Goal: Transaction & Acquisition: Purchase product/service

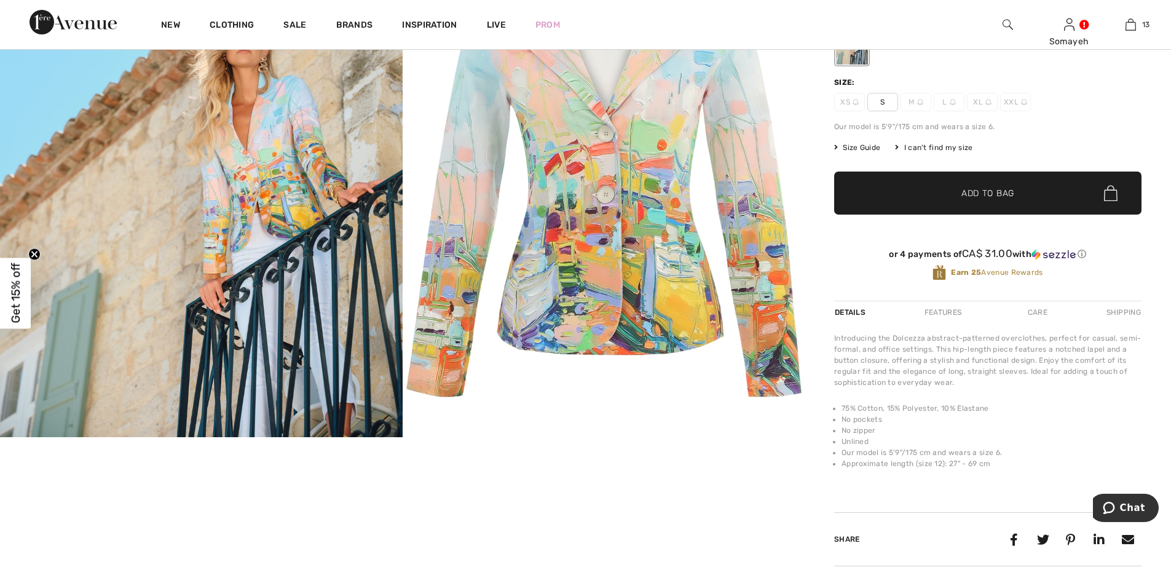
scroll to position [123, 0]
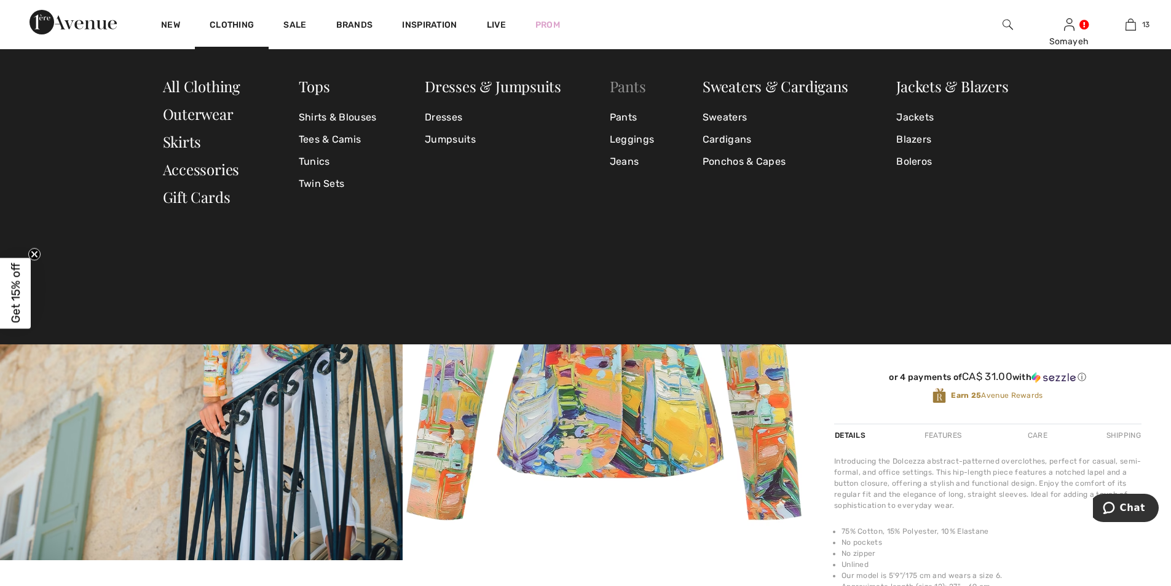
click at [632, 87] on link "Pants" at bounding box center [628, 86] width 36 height 20
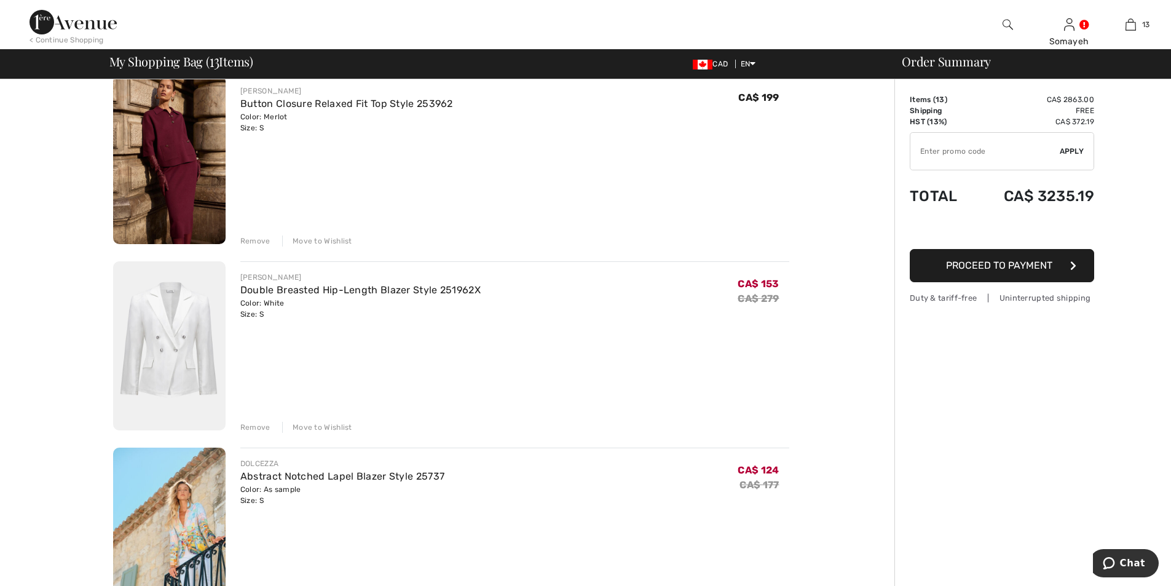
scroll to position [2212, 0]
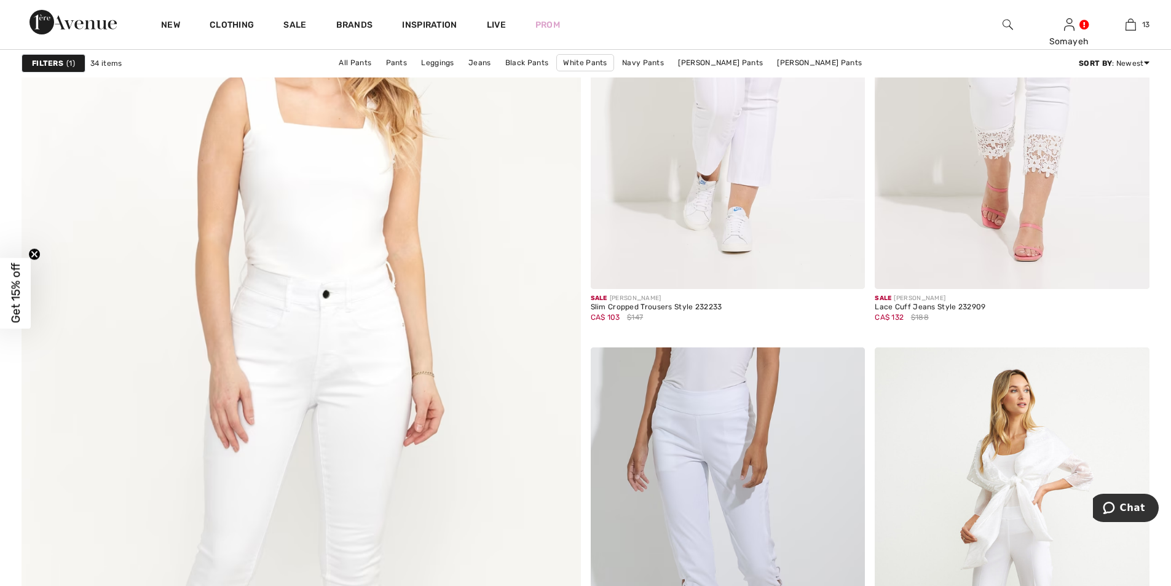
click at [57, 61] on strong "Filters" at bounding box center [47, 63] width 31 height 11
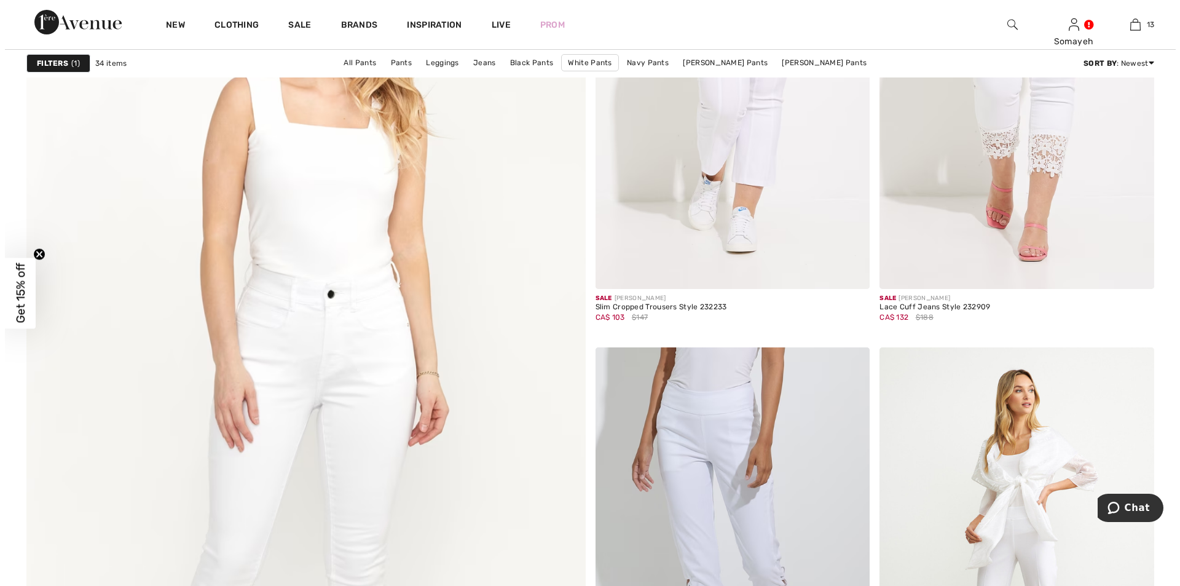
scroll to position [4083, 0]
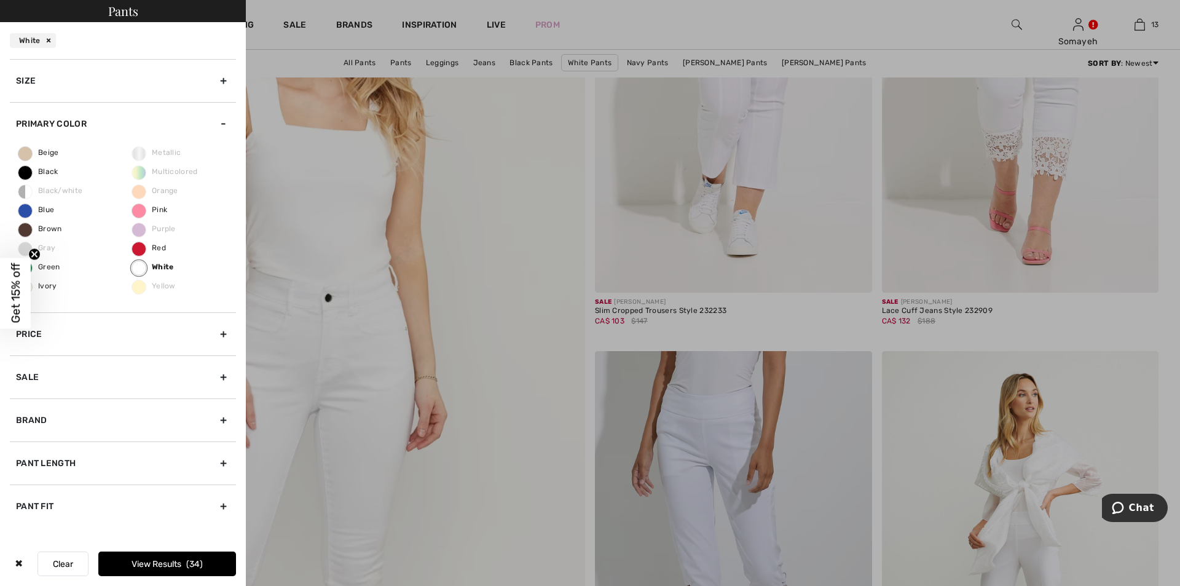
click at [49, 39] on div "White" at bounding box center [33, 40] width 46 height 15
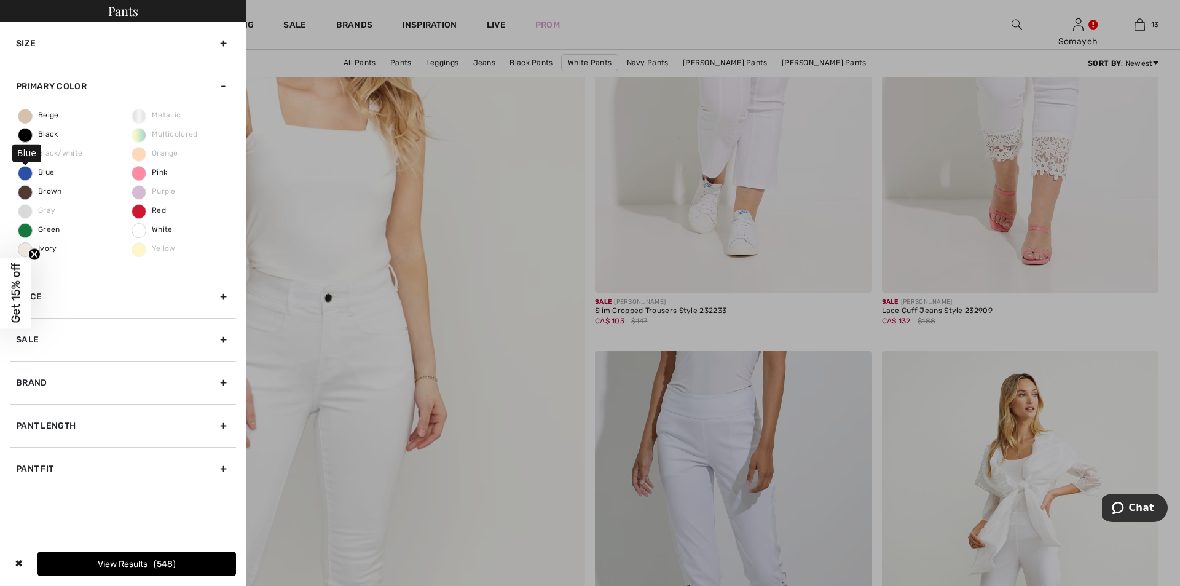
click at [27, 172] on span "Blue" at bounding box center [36, 172] width 36 height 9
click at [0, 0] on input "Blue" at bounding box center [0, 0] width 0 height 0
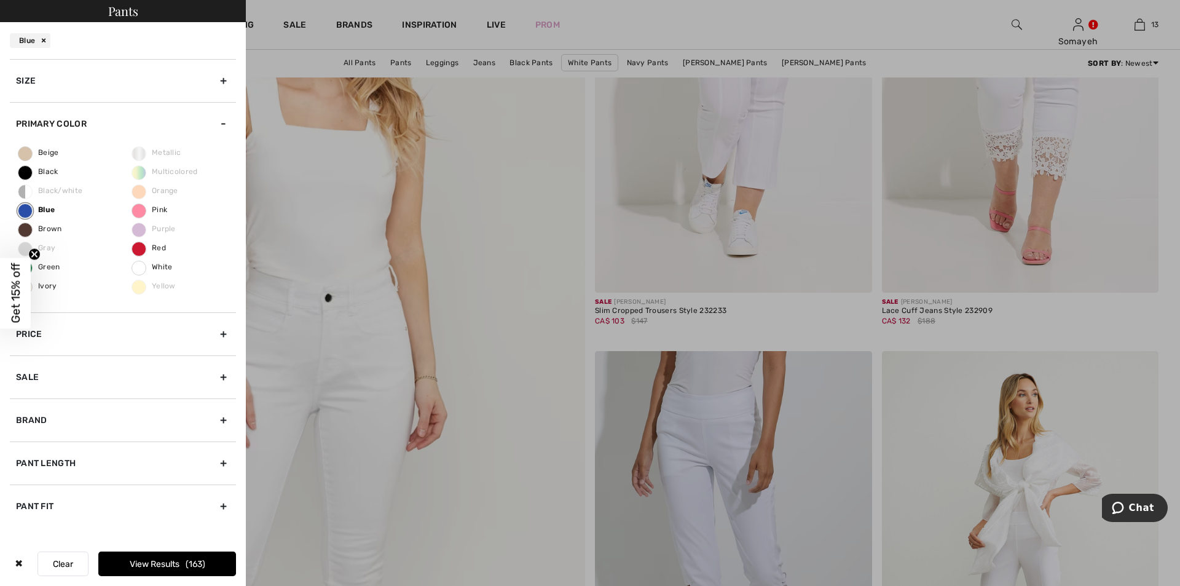
click at [170, 559] on button "View Results 163" at bounding box center [167, 563] width 138 height 25
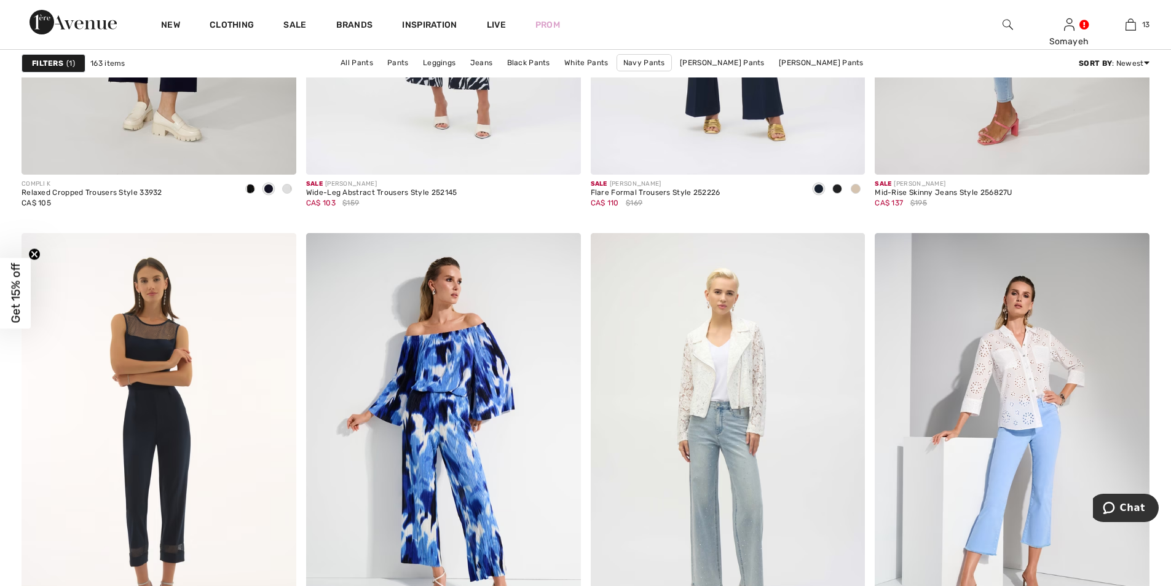
scroll to position [6882, 0]
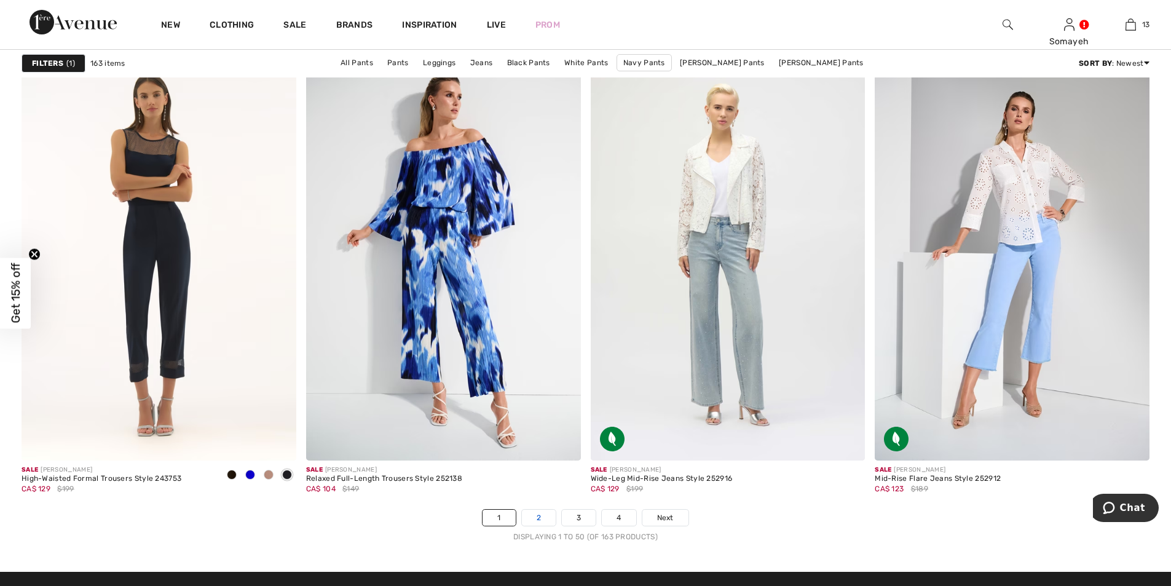
click at [536, 516] on link "2" at bounding box center [539, 517] width 34 height 16
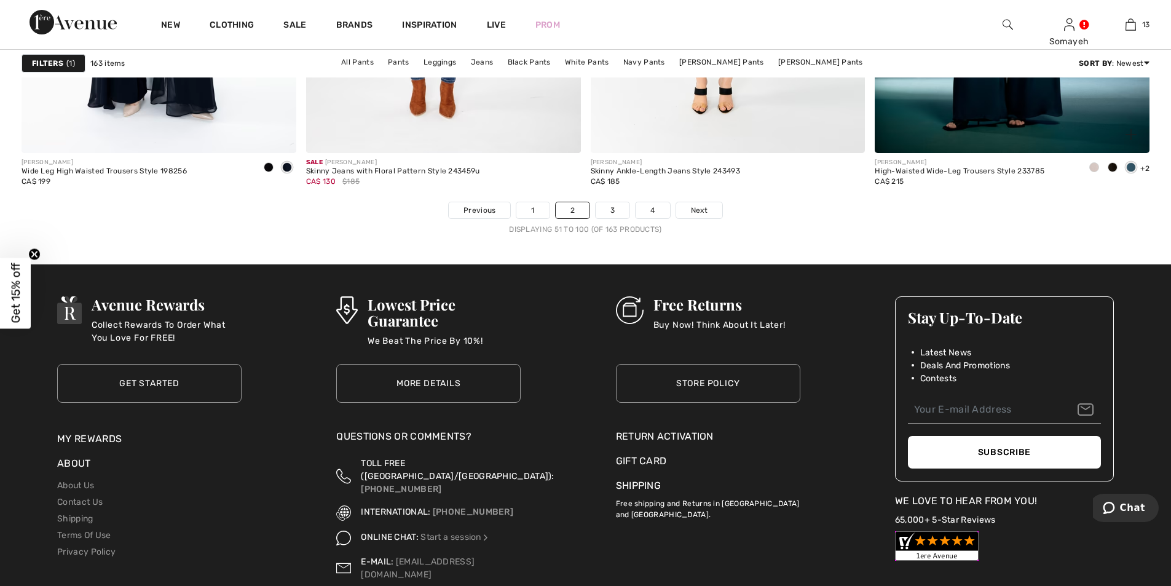
scroll to position [7005, 0]
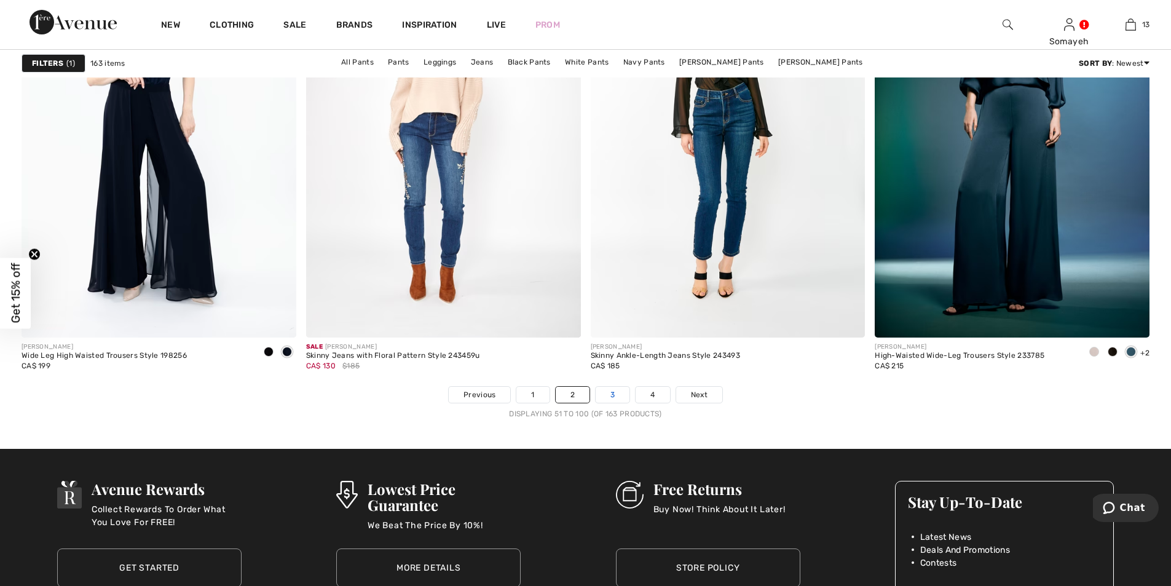
click at [618, 397] on link "3" at bounding box center [612, 395] width 34 height 16
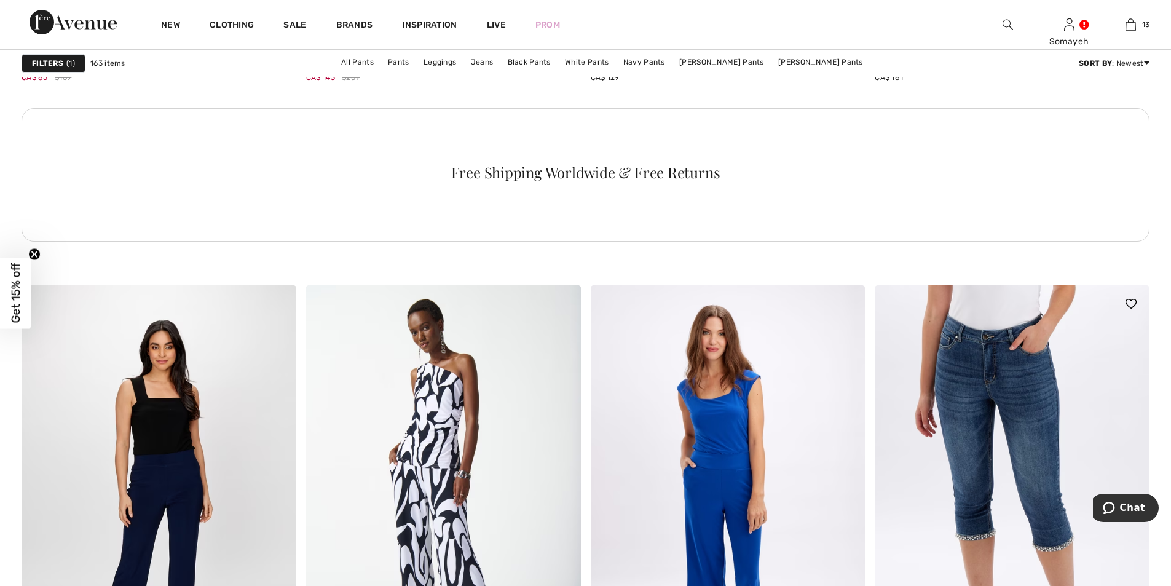
scroll to position [2273, 0]
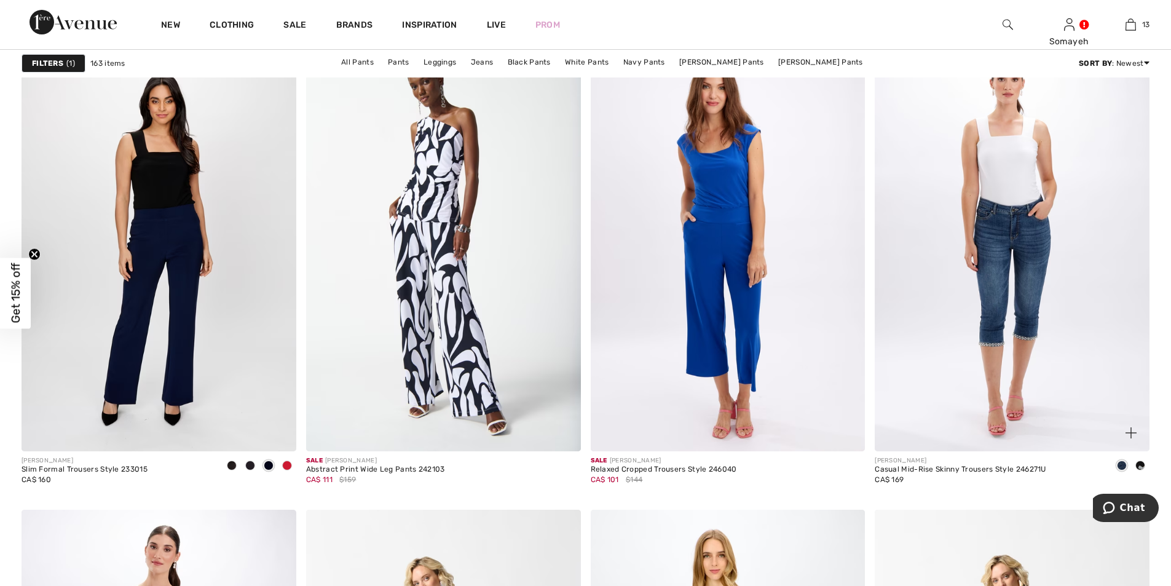
click at [1140, 466] on span at bounding box center [1140, 465] width 10 height 10
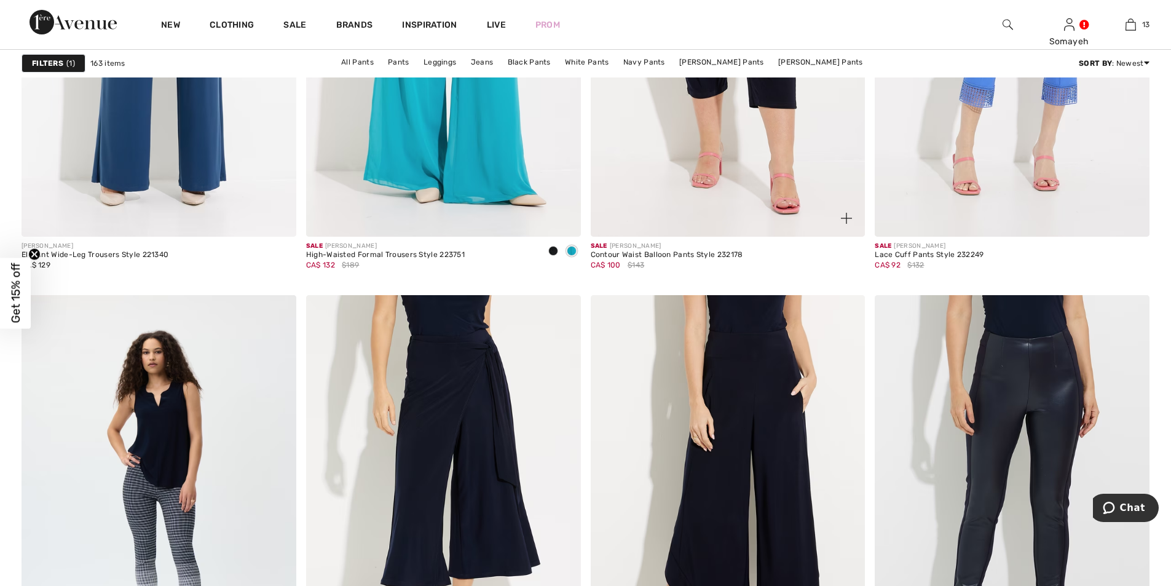
scroll to position [6882, 0]
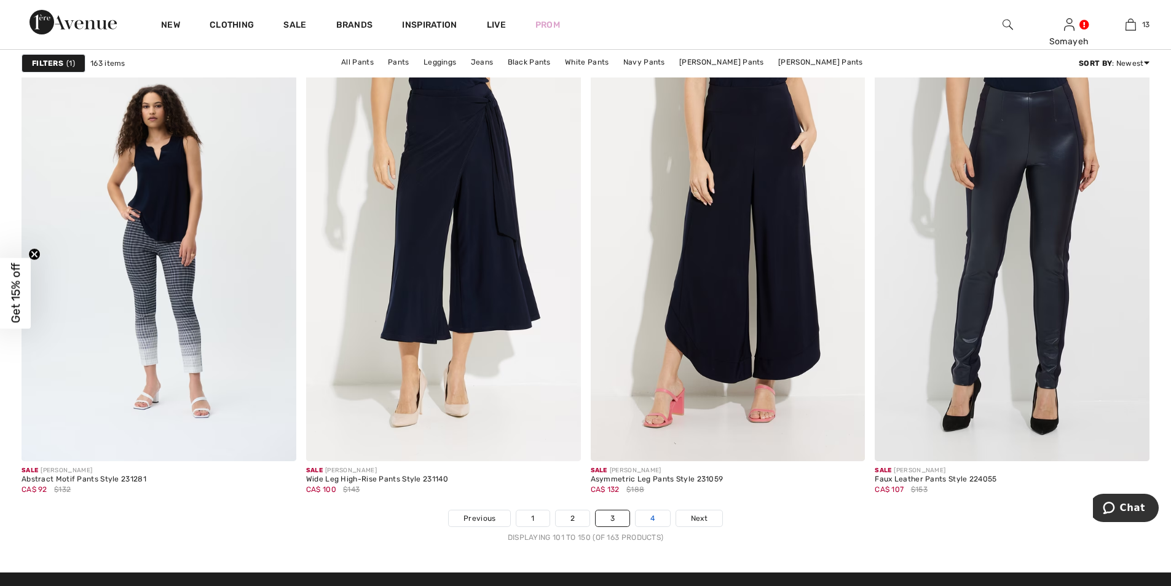
click at [654, 516] on link "4" at bounding box center [652, 518] width 34 height 16
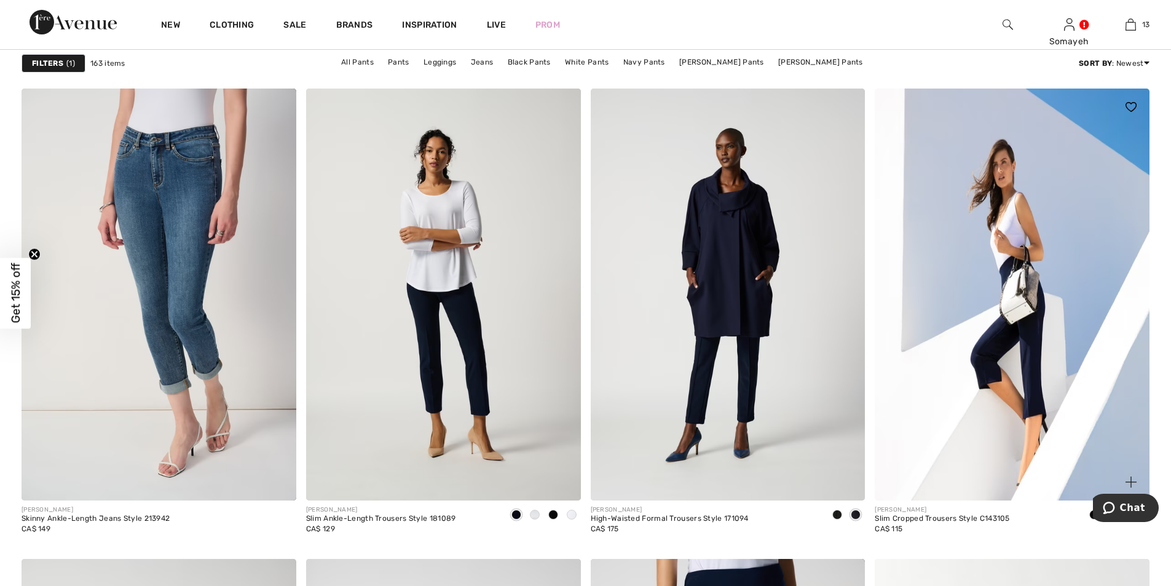
scroll to position [1290, 0]
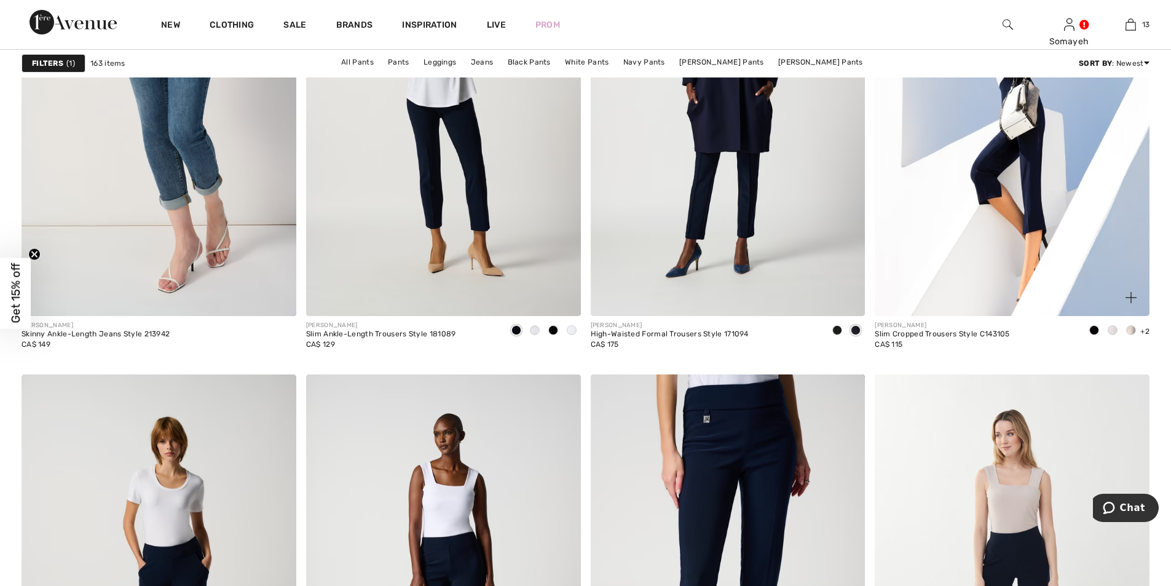
click at [1107, 330] on span at bounding box center [1112, 330] width 10 height 10
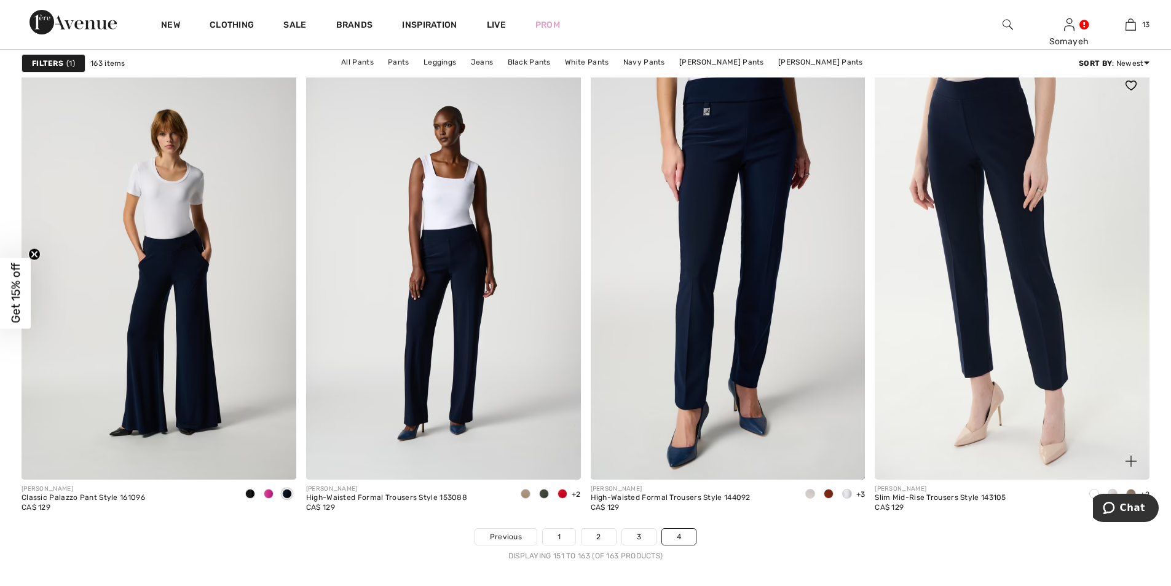
scroll to position [1475, 0]
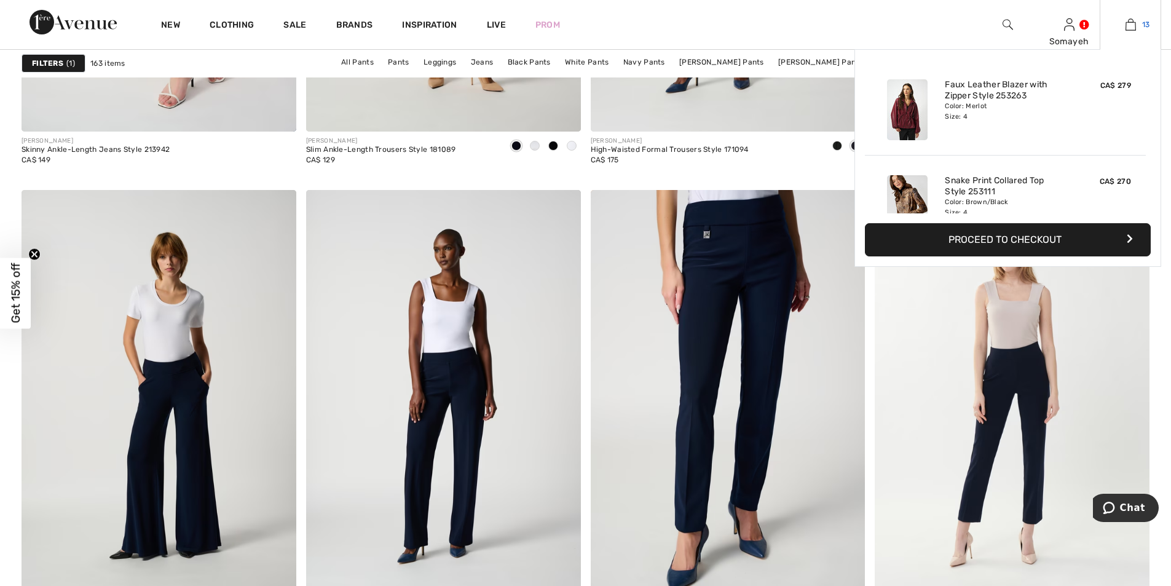
click at [1129, 28] on img at bounding box center [1130, 24] width 10 height 15
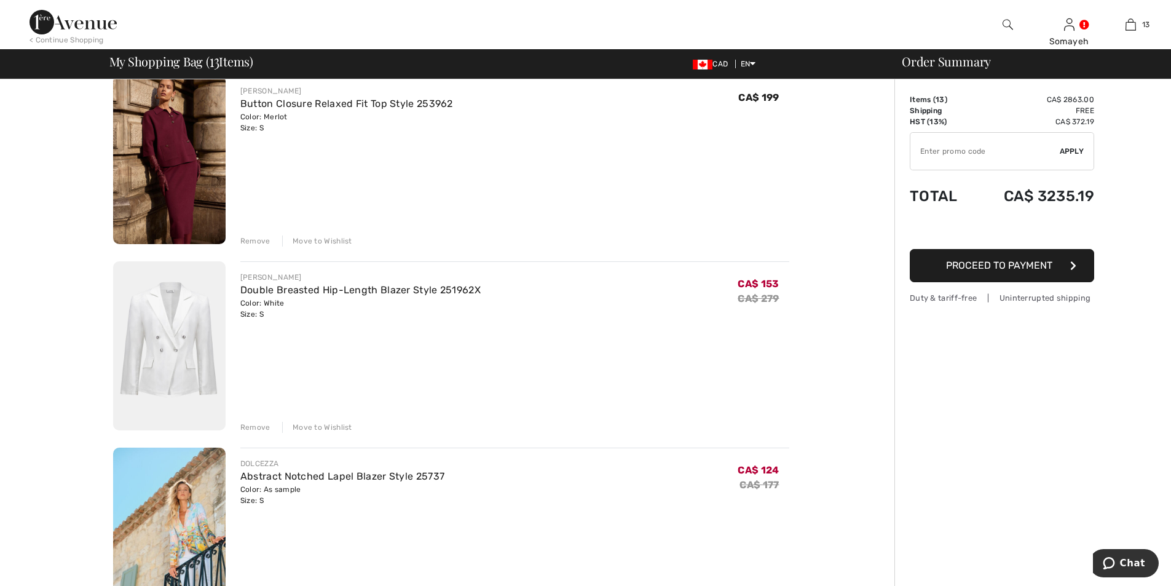
scroll to position [2151, 0]
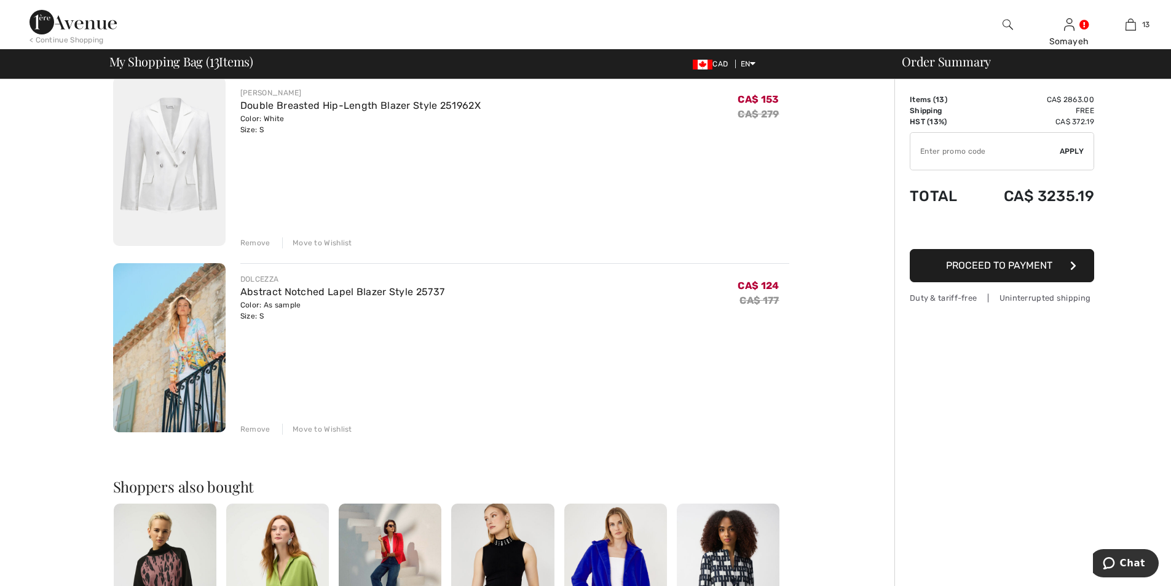
click at [200, 371] on img at bounding box center [169, 347] width 112 height 169
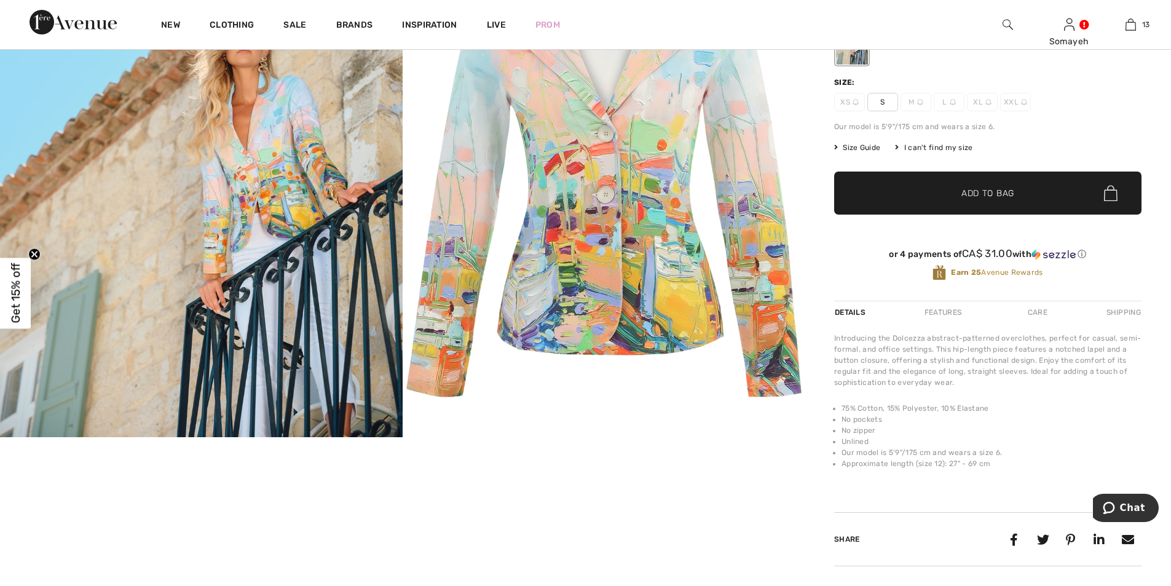
scroll to position [123, 0]
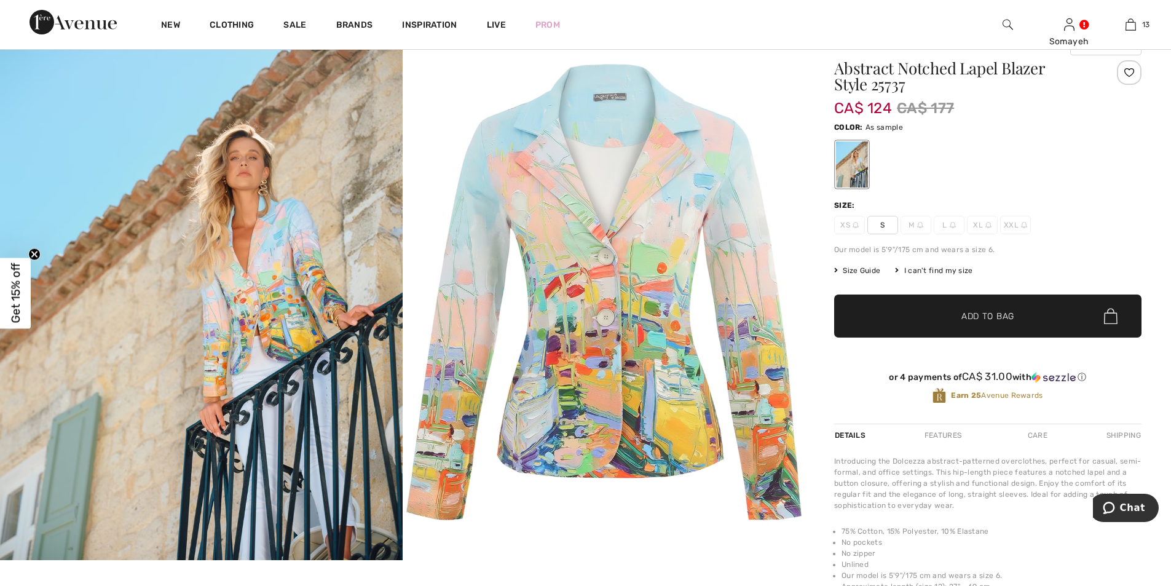
click at [861, 270] on span "Size Guide" at bounding box center [857, 270] width 46 height 11
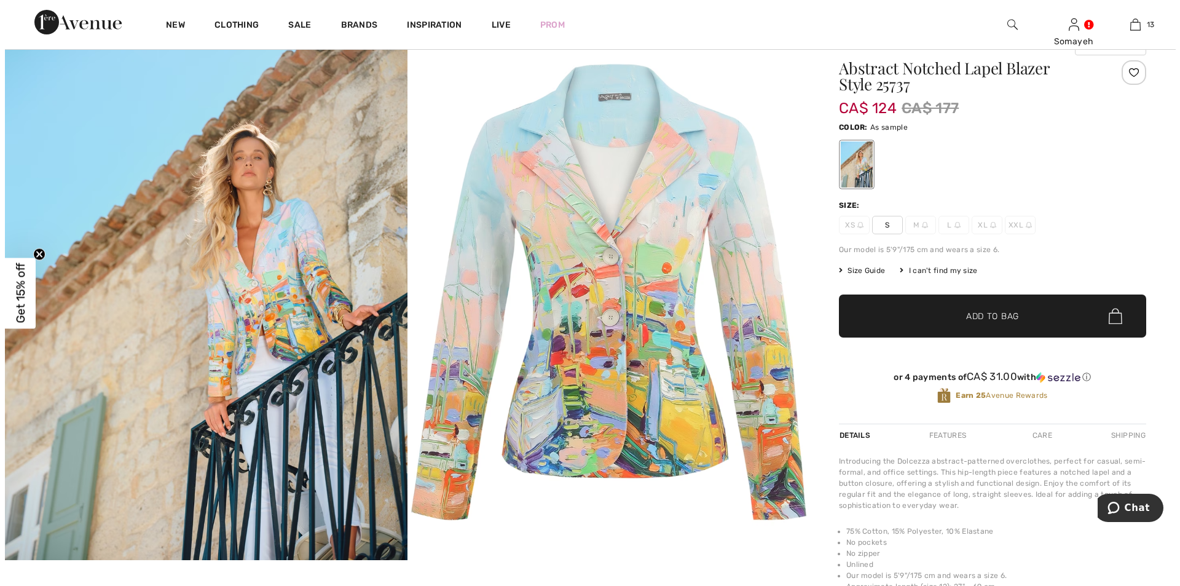
scroll to position [124, 0]
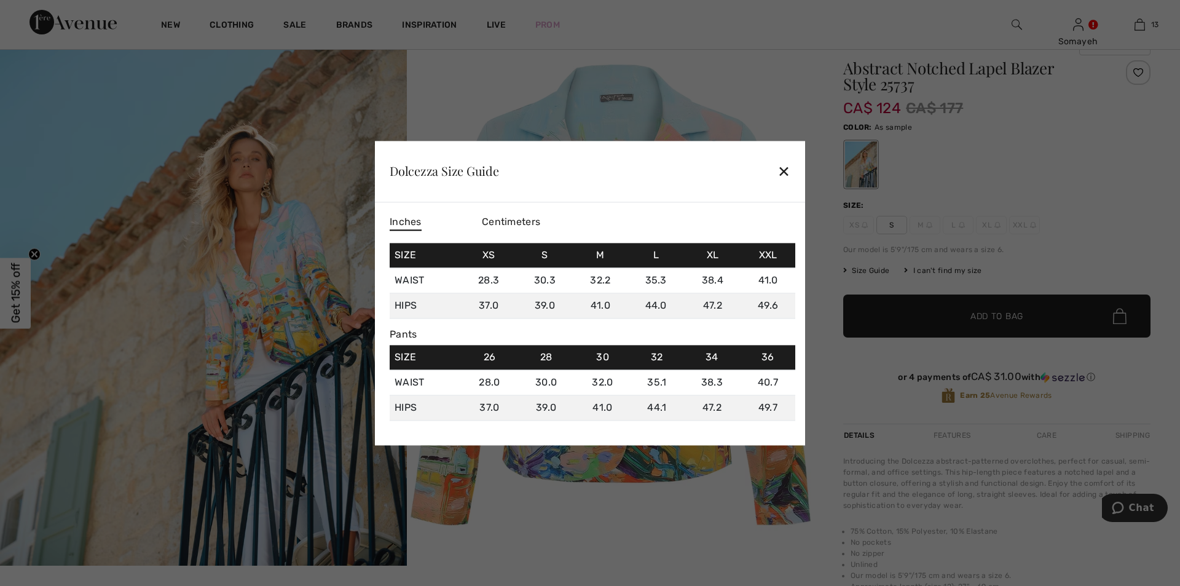
click at [527, 219] on span "Centimeters" at bounding box center [511, 222] width 58 height 12
click at [782, 169] on div "✕" at bounding box center [783, 172] width 13 height 26
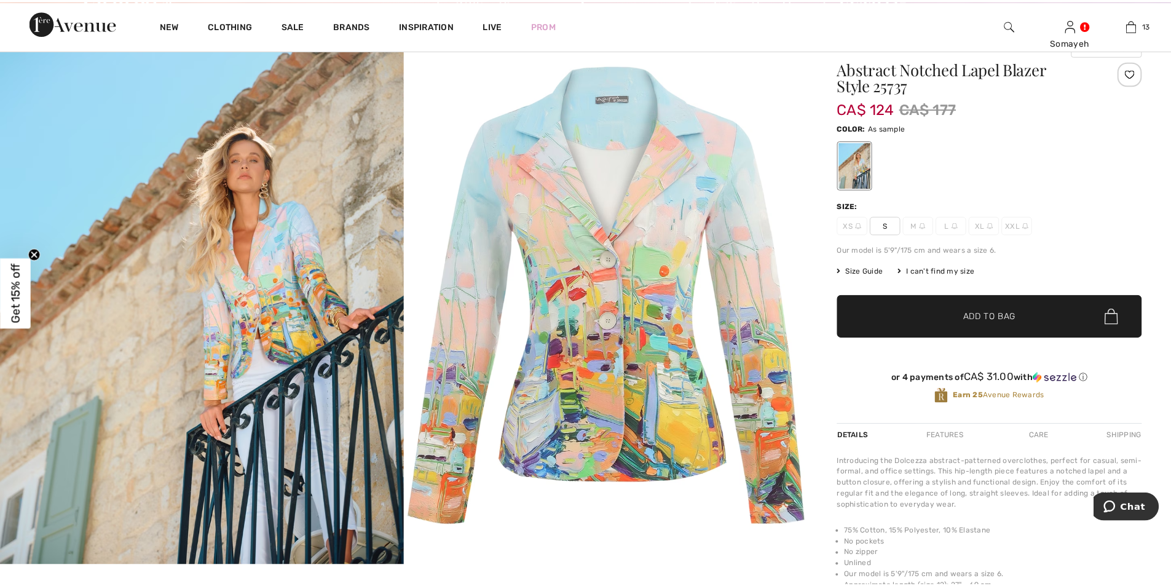
scroll to position [123, 0]
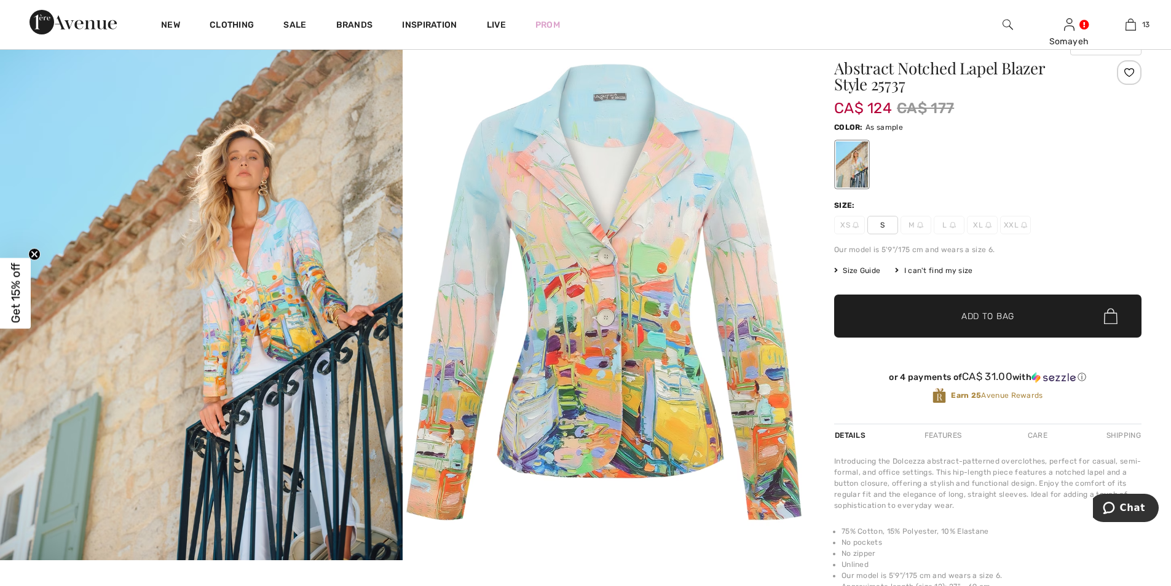
click at [259, 317] on img at bounding box center [201, 291] width 402 height 536
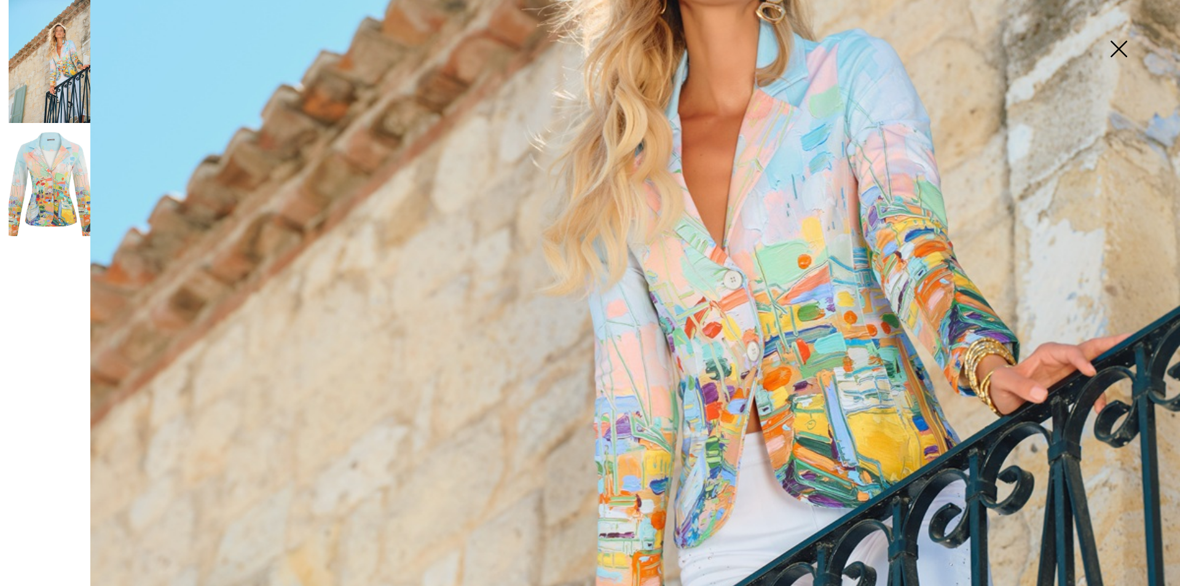
scroll to position [421, 0]
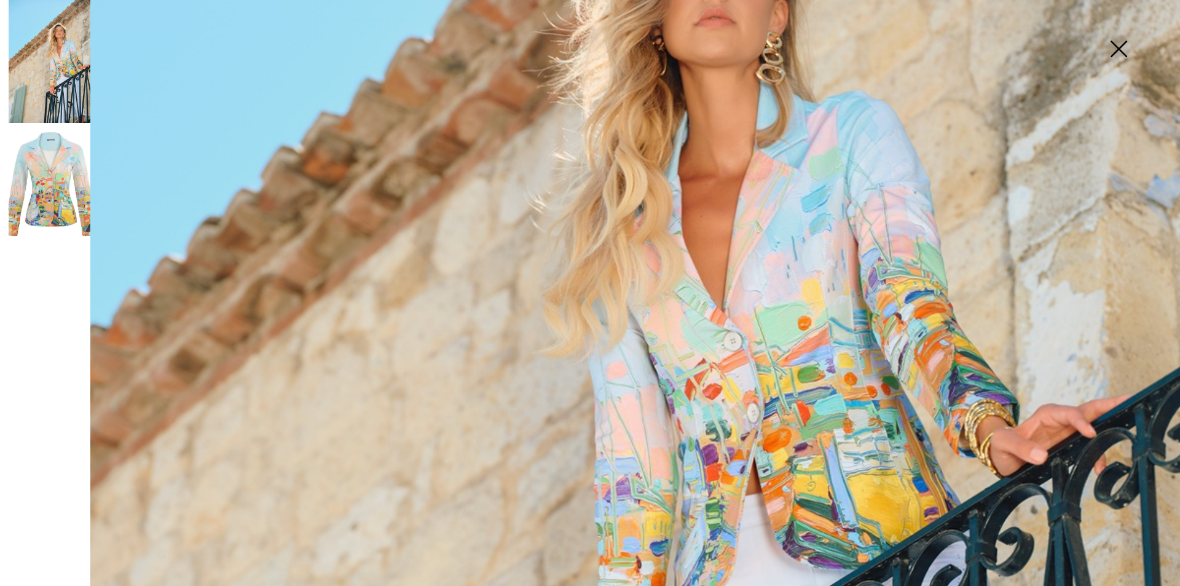
click at [34, 173] on img at bounding box center [50, 184] width 82 height 122
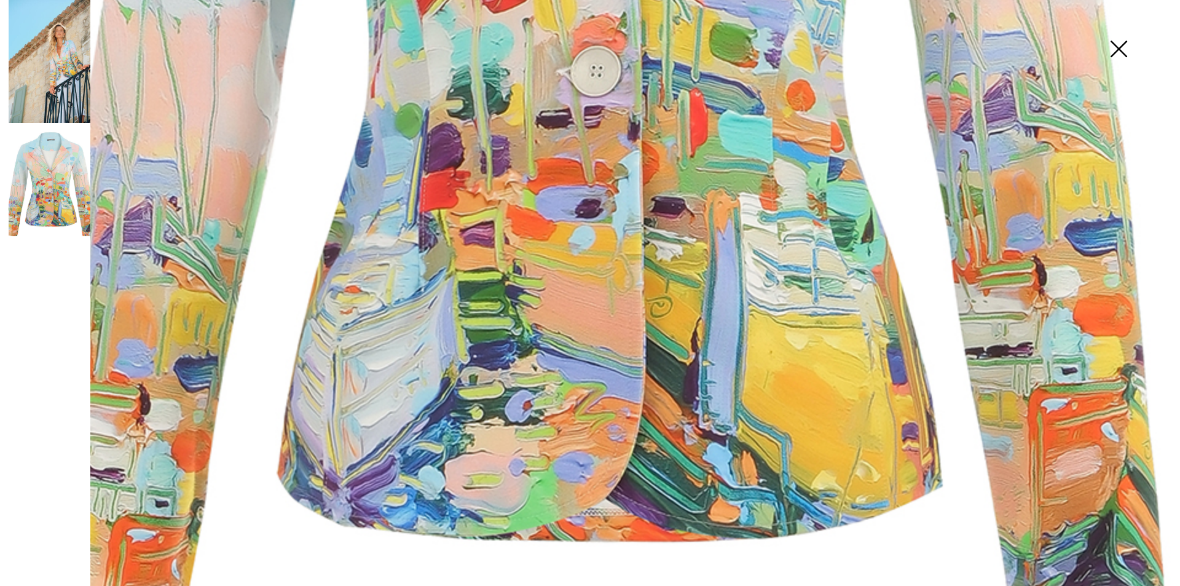
scroll to position [975, 0]
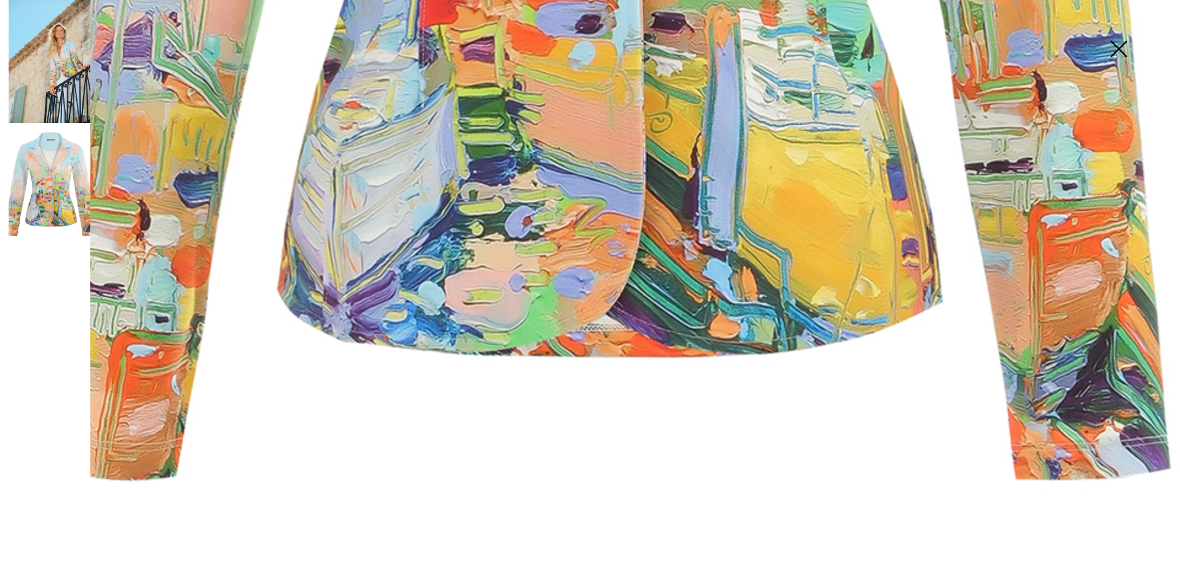
click at [63, 84] on img at bounding box center [50, 61] width 82 height 123
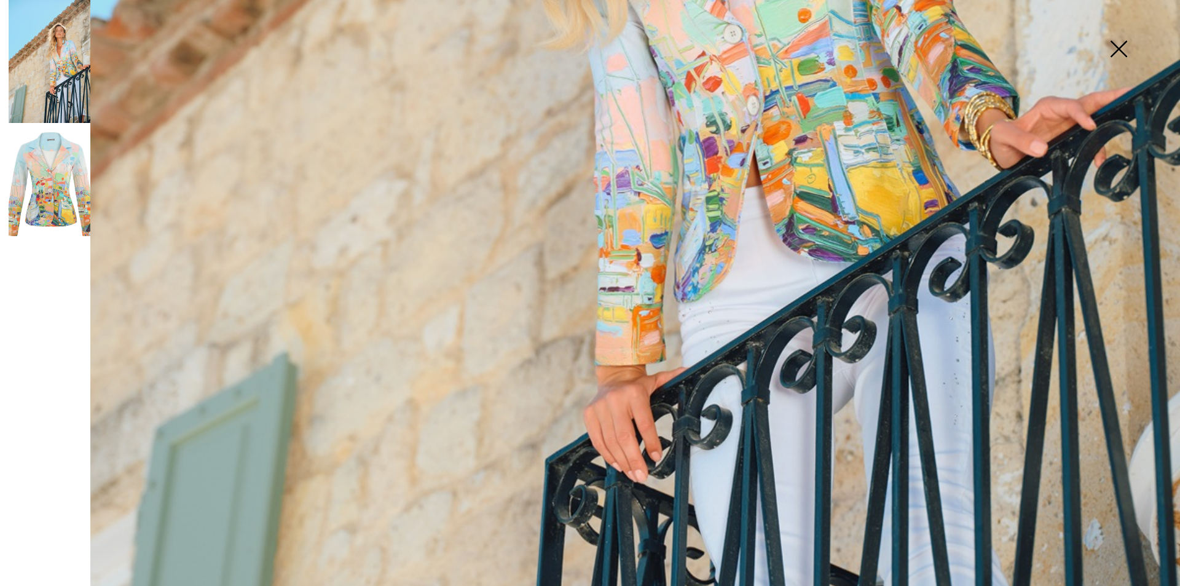
scroll to position [482, 0]
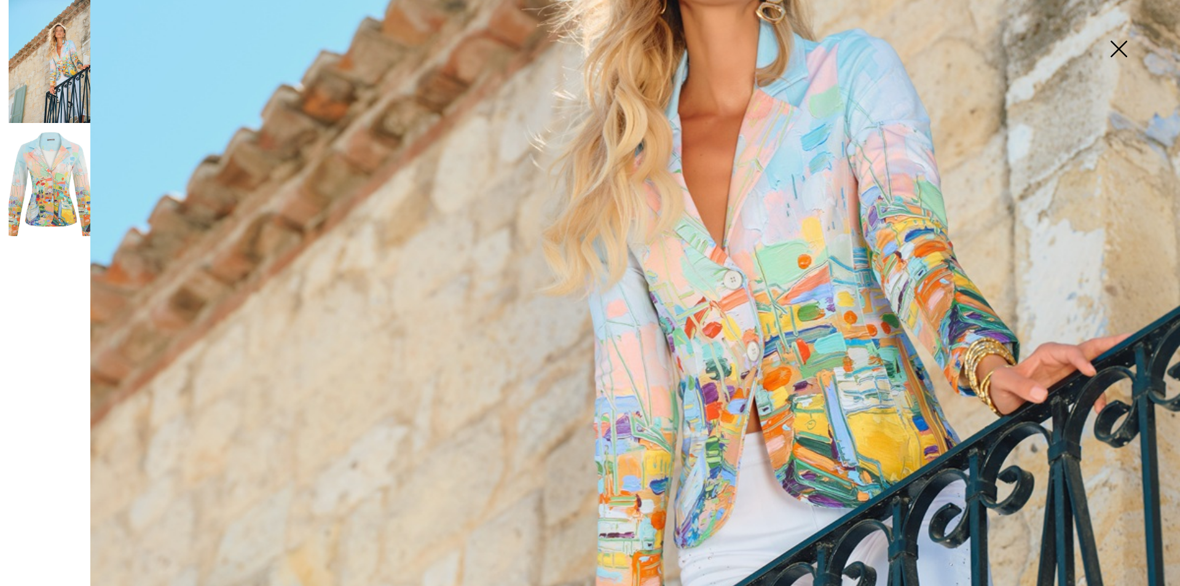
click at [1120, 47] on img at bounding box center [1118, 49] width 61 height 63
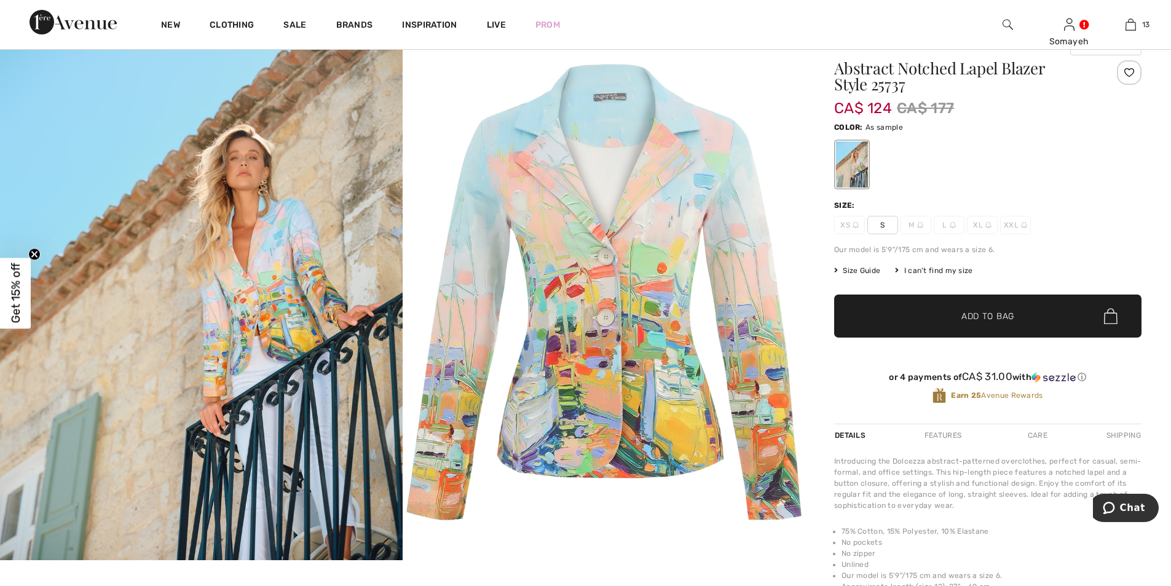
scroll to position [246, 0]
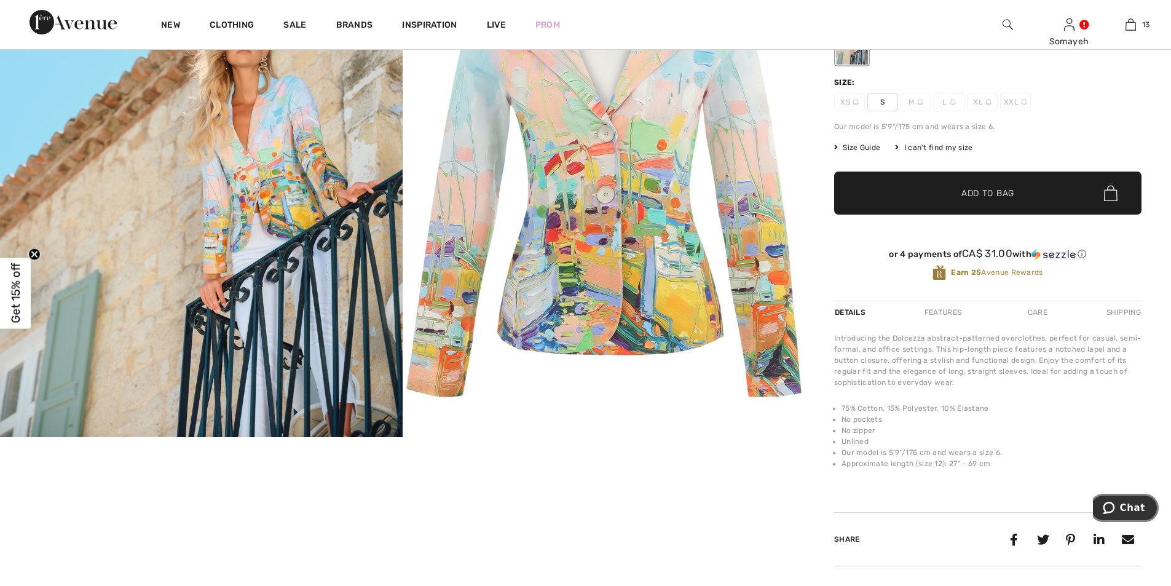
click at [1110, 508] on icon "Chat" at bounding box center [1108, 507] width 12 height 12
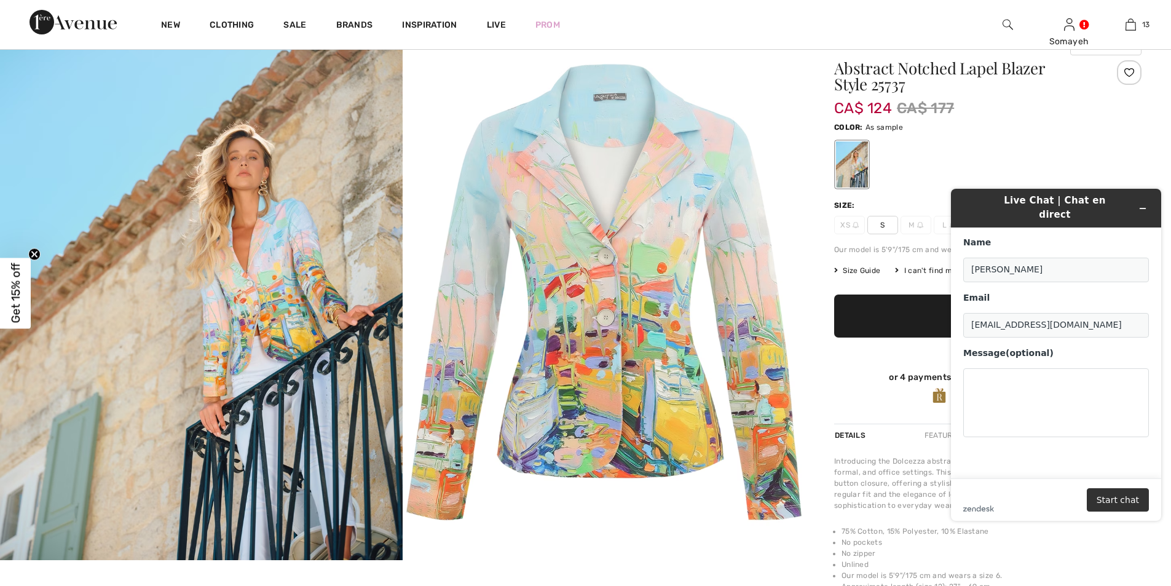
scroll to position [61, 0]
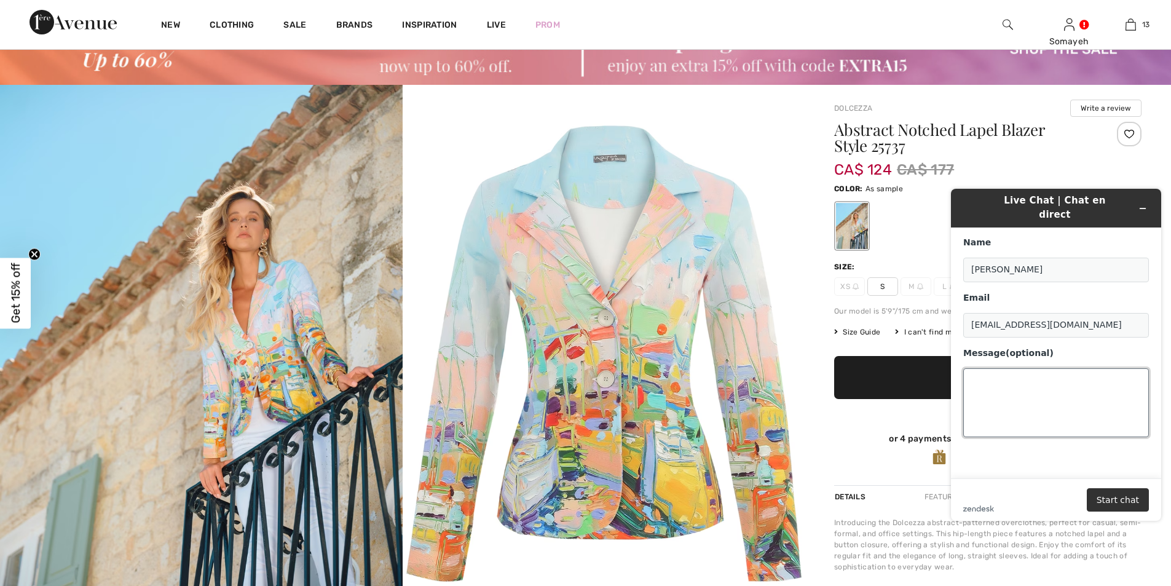
click at [1007, 374] on textarea "Message (optional)" at bounding box center [1056, 402] width 186 height 69
click at [913, 149] on h1 "Abstract Notched Lapel Blazer Style 25737" at bounding box center [962, 138] width 256 height 32
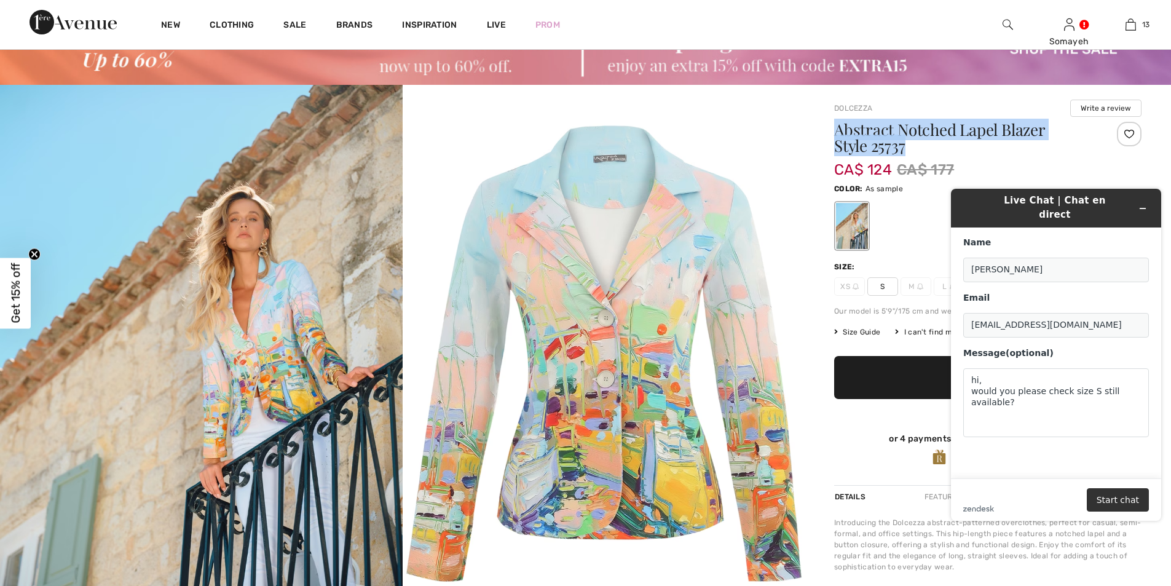
drag, startPoint x: 907, startPoint y: 148, endPoint x: 836, endPoint y: 127, distance: 74.3
click at [836, 127] on h1 "Abstract Notched Lapel Blazer Style 25737" at bounding box center [962, 138] width 256 height 32
copy h1 "Abstract Notched Lapel Blazer Style 25737"
click at [981, 396] on textarea "hi, would you please check size S still available?" at bounding box center [1056, 402] width 186 height 69
click at [1139, 380] on textarea "hi, would you please check size S still available?" at bounding box center [1056, 402] width 186 height 69
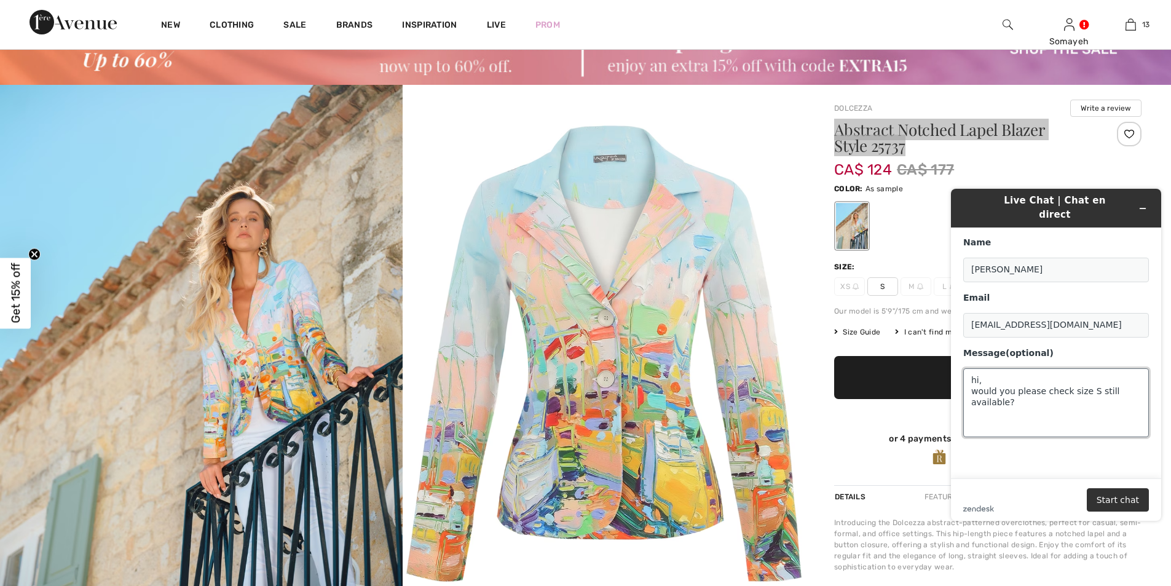
click at [975, 402] on textarea "hi, would you please check size S still available?" at bounding box center [1056, 402] width 186 height 69
click at [1140, 375] on textarea "hi, would you please check size S still available?" at bounding box center [1056, 402] width 186 height 69
paste textarea "Abstract Notched Lapel Blazer Style 25737"
click at [994, 414] on textarea "hi, would you please check size S still available? Abstract Notched Lapel Blaze…" at bounding box center [1056, 402] width 186 height 69
click at [1131, 390] on textarea "hi, would you please check size S still available? Abstract Notched Lapel Blaze…" at bounding box center [1056, 402] width 186 height 69
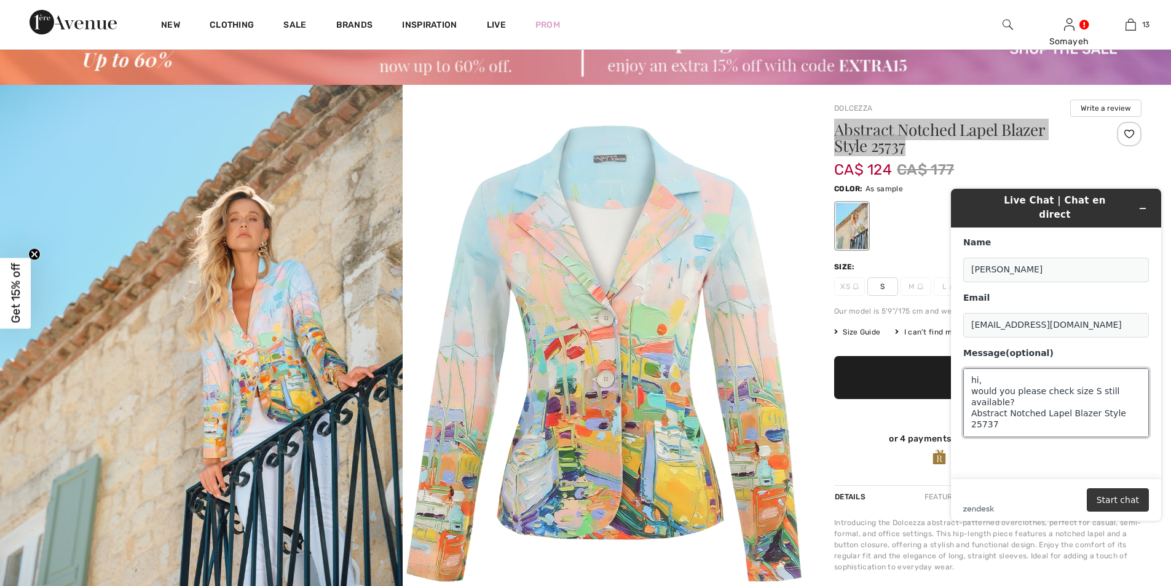
type textarea "hi, would you please check size S still available? Abstract Notched Lapel Blaze…"
click at [1118, 499] on button "Start chat" at bounding box center [1117, 499] width 62 height 23
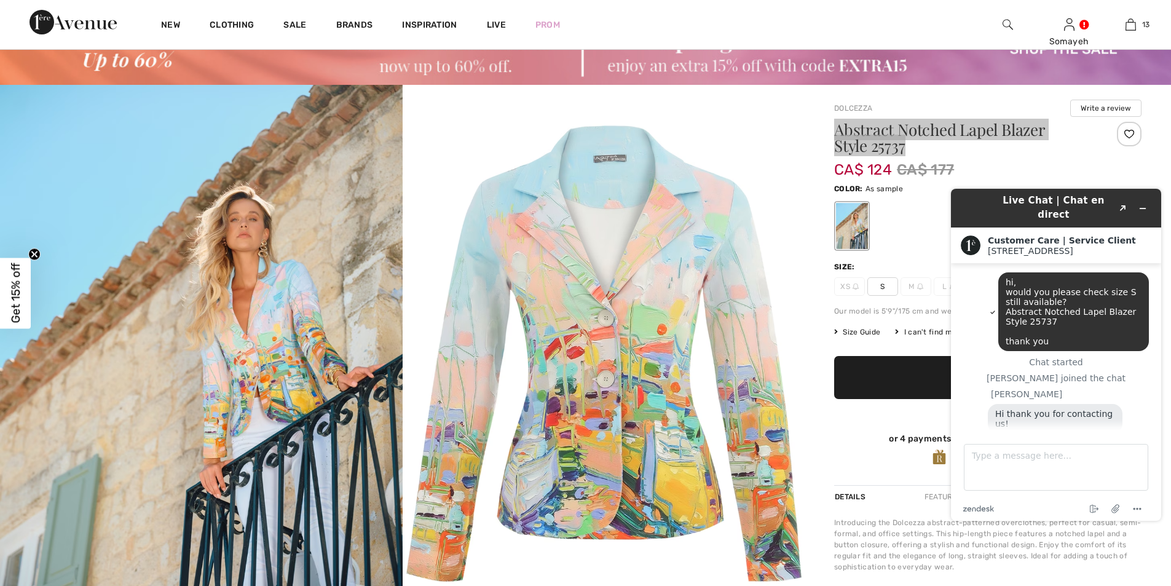
scroll to position [26, 0]
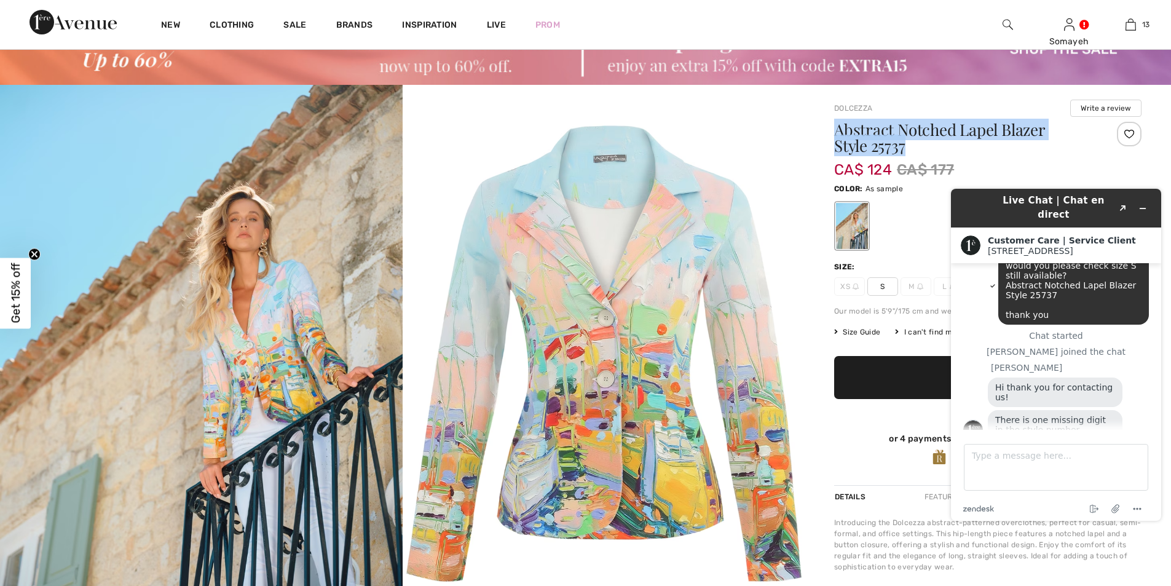
click at [968, 146] on h1 "Abstract Notched Lapel Blazer Style 25737" at bounding box center [962, 138] width 256 height 32
drag, startPoint x: 907, startPoint y: 149, endPoint x: 814, endPoint y: 107, distance: 101.8
click at [814, 107] on div "Dolcezza Write a review Abstract Notched Lapel Blazer Style 25737 CA$ 124 CA$ 1…" at bounding box center [987, 442] width 366 height 714
click at [979, 128] on h1 "Abstract Notched Lapel Blazer Style 25737" at bounding box center [962, 138] width 256 height 32
drag, startPoint x: 952, startPoint y: 172, endPoint x: 833, endPoint y: 133, distance: 125.9
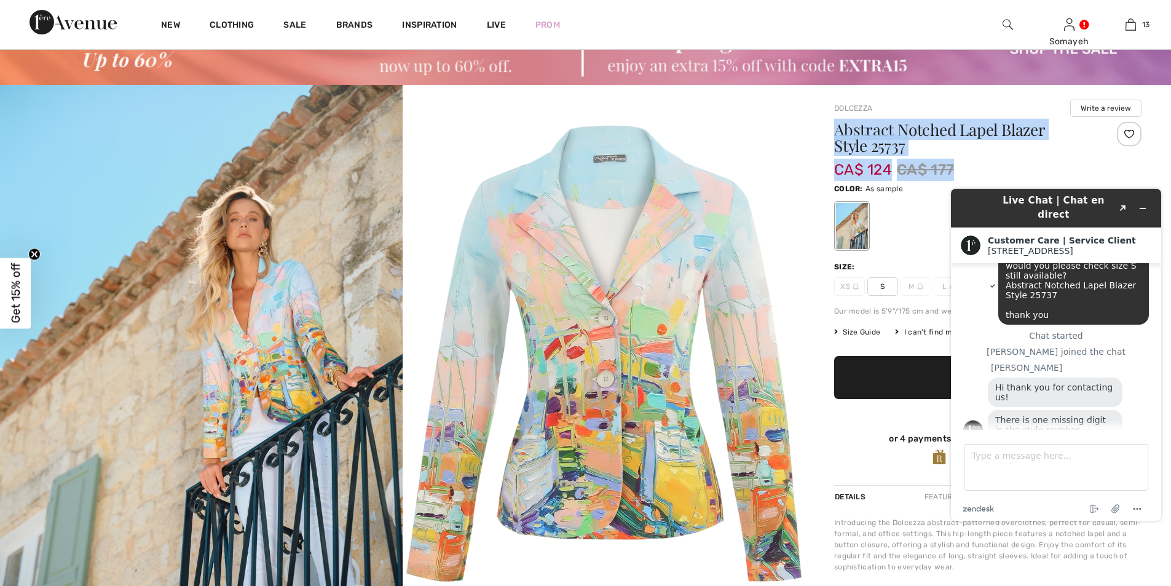
click at [833, 133] on div "Dolcezza Write a review Abstract Notched Lapel Blazer Style 25737 CA$ 124 CA$ 1…" at bounding box center [987, 442] width 366 height 714
copy div "Abstract Notched Lapel Blazer Style 25737 CA$ 124 CA$ 177"
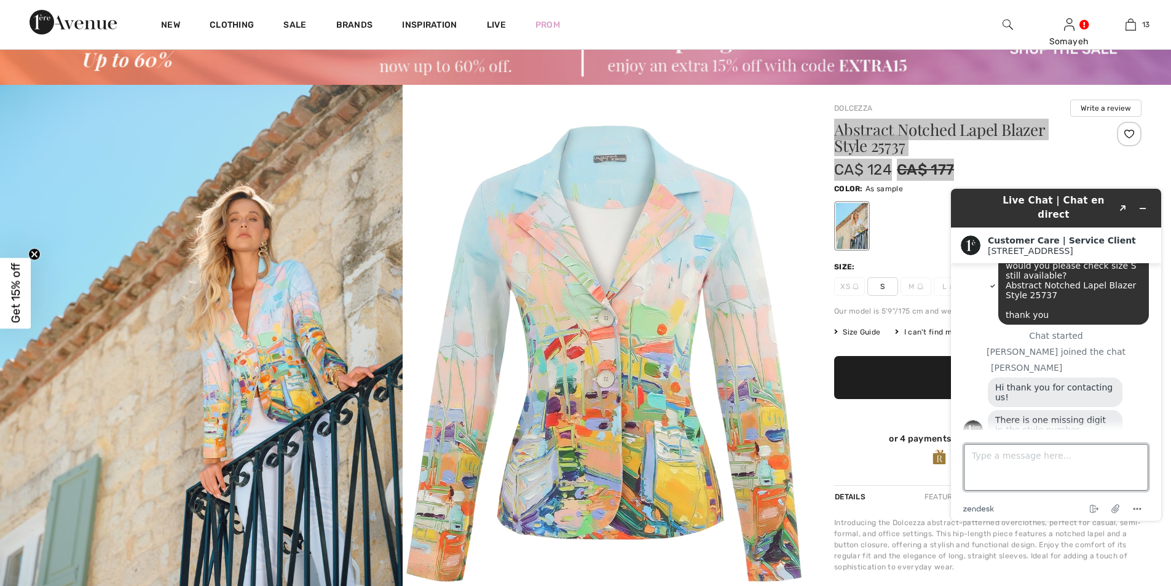
click at [999, 458] on textarea "Type a message here..." at bounding box center [1056, 467] width 184 height 47
paste textarea "Abstract Notched Lapel Blazer Style 25737 CA$ 124CA$ 177"
type textarea "Abstract Notched Lapel Blazer Style 25737 CA$ 124CA$ 177"
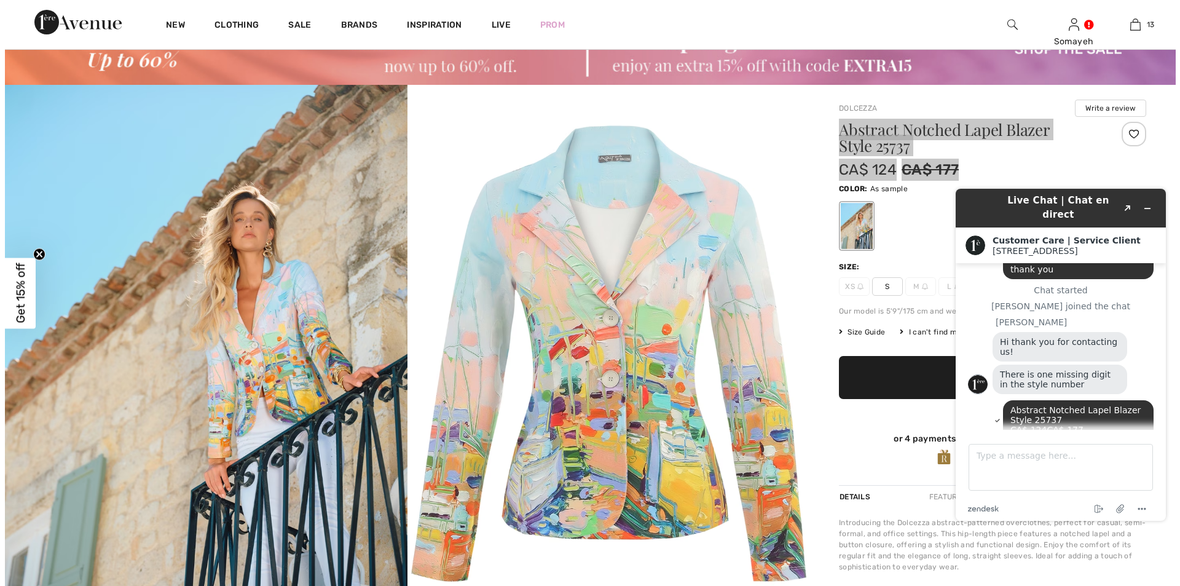
scroll to position [126, 0]
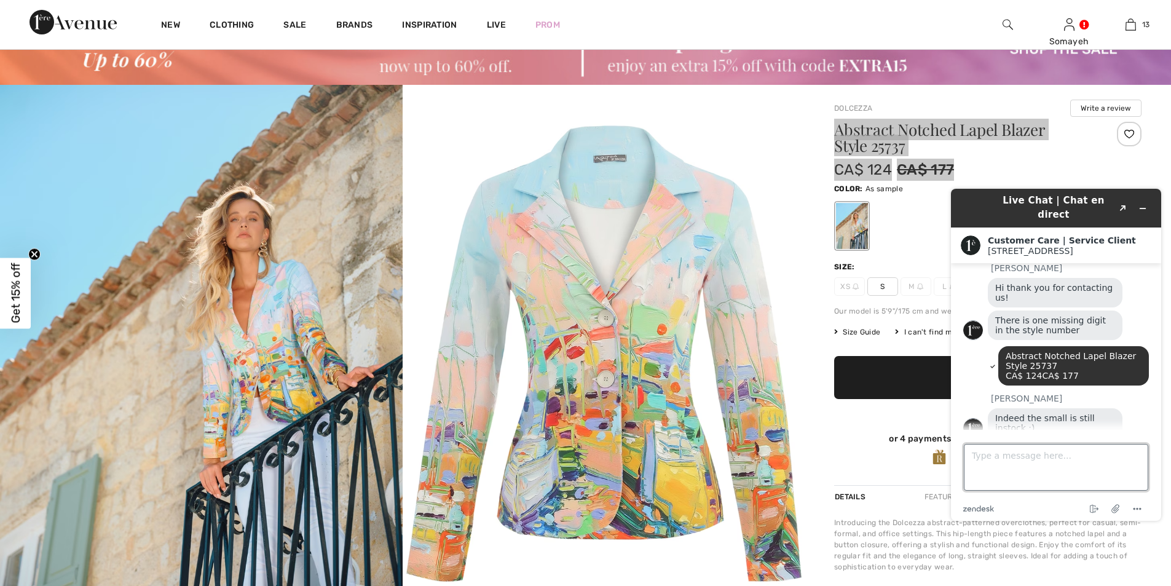
click at [1039, 468] on textarea "Type a message here..." at bounding box center [1056, 467] width 184 height 47
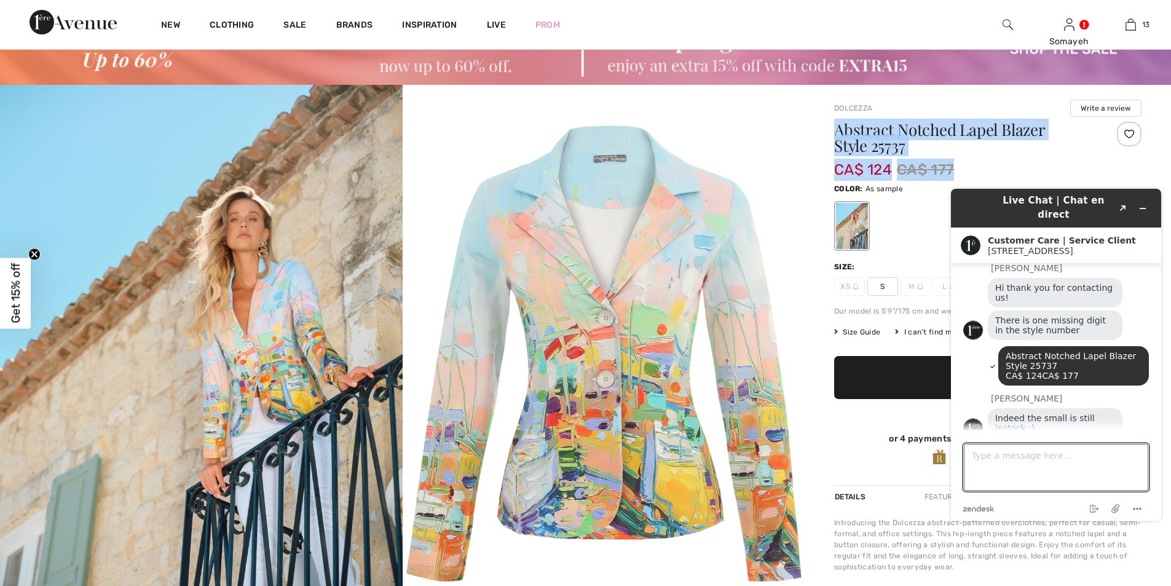
click at [652, 439] on img at bounding box center [603, 353] width 402 height 536
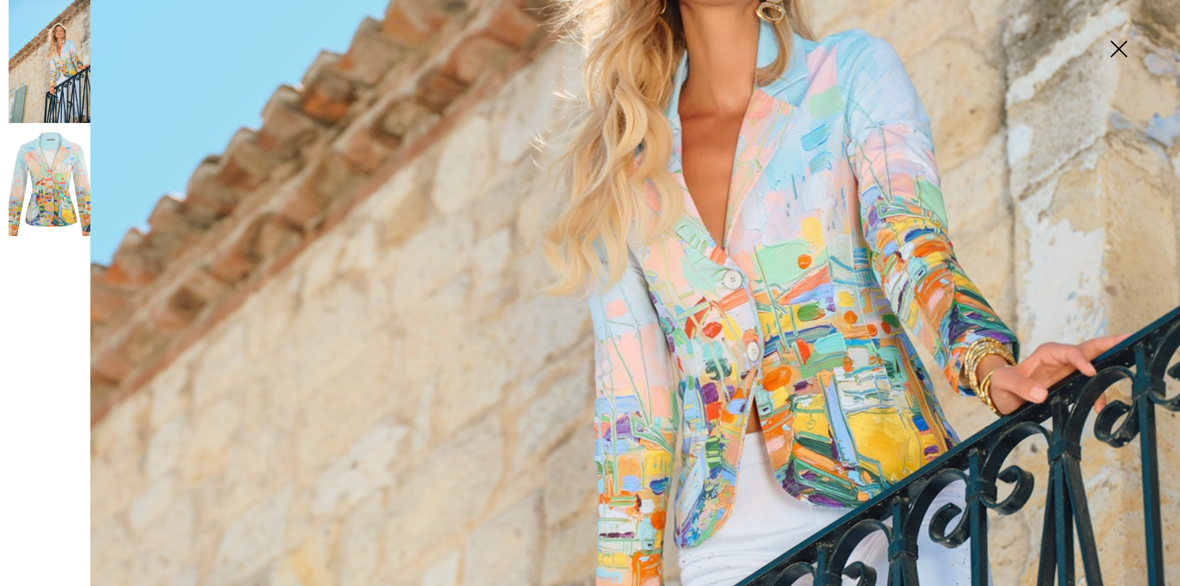
scroll to position [298, 0]
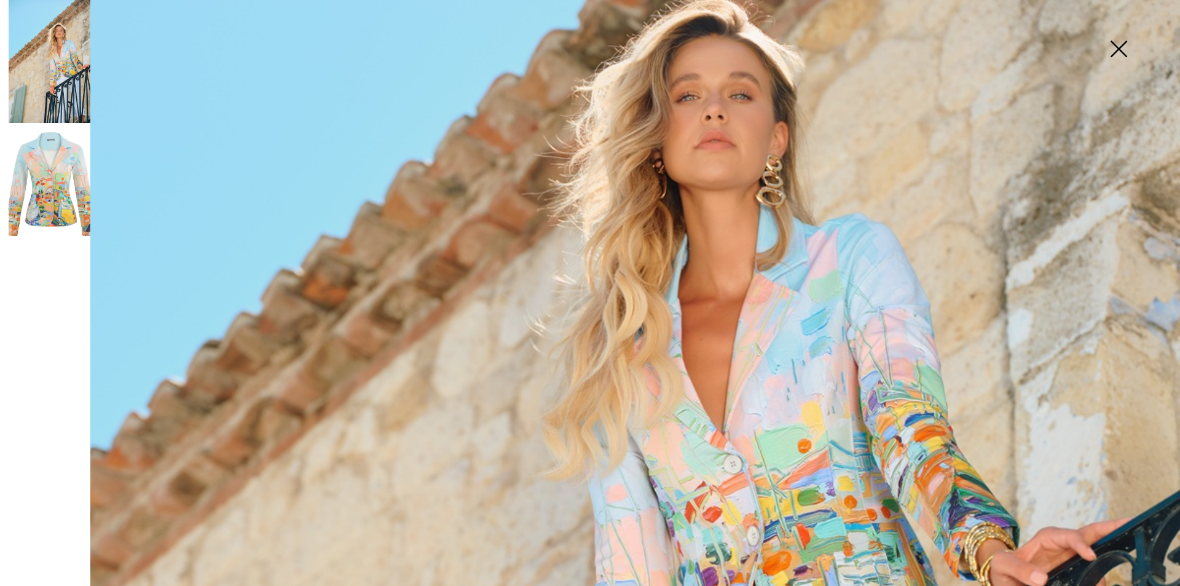
click at [80, 194] on img at bounding box center [50, 184] width 82 height 122
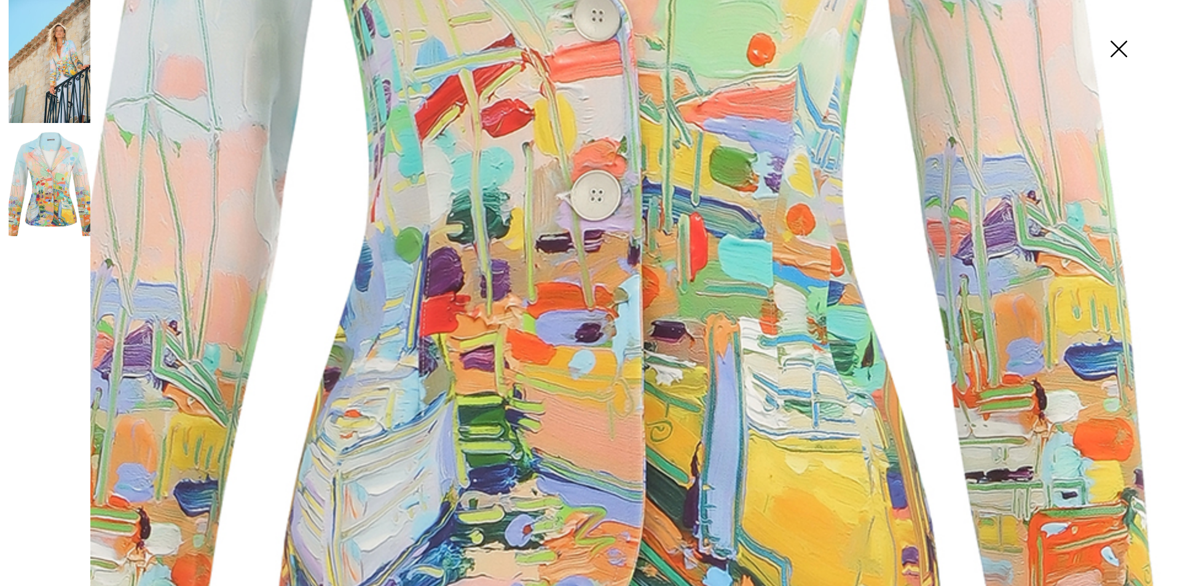
scroll to position [544, 0]
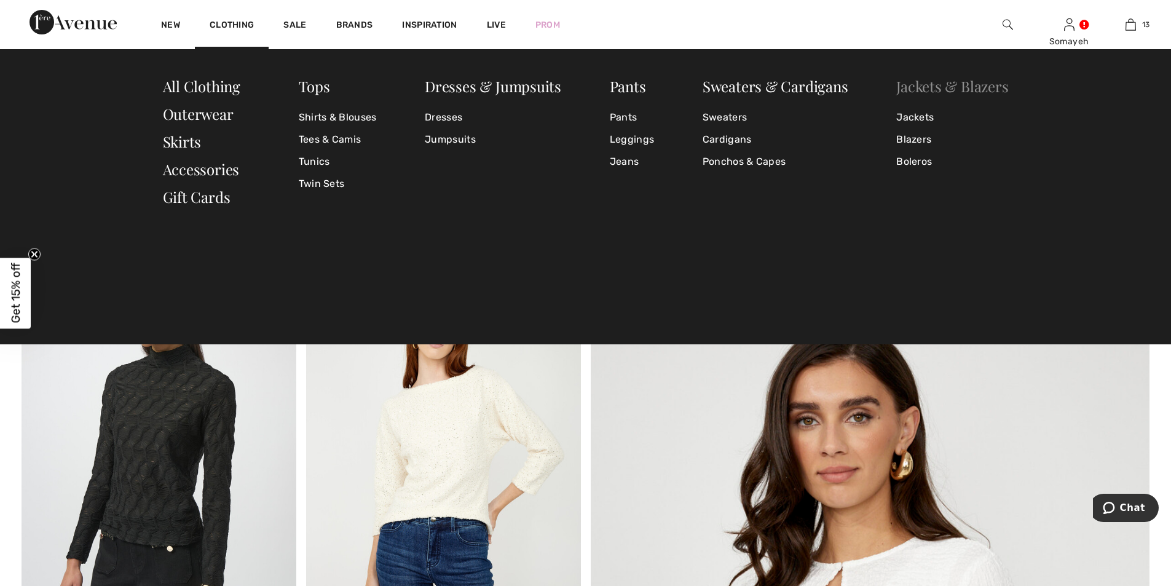
click at [930, 88] on link "Jackets & Blazers" at bounding box center [952, 86] width 112 height 20
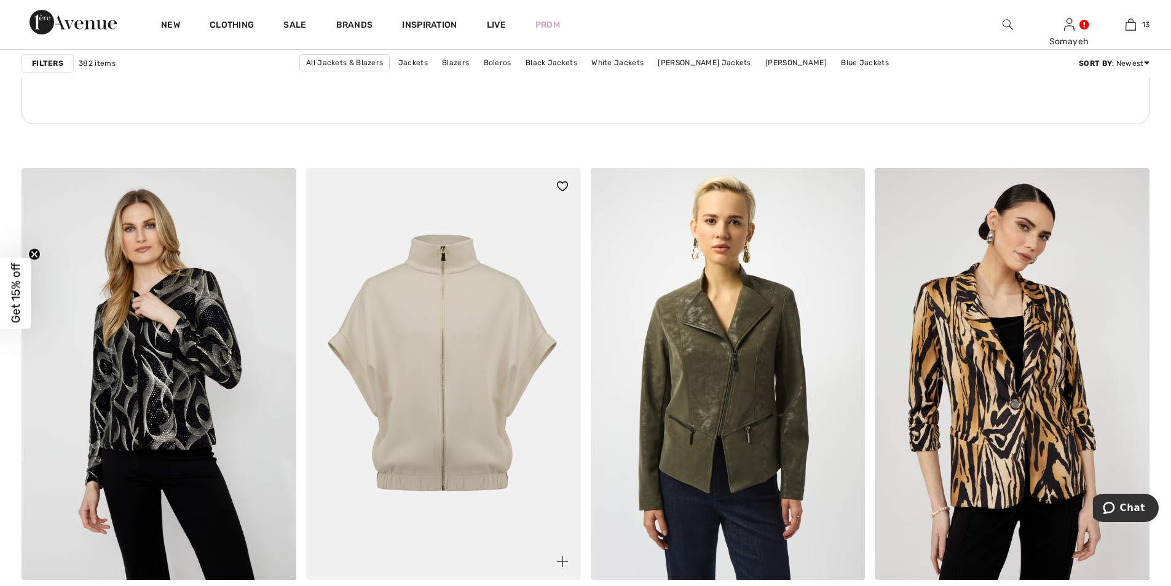
scroll to position [2274, 0]
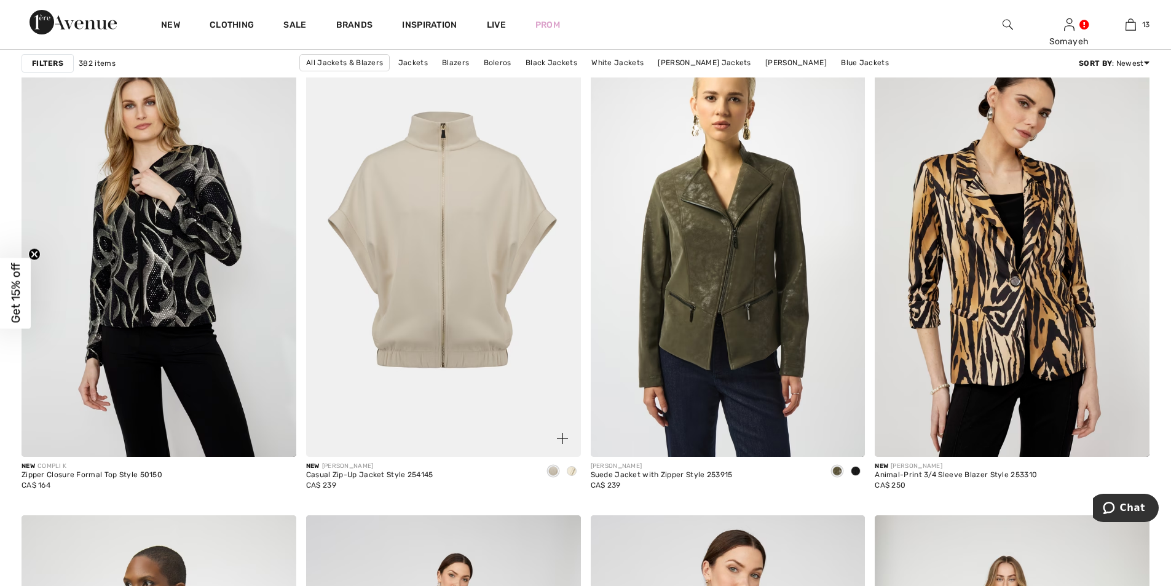
click at [568, 469] on span at bounding box center [572, 471] width 10 height 10
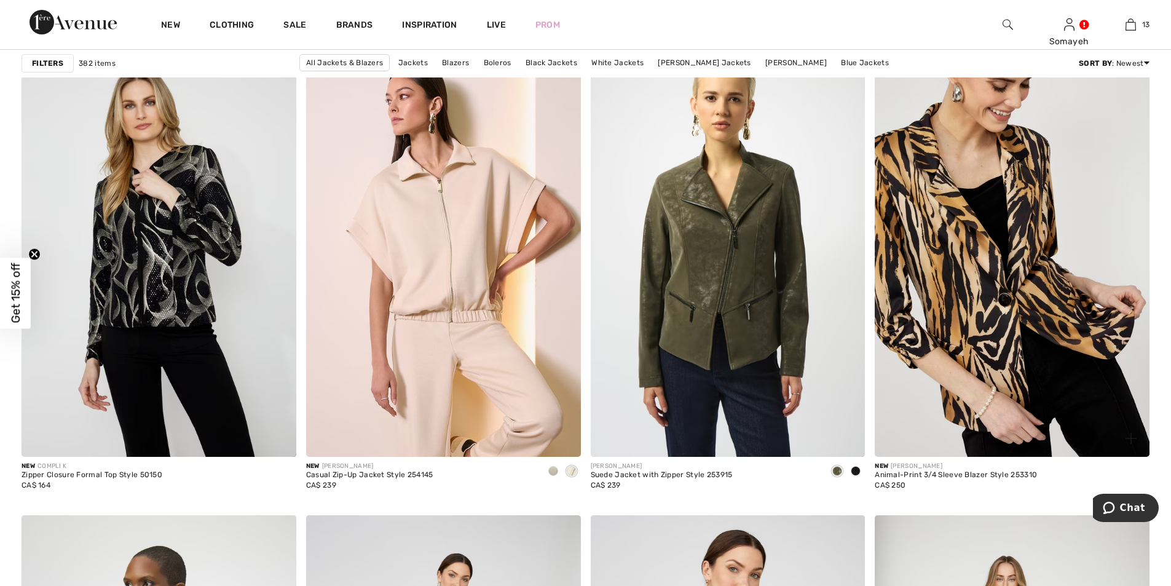
click at [1031, 261] on img at bounding box center [1011, 251] width 275 height 412
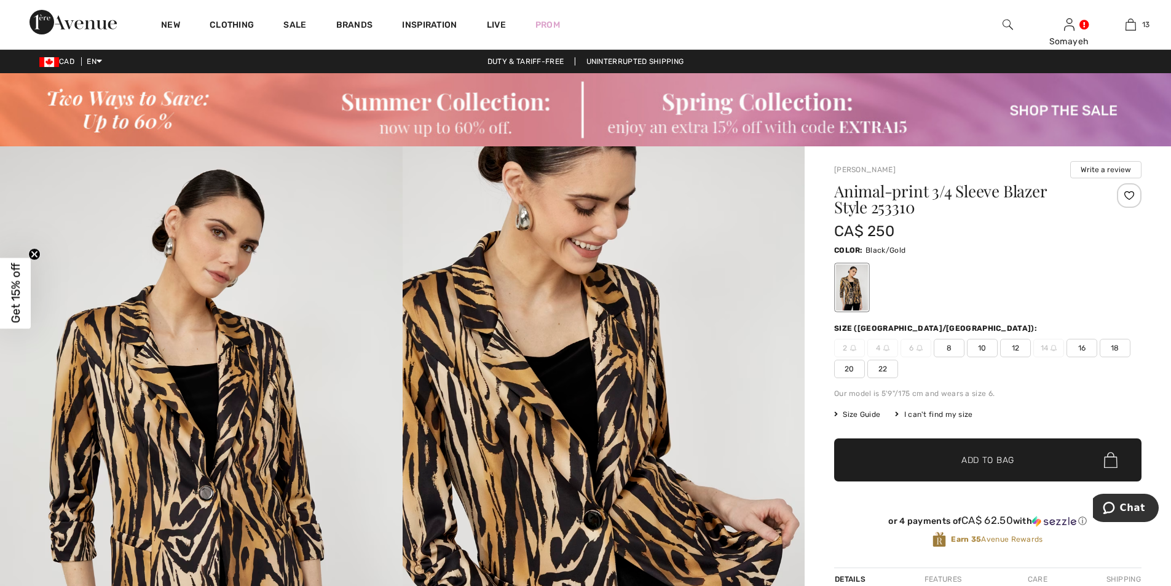
click at [847, 414] on span "Size Guide" at bounding box center [857, 414] width 46 height 11
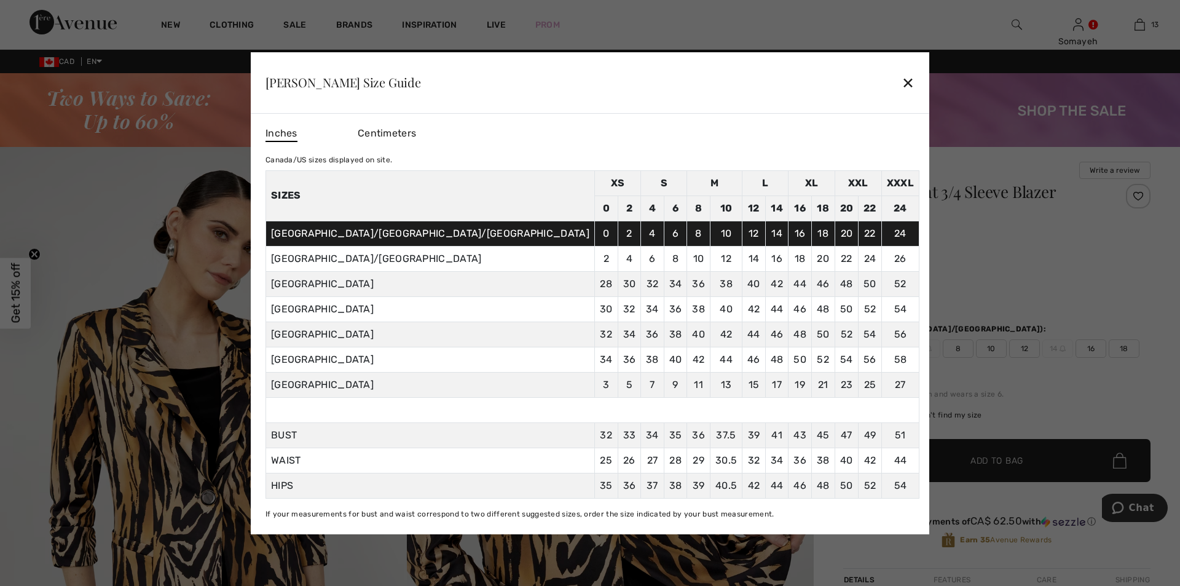
click at [416, 130] on span "Centimeters" at bounding box center [387, 133] width 58 height 12
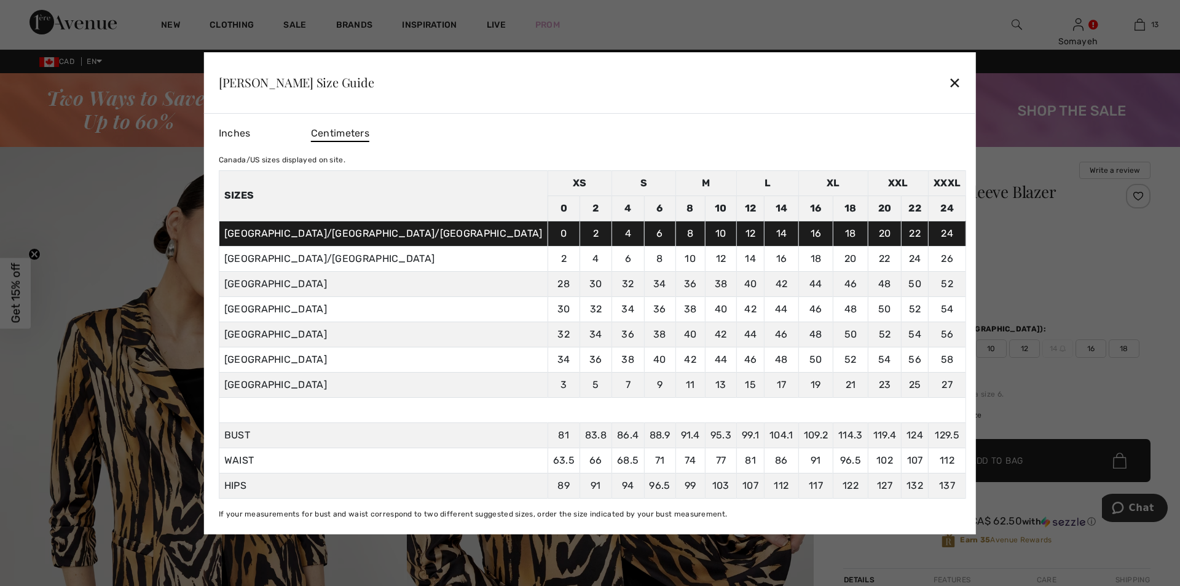
click at [948, 82] on div "✕" at bounding box center [954, 82] width 13 height 26
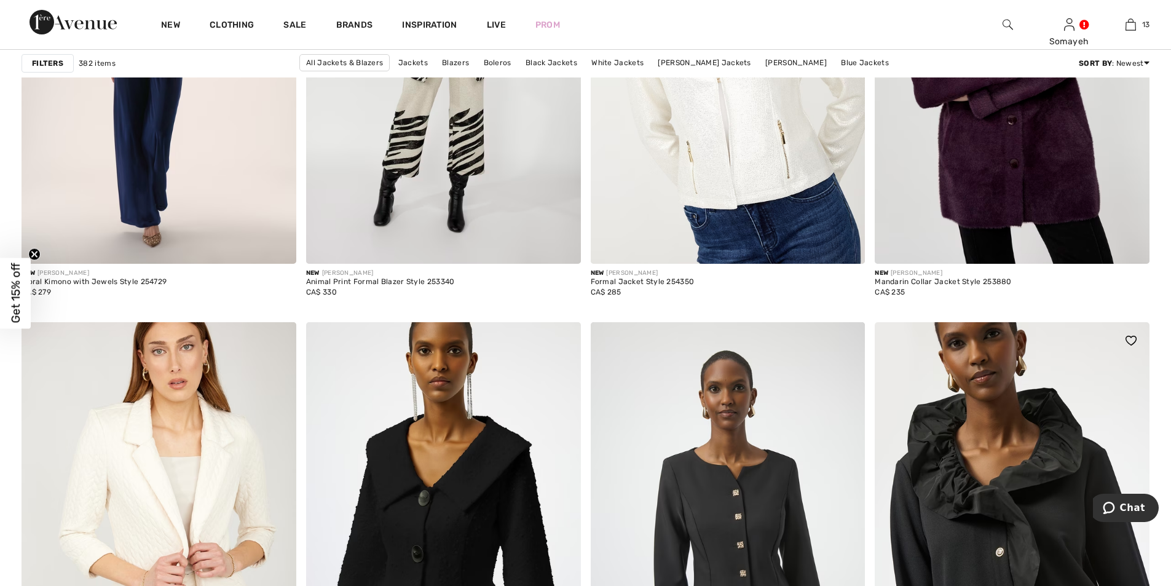
scroll to position [6391, 0]
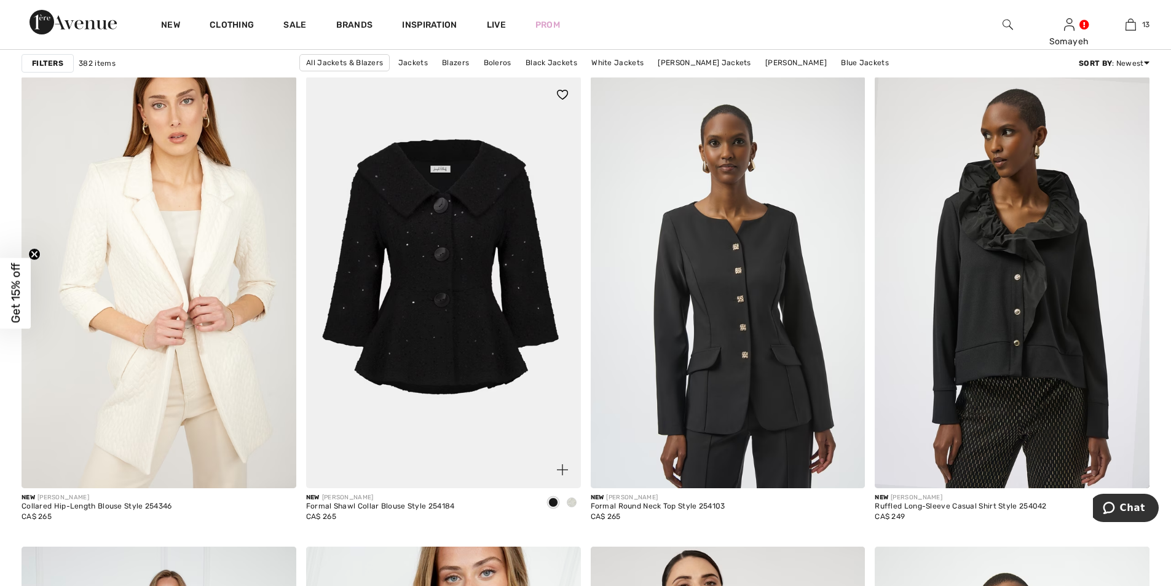
click at [473, 256] on img at bounding box center [443, 282] width 275 height 412
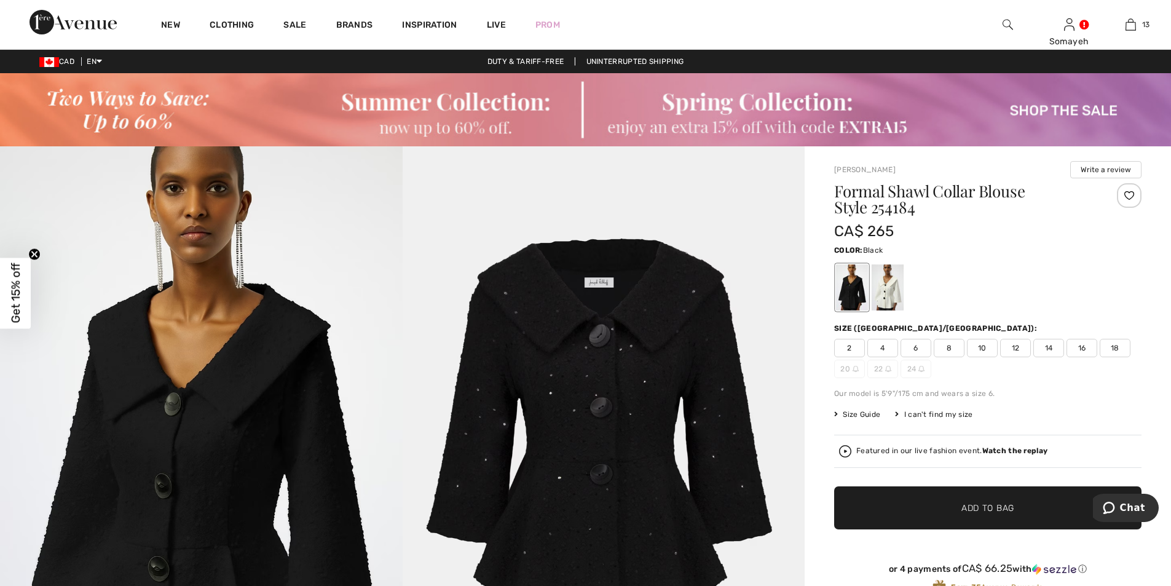
click at [866, 414] on span "Size Guide" at bounding box center [857, 414] width 46 height 11
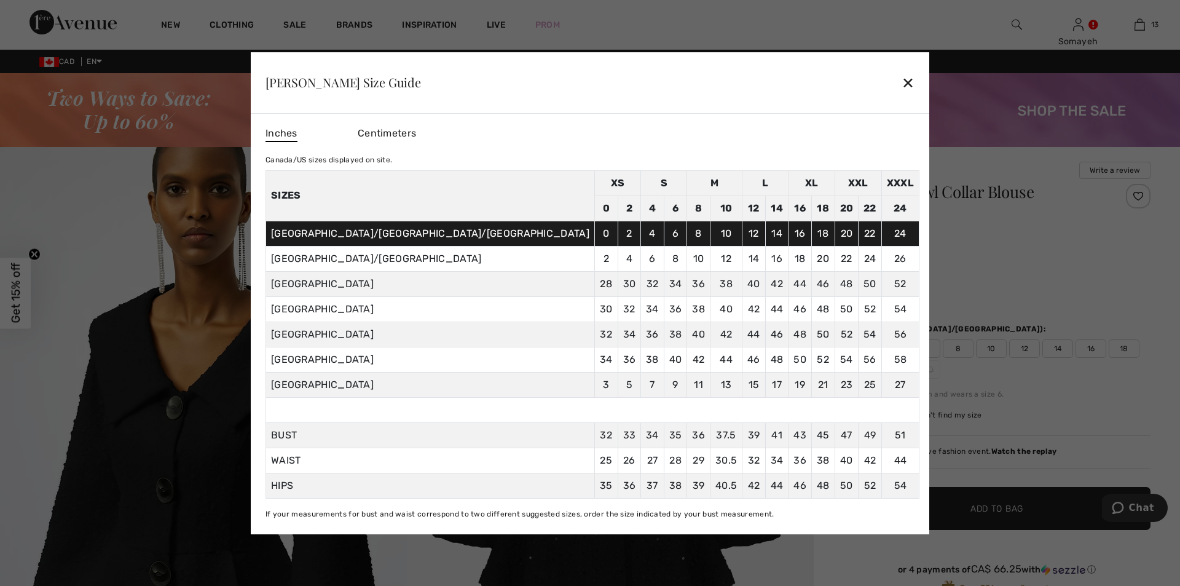
click at [416, 134] on span "Centimeters" at bounding box center [387, 133] width 58 height 12
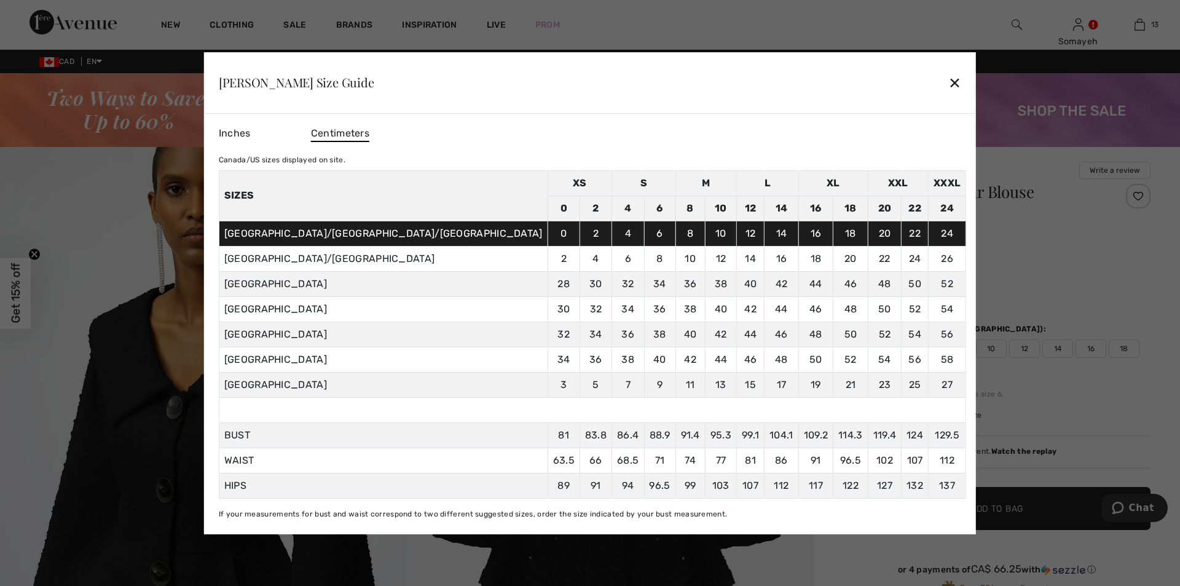
click at [948, 82] on div "✕" at bounding box center [954, 82] width 13 height 26
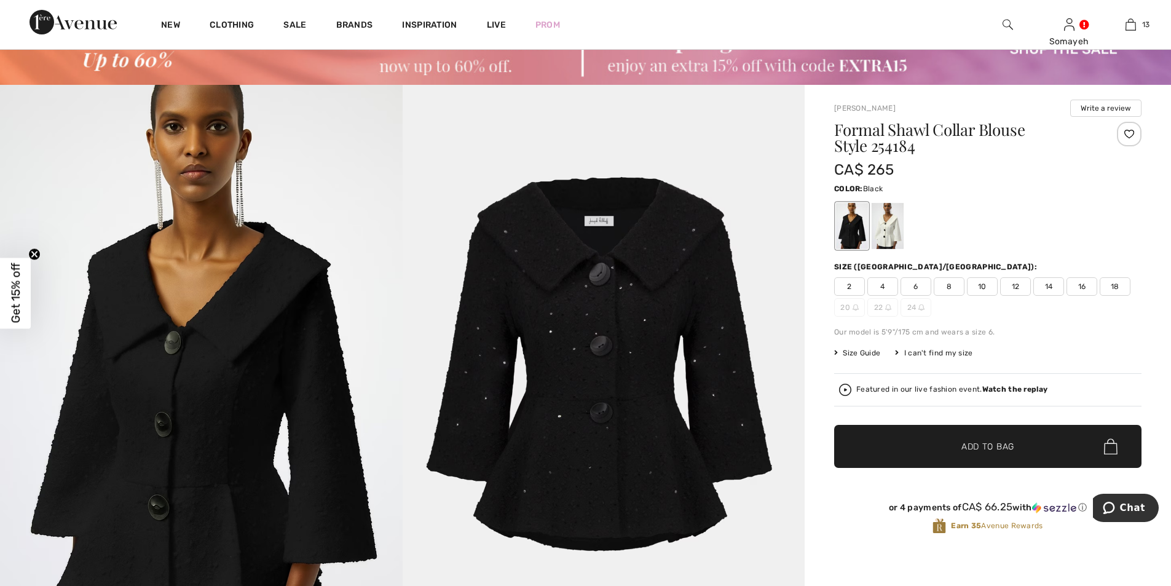
scroll to position [123, 0]
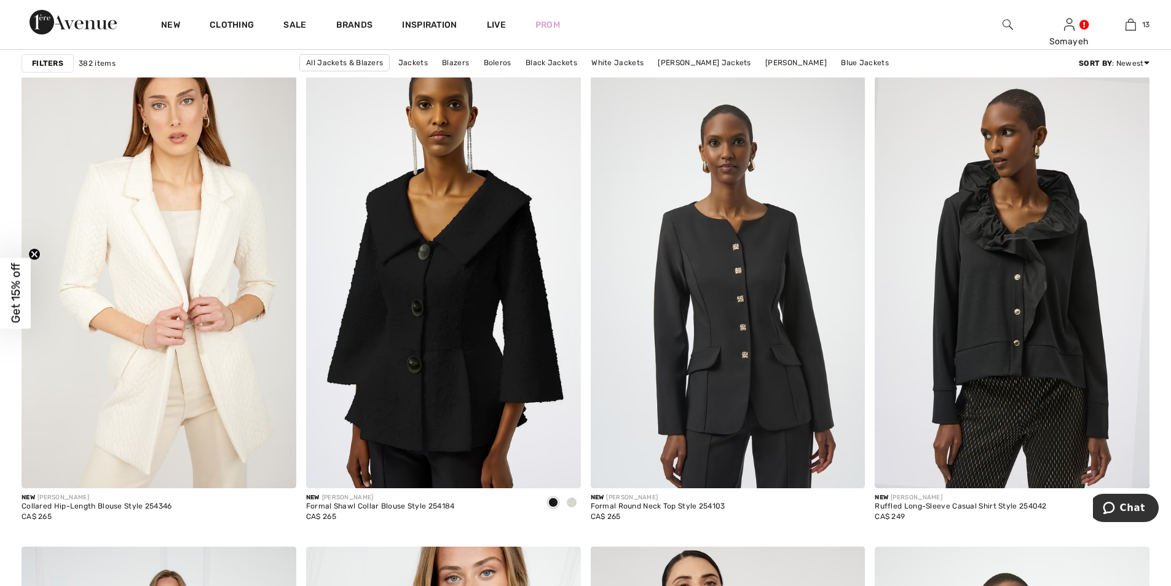
click at [55, 63] on strong "Filters" at bounding box center [47, 63] width 31 height 11
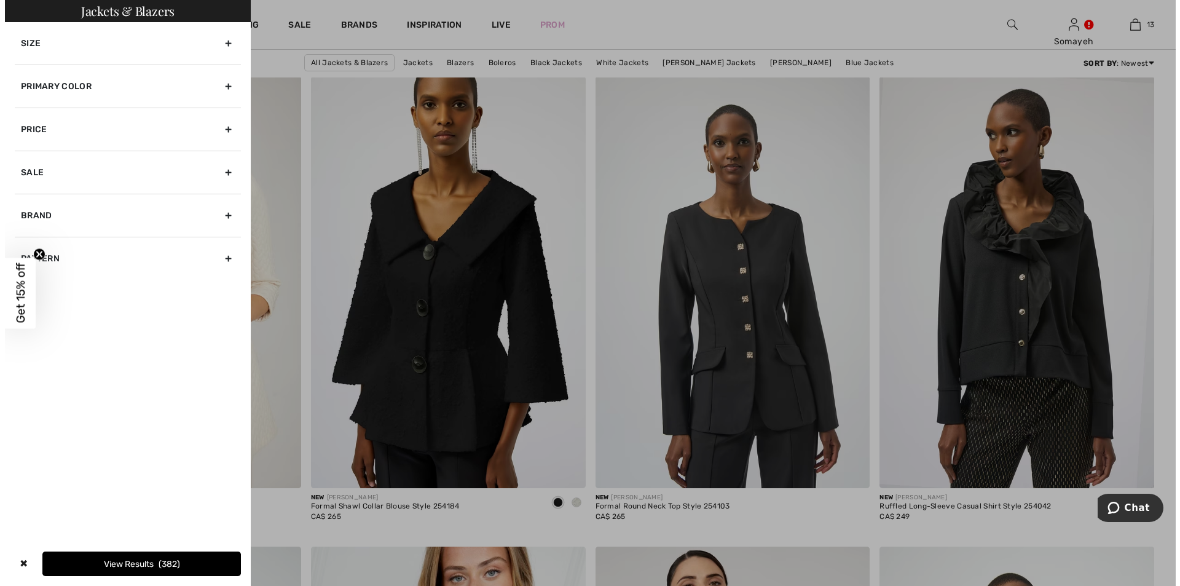
scroll to position [6436, 0]
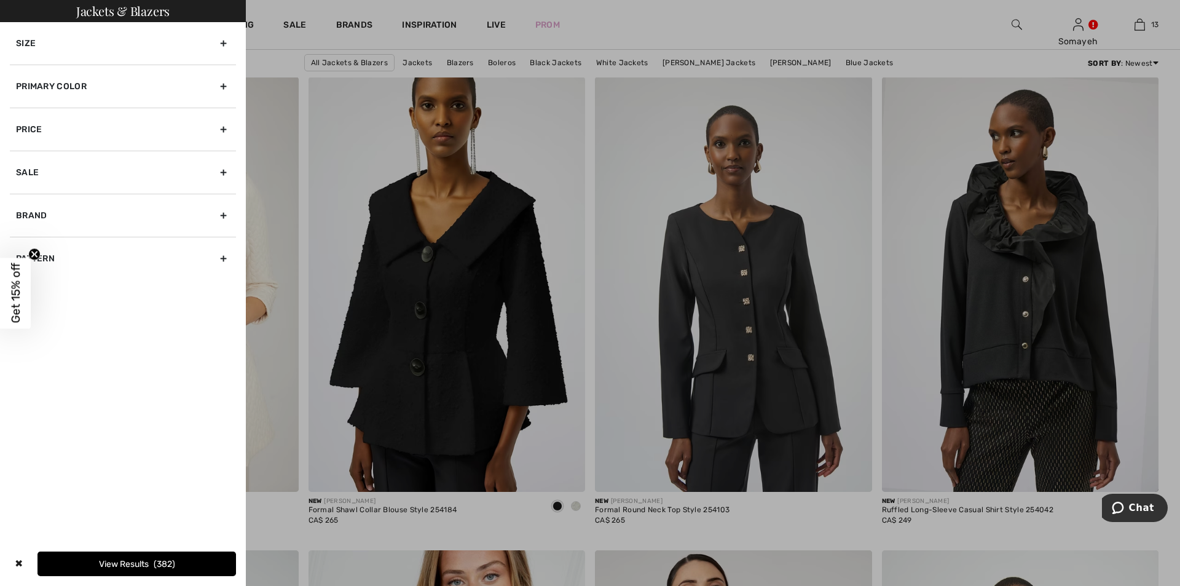
click at [222, 42] on div "Size" at bounding box center [123, 43] width 226 height 42
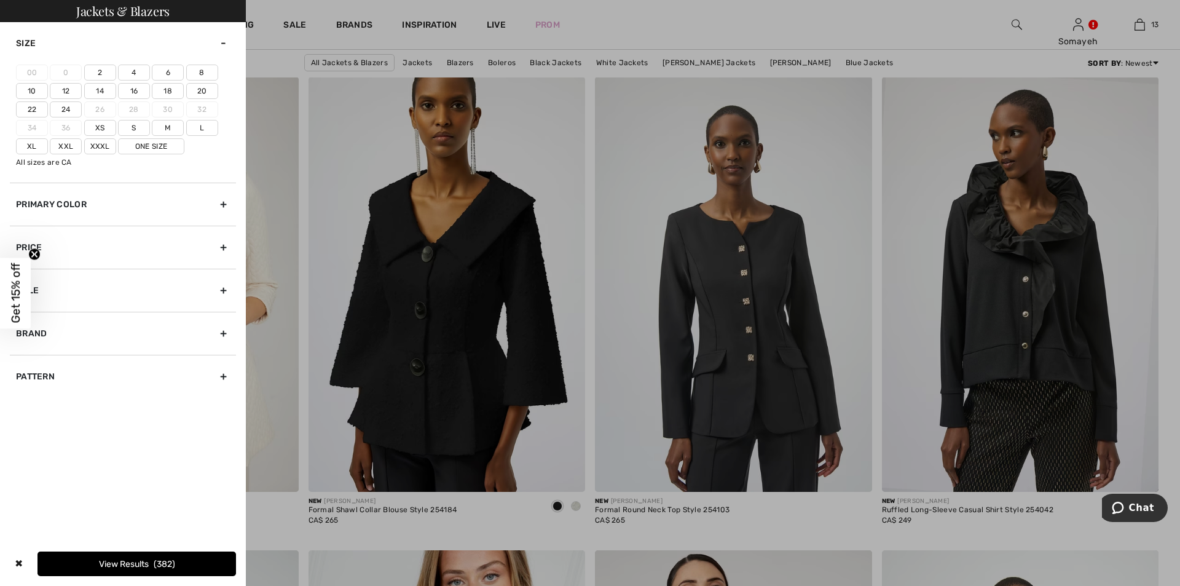
click at [144, 209] on div "Primary Color" at bounding box center [123, 204] width 226 height 43
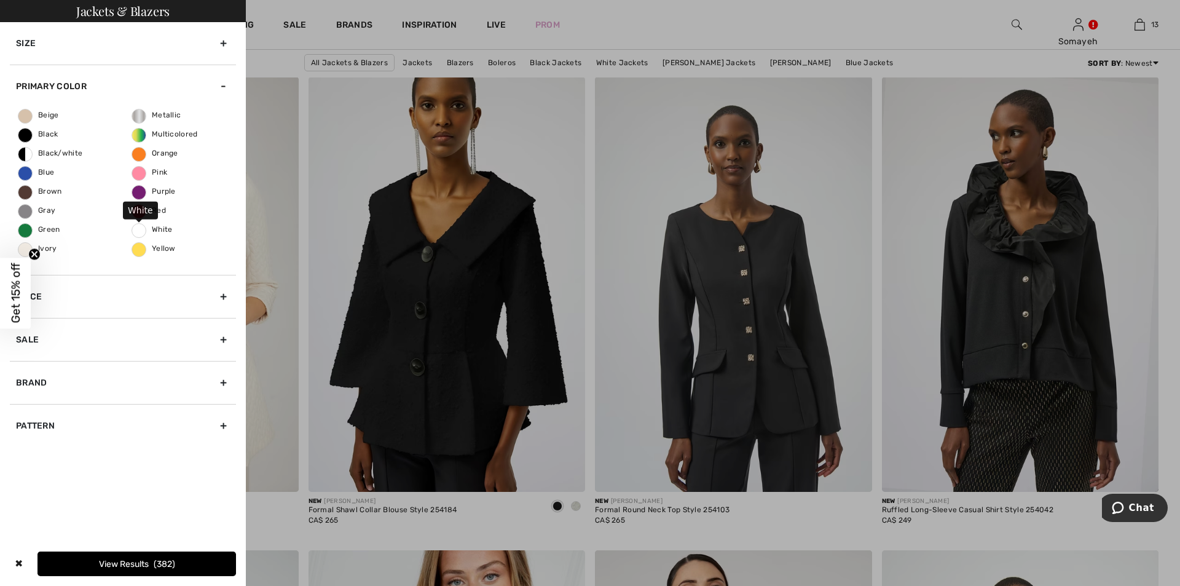
click at [139, 227] on span "White" at bounding box center [152, 229] width 41 height 9
click at [0, 0] on input "White" at bounding box center [0, 0] width 0 height 0
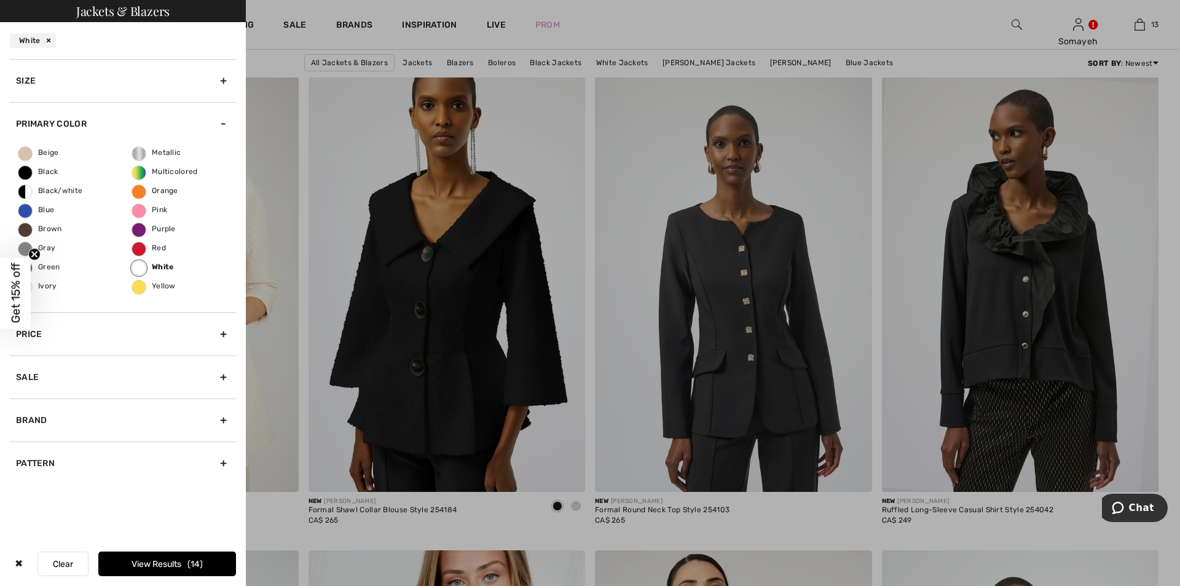
click at [159, 556] on button "View Results 14" at bounding box center [167, 563] width 138 height 25
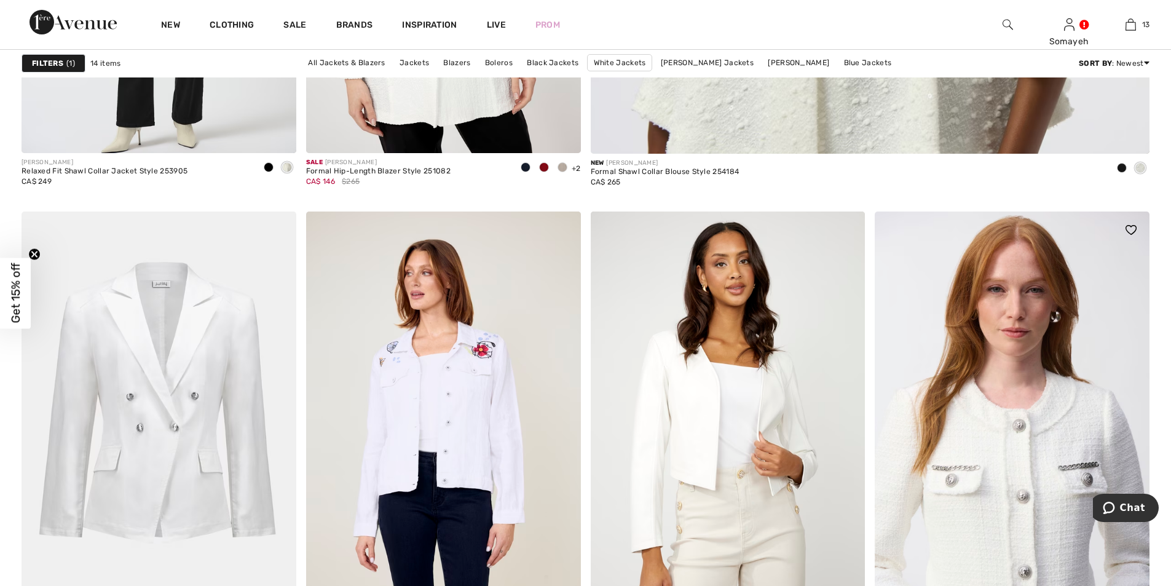
scroll to position [1106, 0]
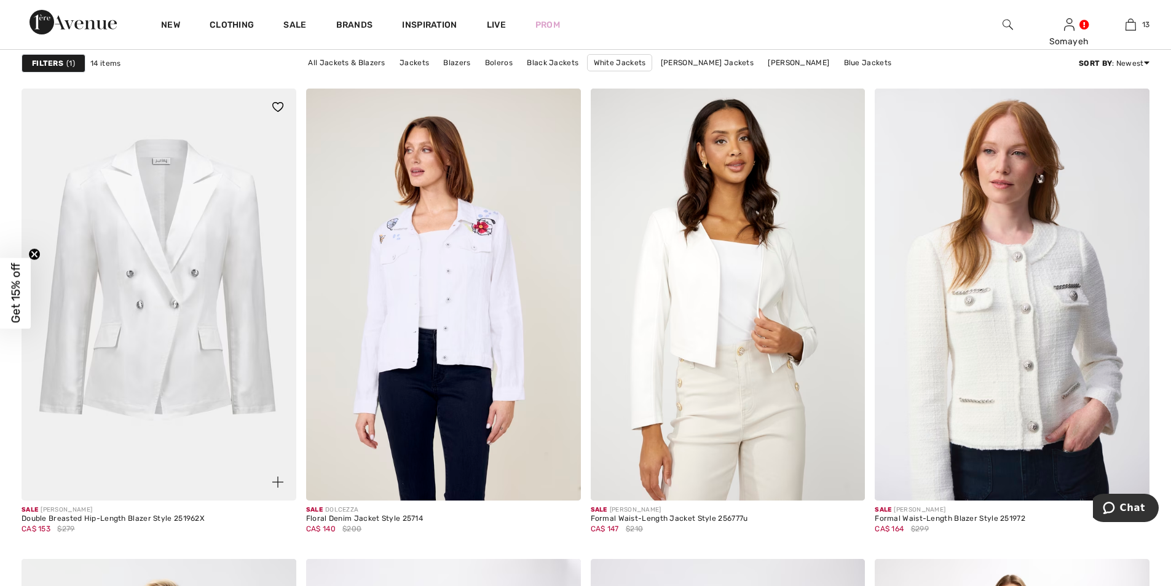
click at [190, 289] on img at bounding box center [159, 294] width 275 height 412
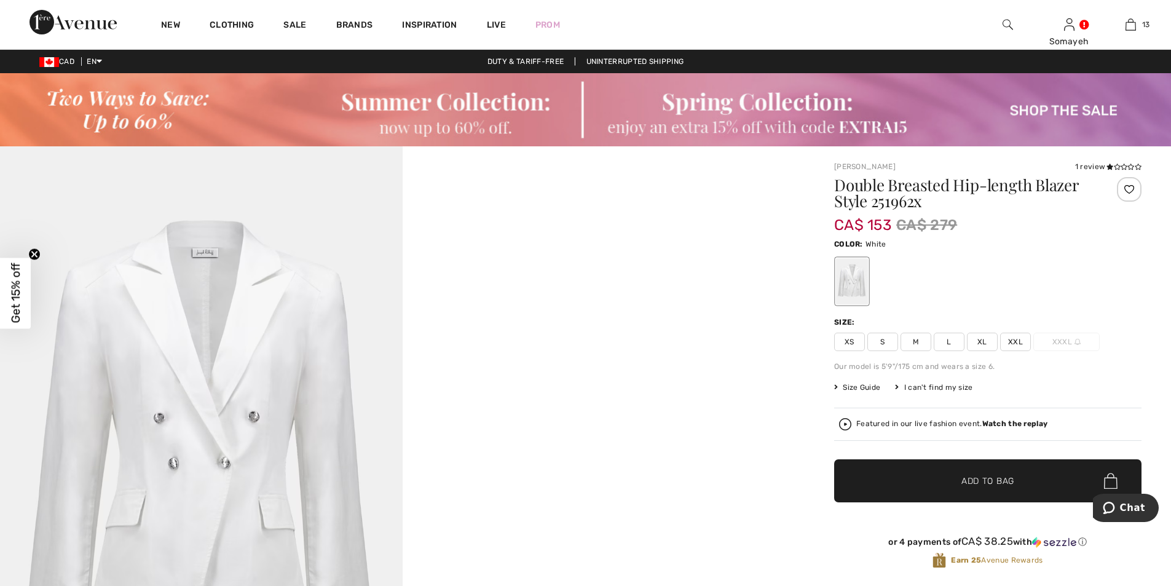
click at [852, 385] on span "Size Guide" at bounding box center [857, 387] width 46 height 11
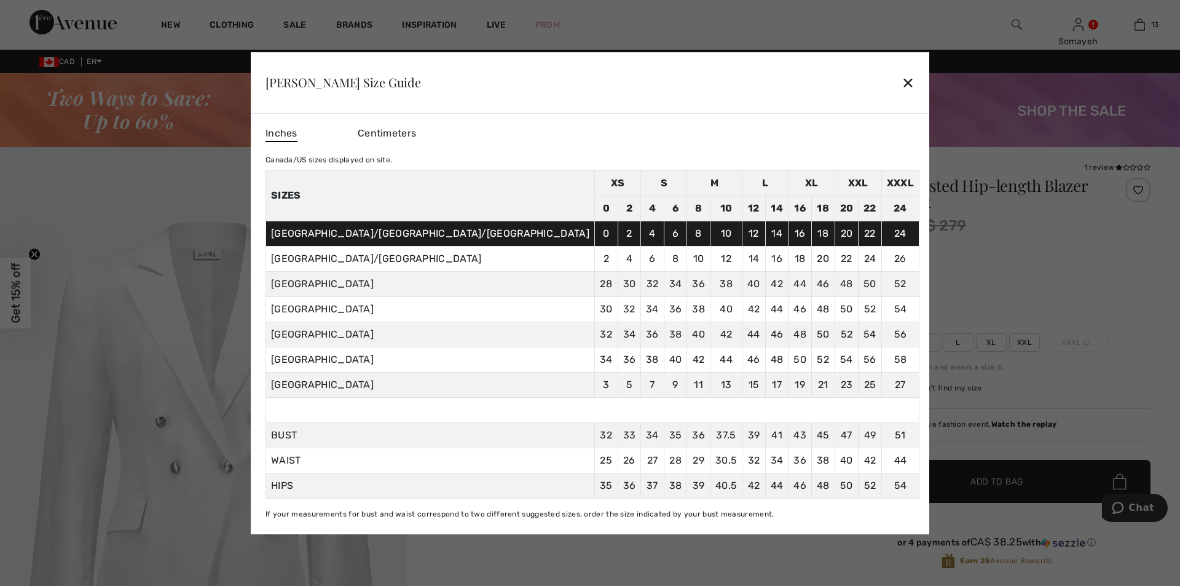
click at [416, 133] on span "Centimeters" at bounding box center [387, 133] width 58 height 12
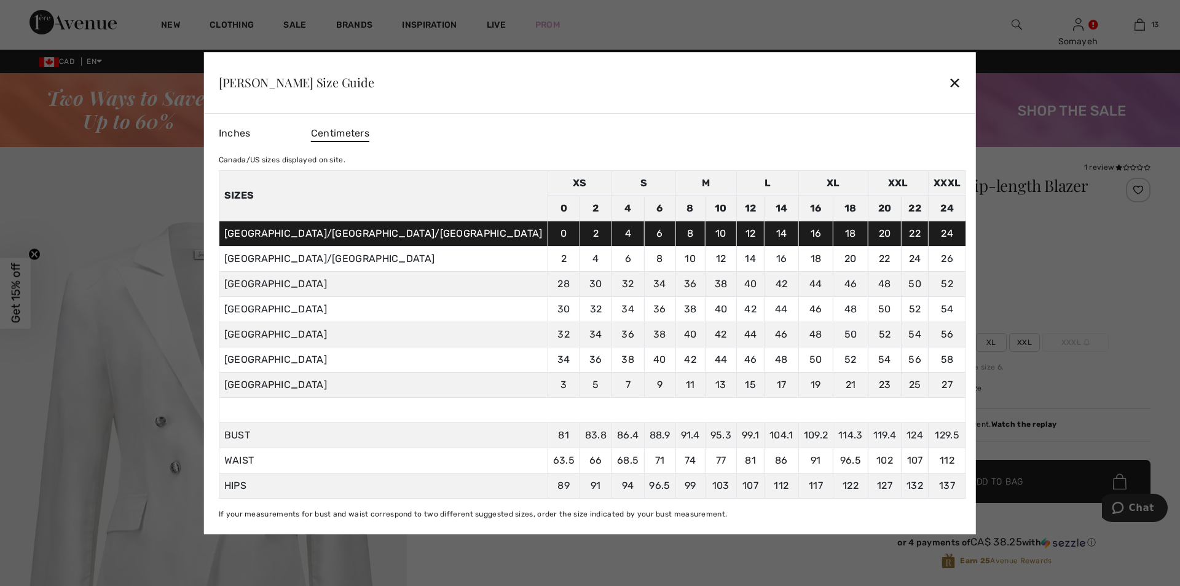
click at [948, 84] on div "✕" at bounding box center [954, 82] width 13 height 26
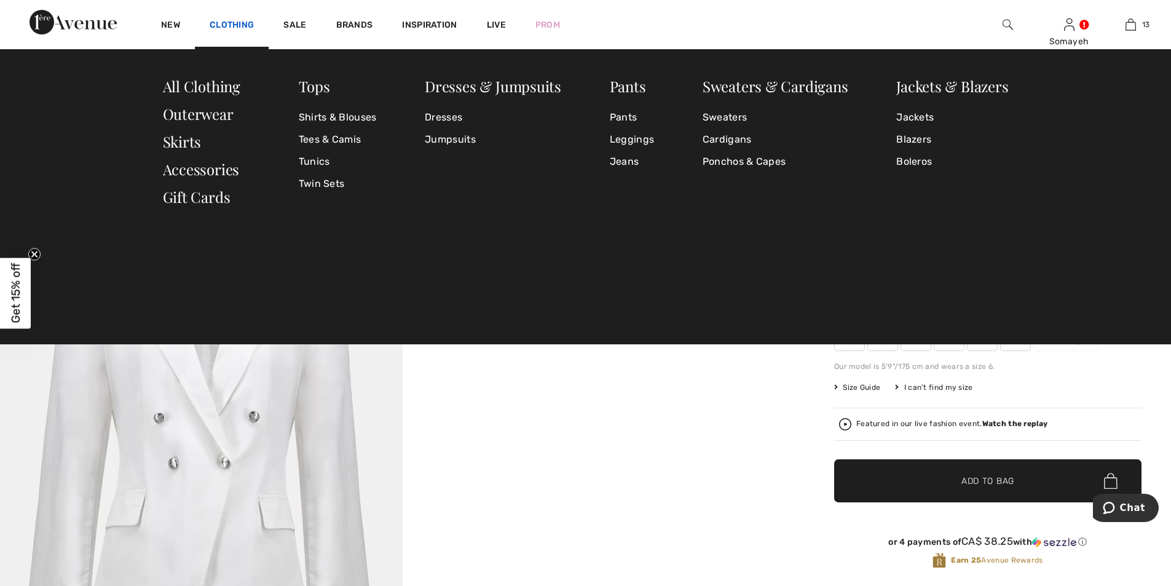
click at [233, 22] on link "Clothing" at bounding box center [232, 26] width 44 height 13
click at [629, 89] on link "Pants" at bounding box center [628, 86] width 36 height 20
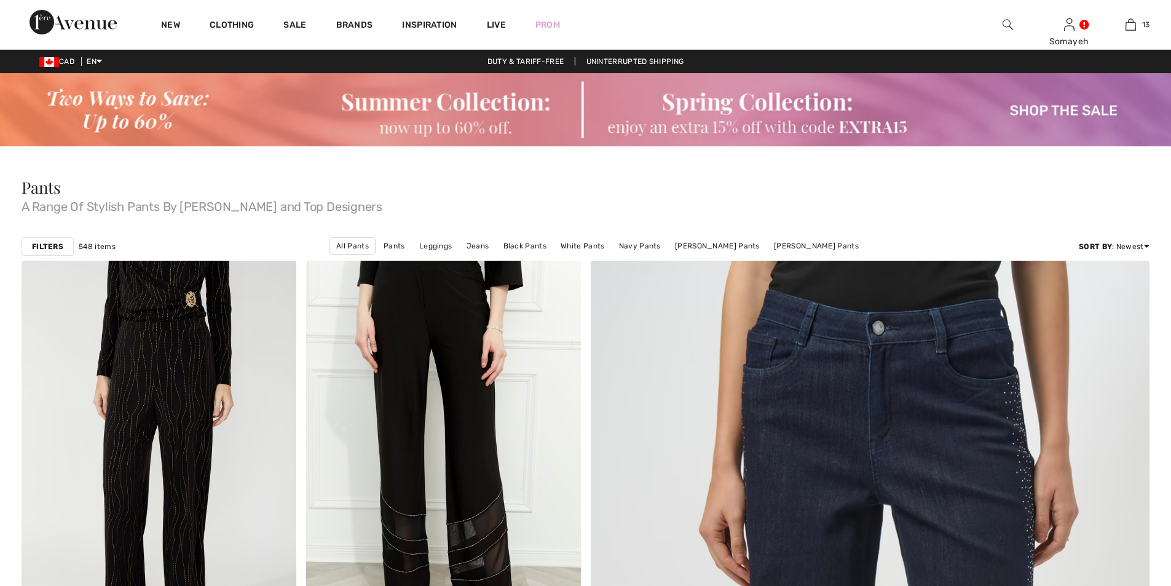
click at [55, 243] on strong "Filters" at bounding box center [47, 246] width 31 height 11
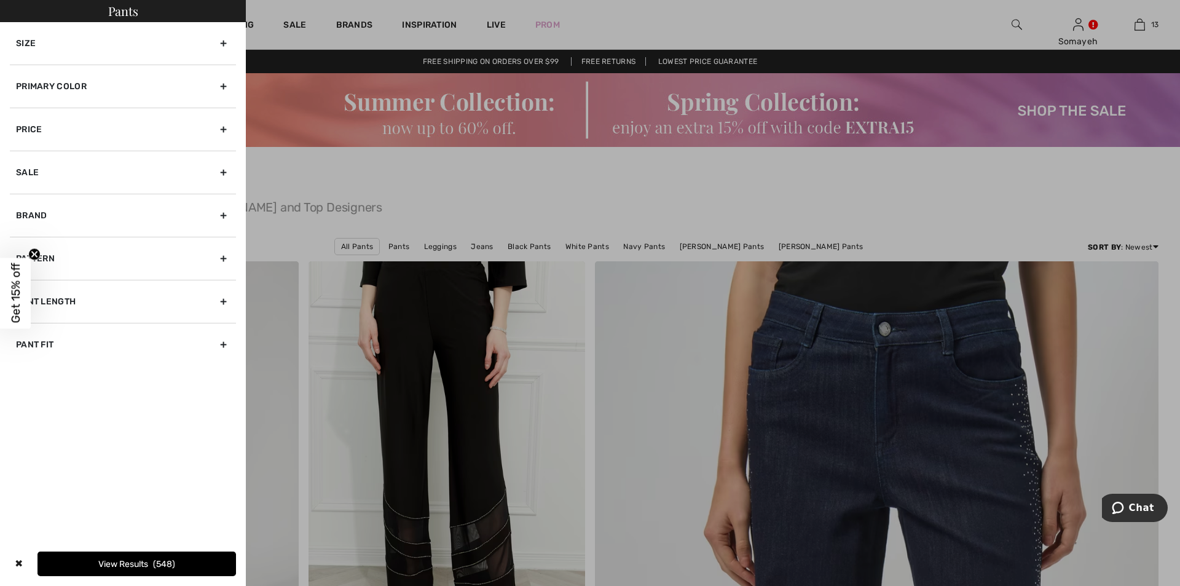
click at [222, 85] on div "Primary Color" at bounding box center [123, 86] width 226 height 43
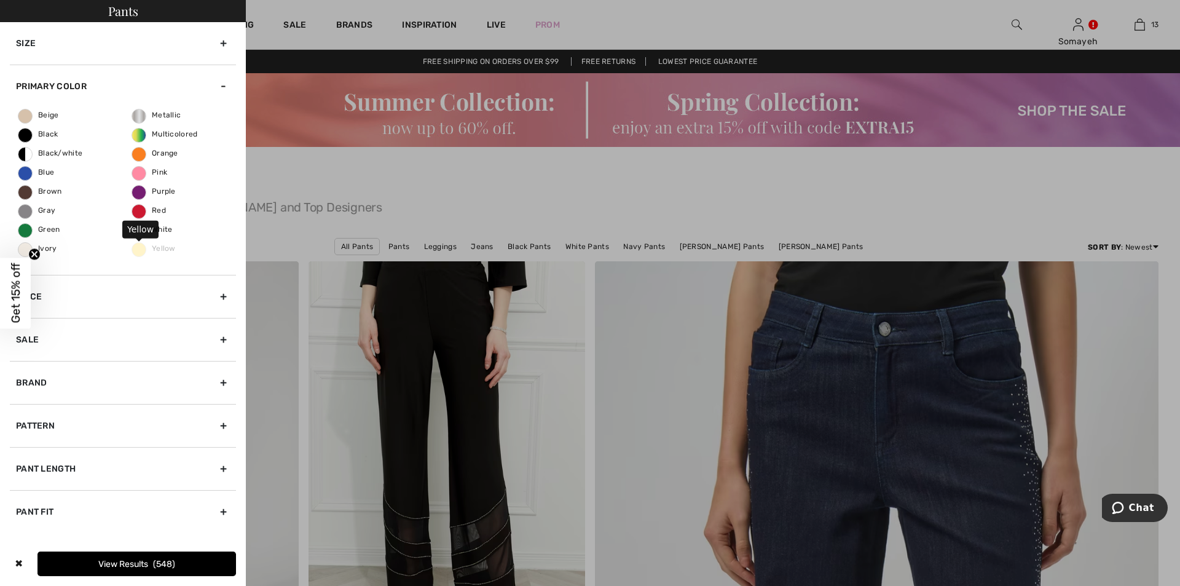
click at [141, 252] on span "Yellow" at bounding box center [154, 248] width 44 height 9
click at [24, 229] on span "Green" at bounding box center [39, 229] width 42 height 9
click at [0, 0] on input "Green" at bounding box center [0, 0] width 0 height 0
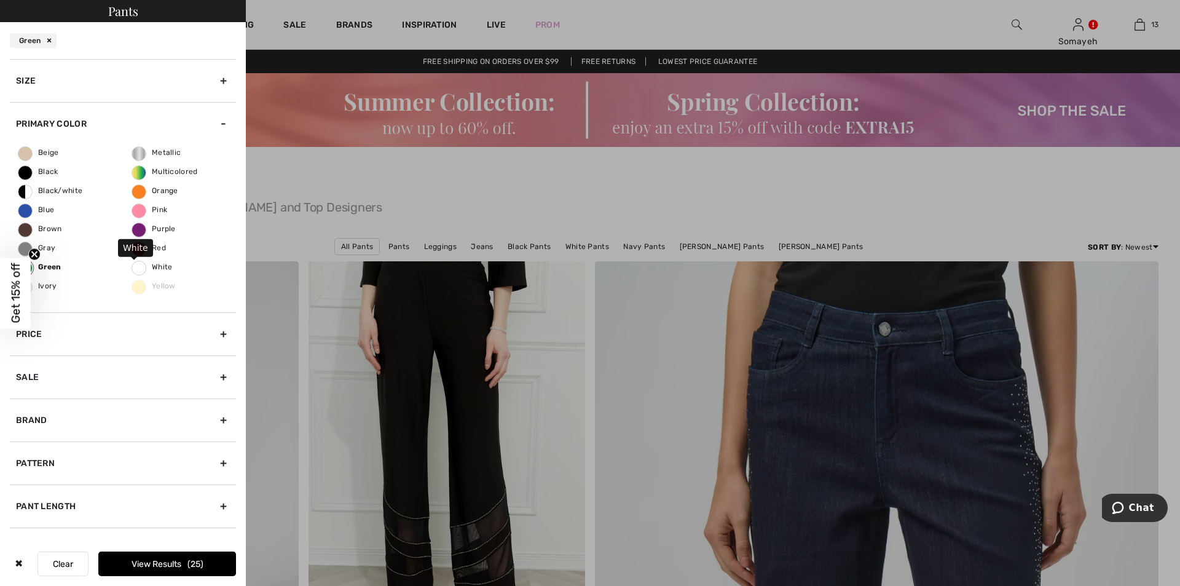
click at [135, 267] on span "White" at bounding box center [152, 266] width 41 height 9
click at [0, 0] on input "White" at bounding box center [0, 0] width 0 height 0
click at [179, 556] on button "View Results 54" at bounding box center [167, 563] width 138 height 25
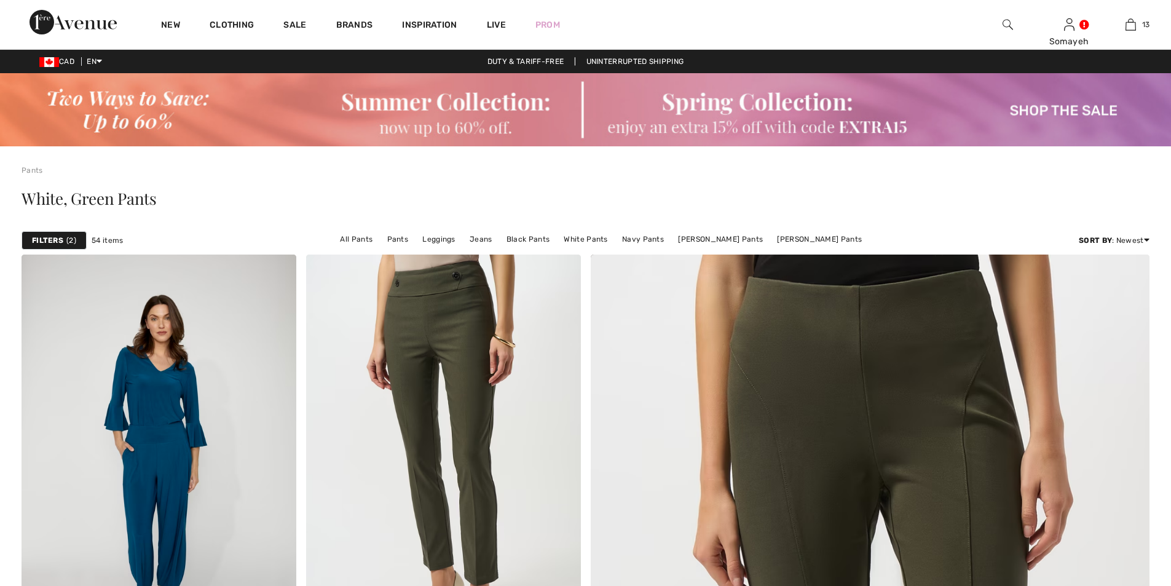
click at [58, 238] on strong "Filters" at bounding box center [47, 240] width 31 height 11
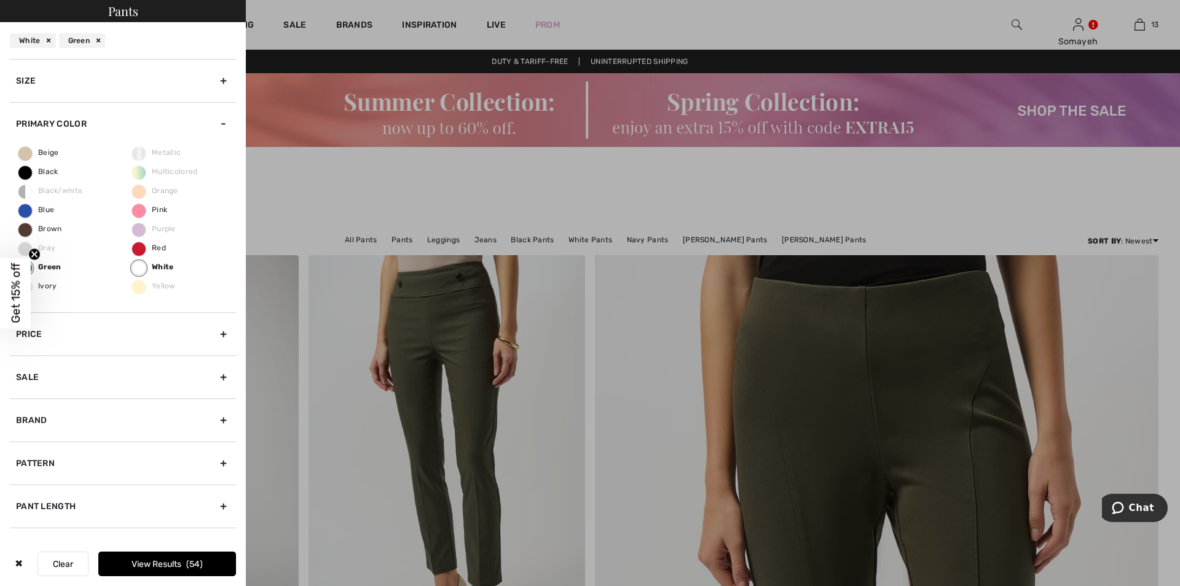
click at [97, 39] on div "Green" at bounding box center [82, 40] width 47 height 15
click at [212, 78] on div "Size" at bounding box center [123, 80] width 226 height 43
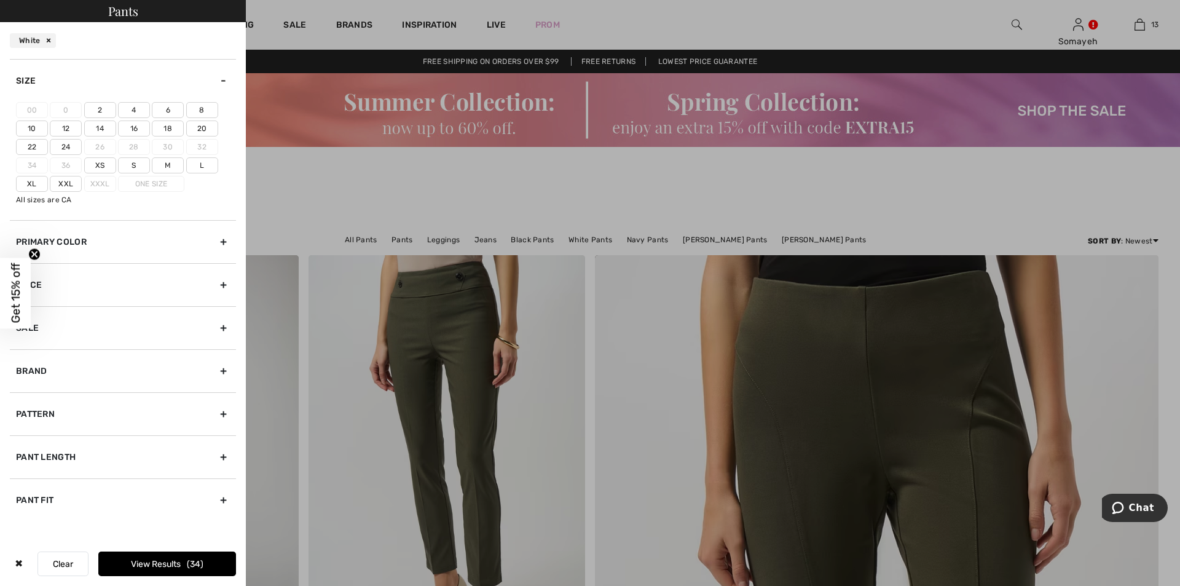
click at [175, 109] on label "6" at bounding box center [168, 110] width 32 height 16
click at [0, 0] on input"] "6" at bounding box center [0, 0] width 0 height 0
click at [184, 559] on button "View Results 16" at bounding box center [167, 563] width 138 height 25
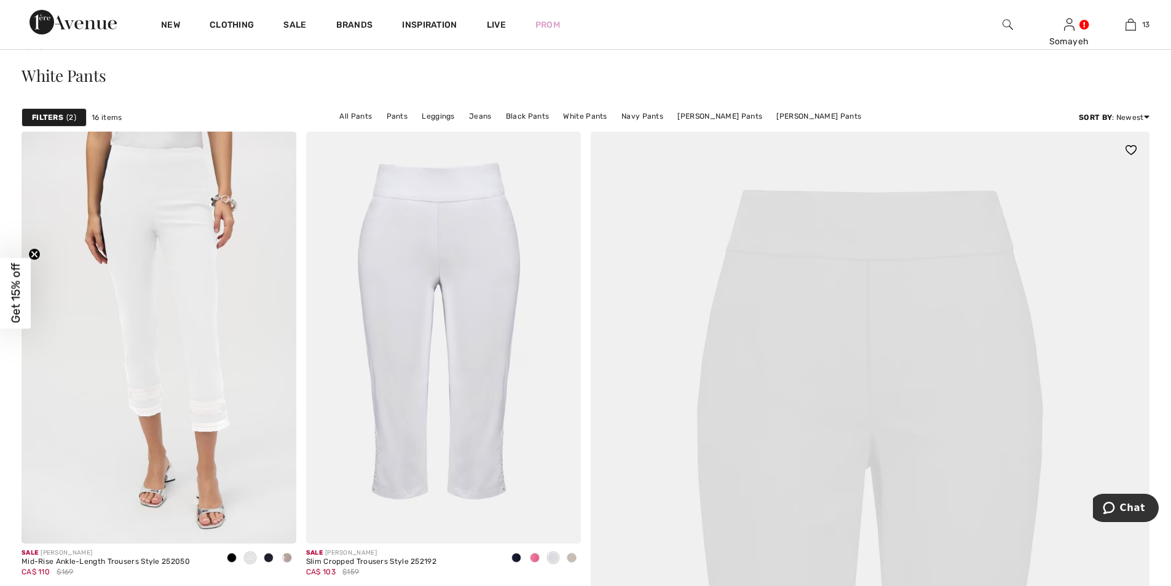
scroll to position [184, 0]
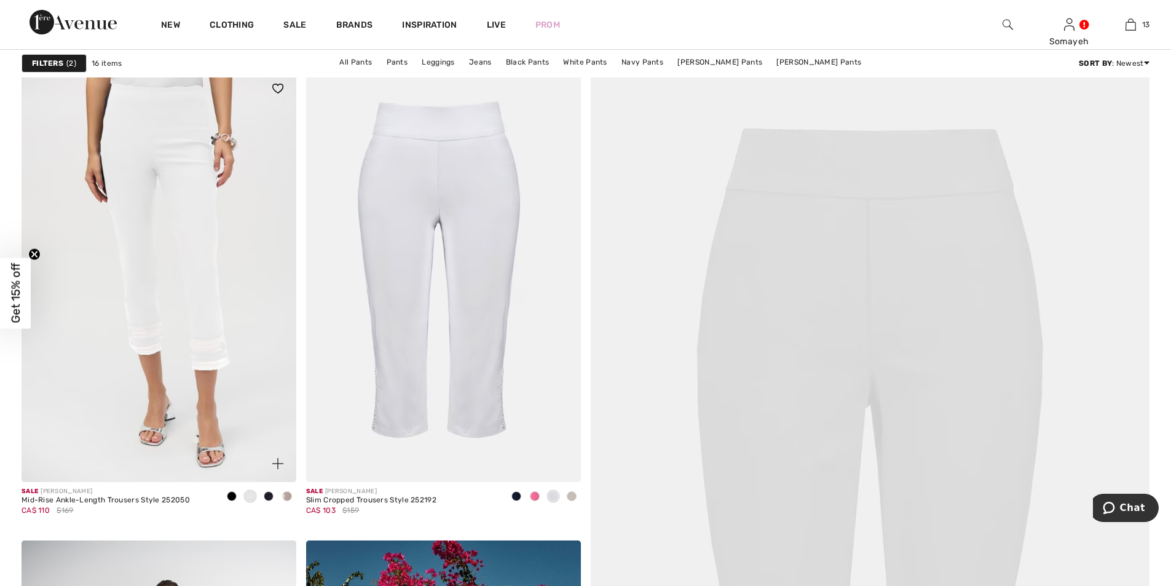
click at [286, 496] on span at bounding box center [287, 496] width 10 height 10
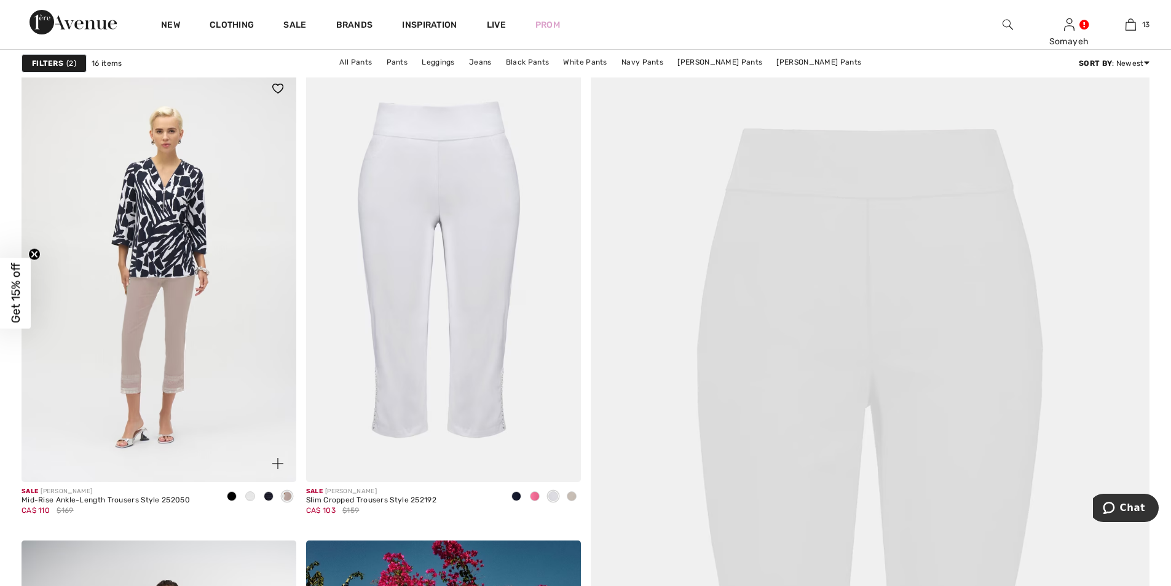
click at [265, 493] on span at bounding box center [269, 496] width 10 height 10
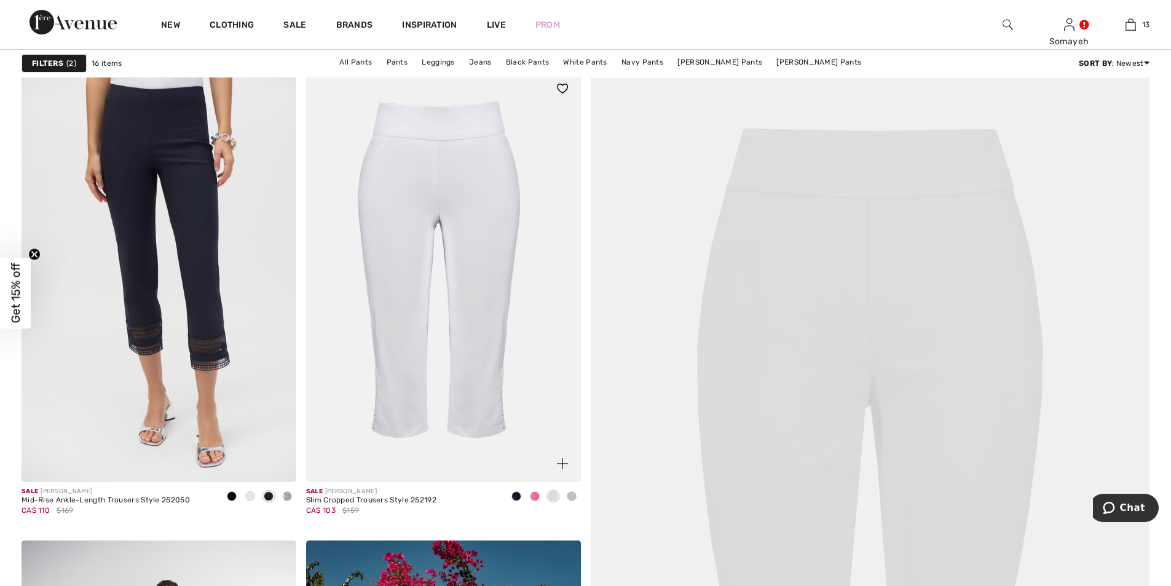
click at [445, 299] on img at bounding box center [443, 276] width 275 height 412
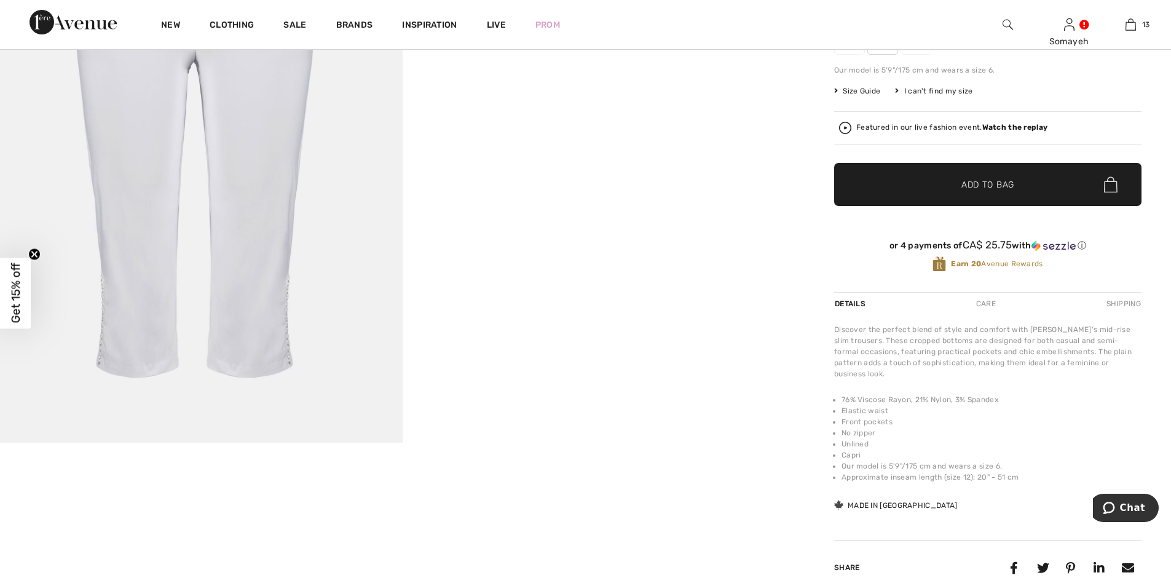
scroll to position [246, 0]
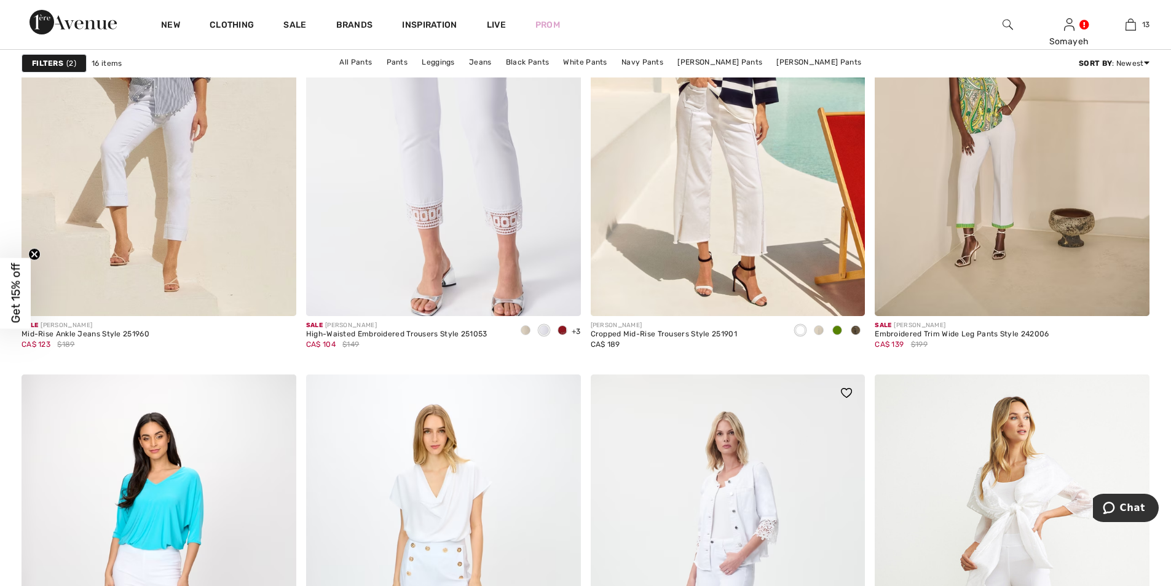
scroll to position [1475, 0]
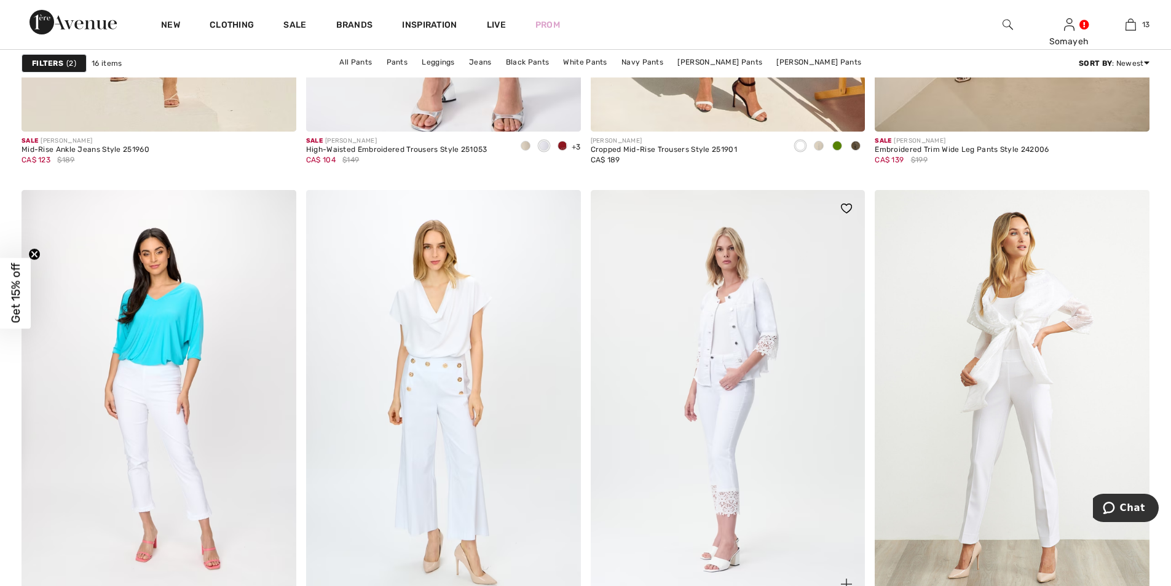
click at [783, 310] on img at bounding box center [728, 396] width 275 height 412
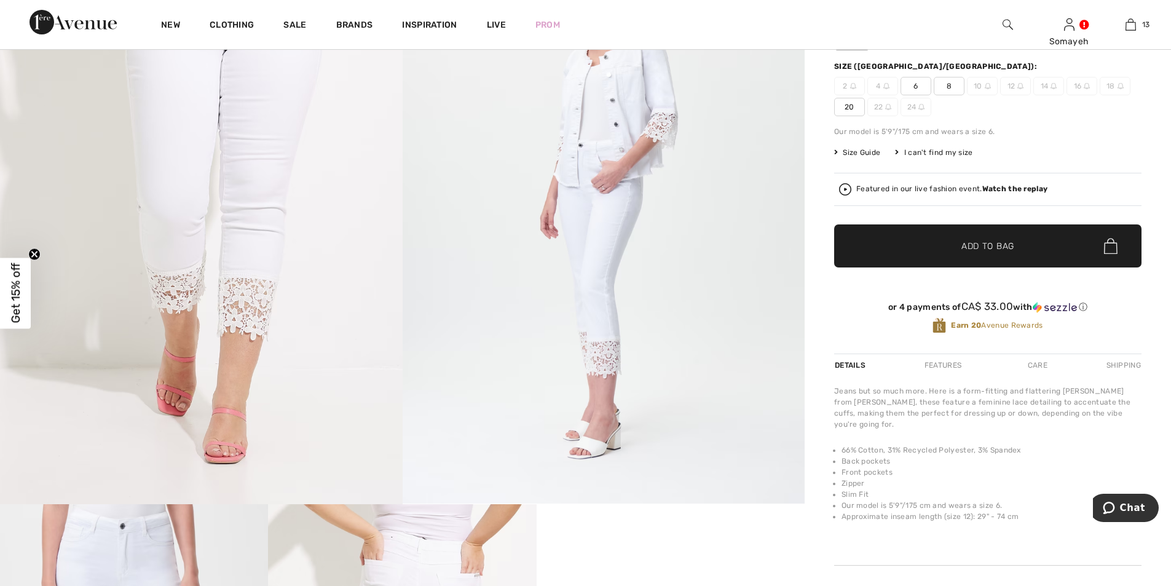
scroll to position [61, 0]
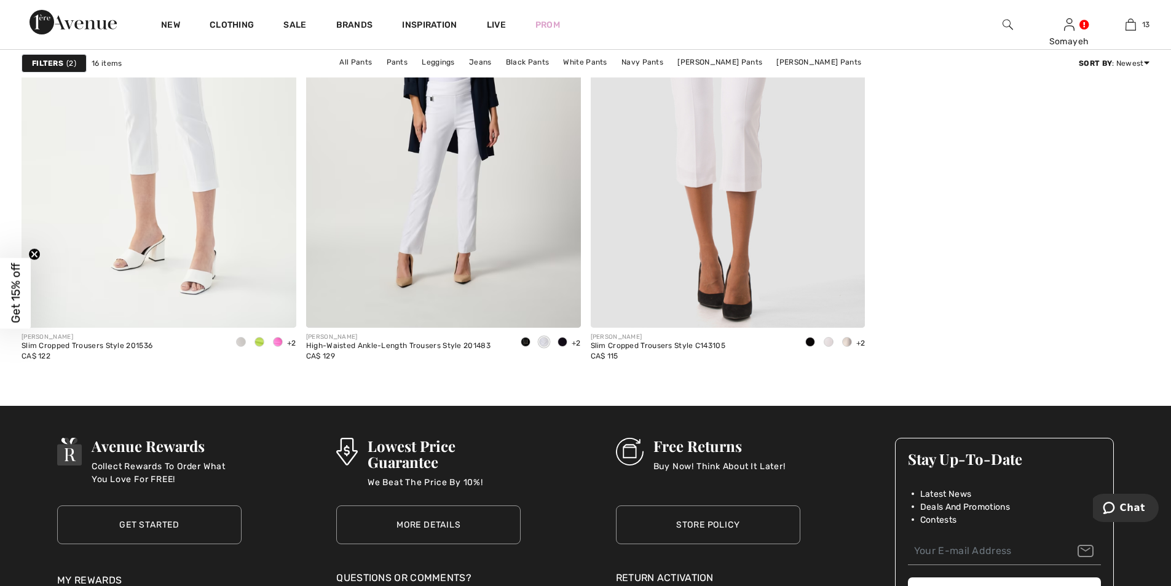
scroll to position [2335, 0]
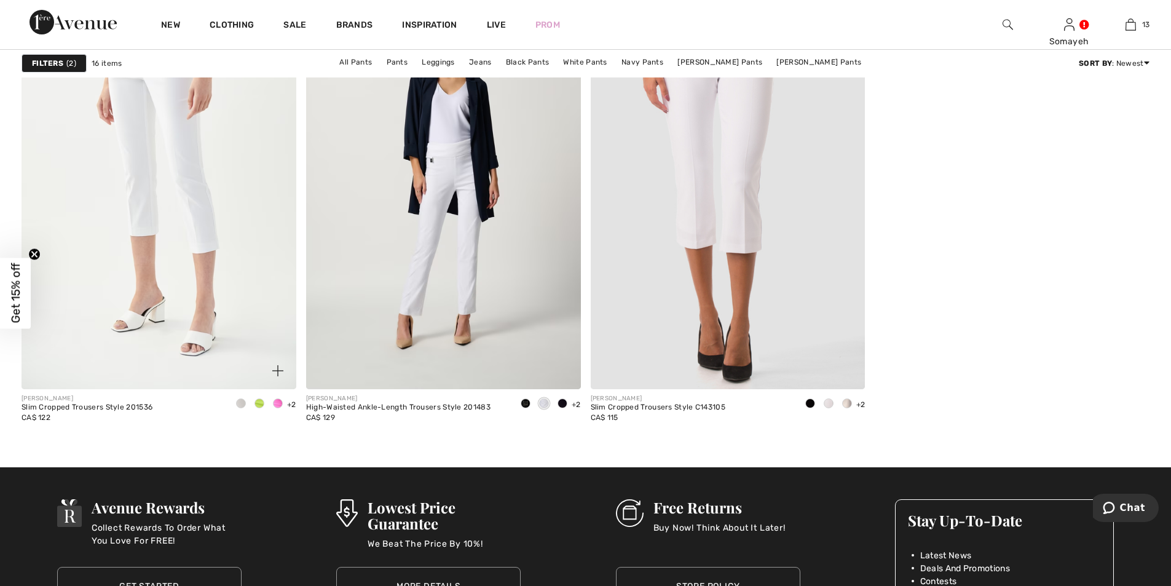
click at [259, 402] on span at bounding box center [259, 403] width 10 height 10
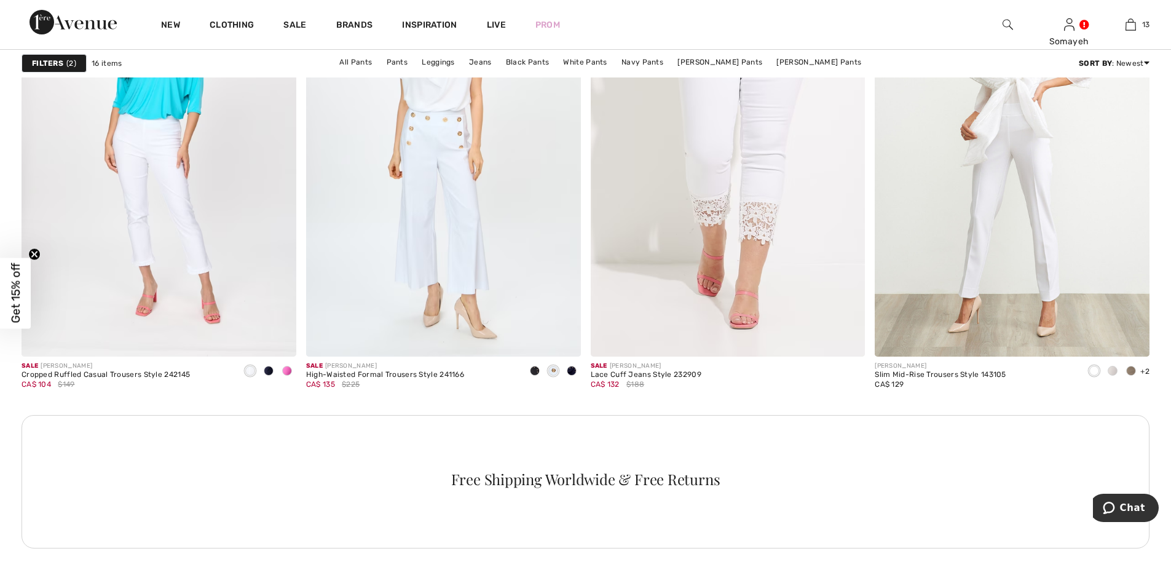
scroll to position [1536, 0]
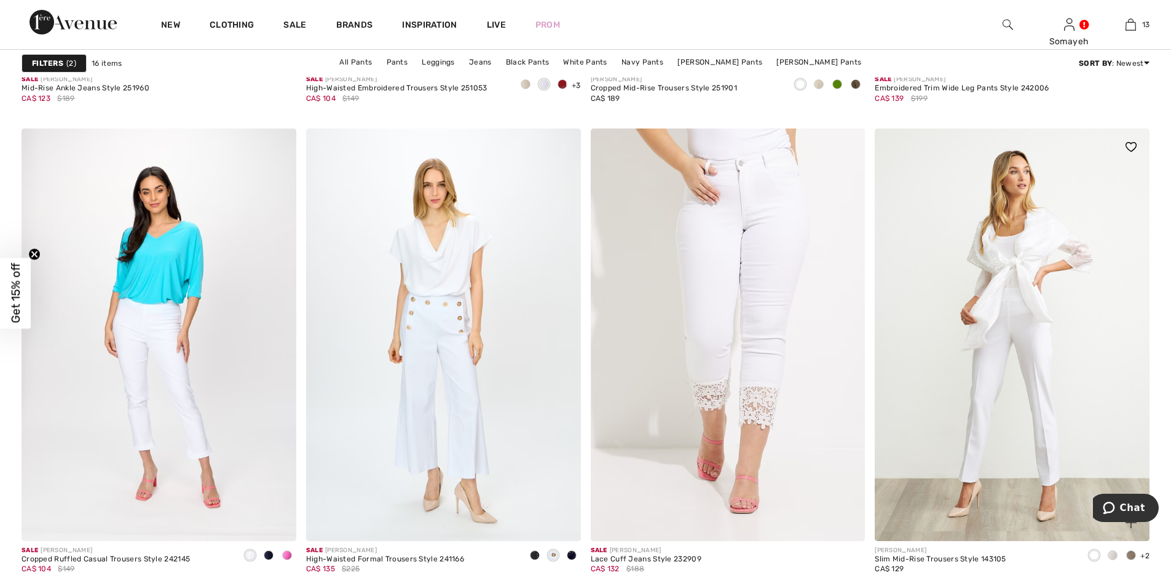
click at [1129, 555] on span at bounding box center [1131, 555] width 10 height 10
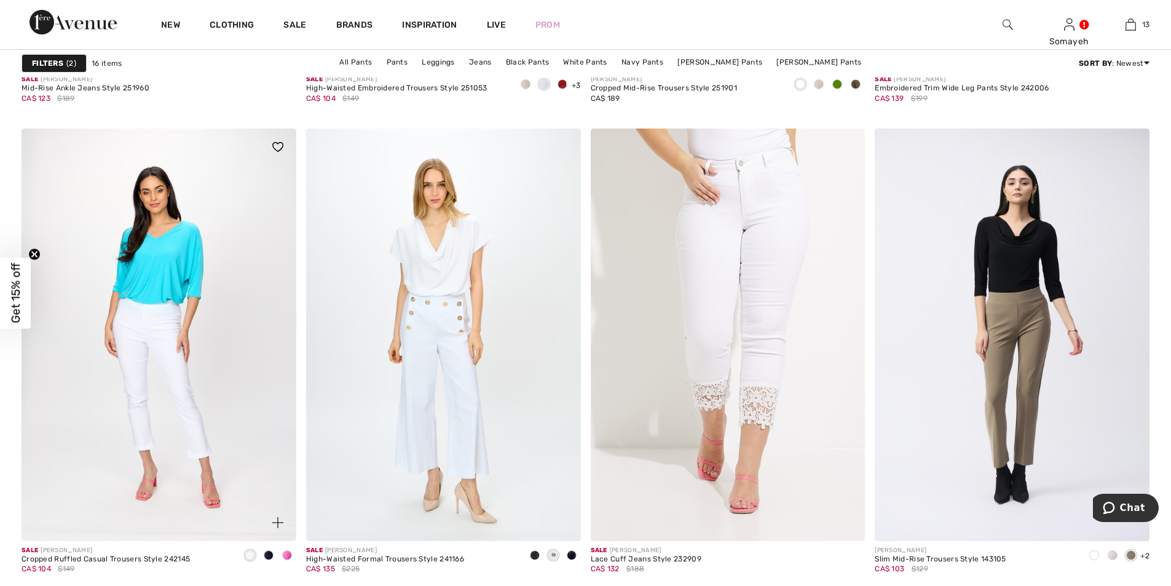
click at [286, 553] on span at bounding box center [287, 555] width 10 height 10
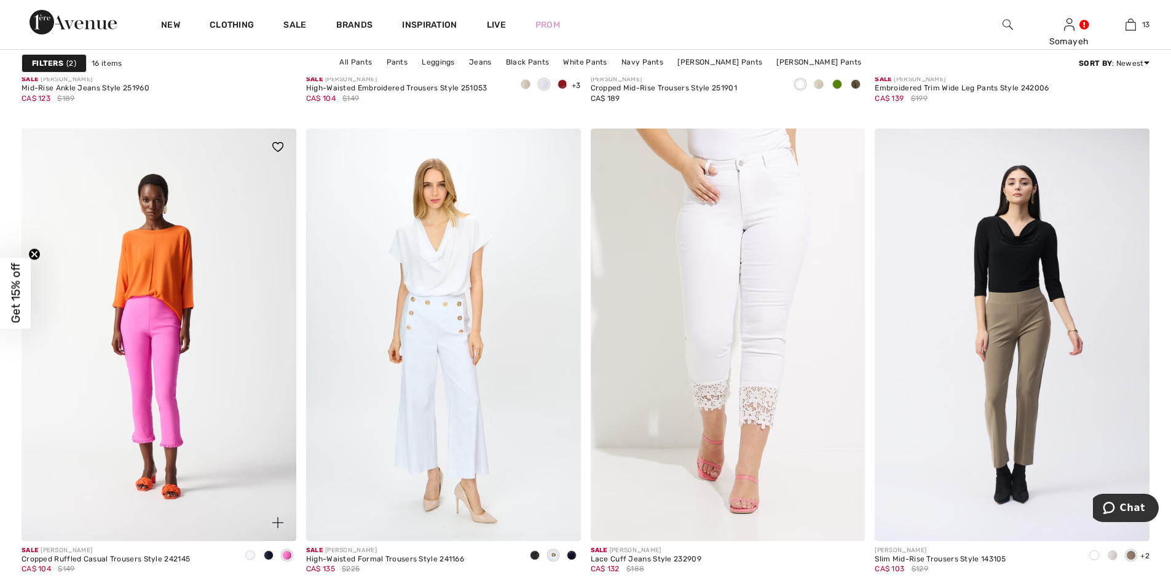
click at [253, 550] on div at bounding box center [250, 556] width 18 height 20
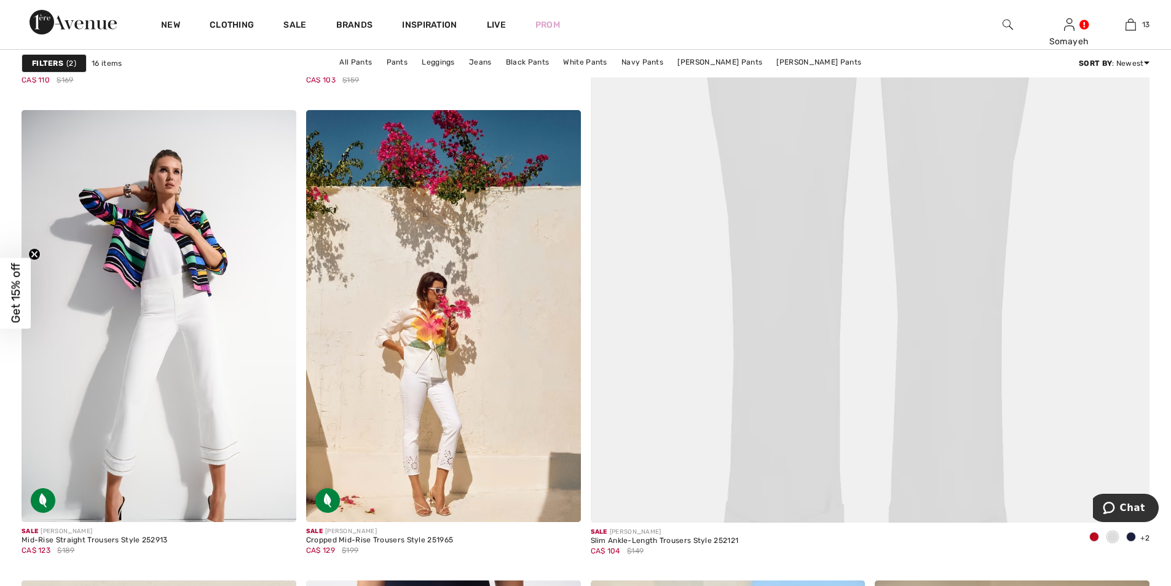
scroll to position [737, 0]
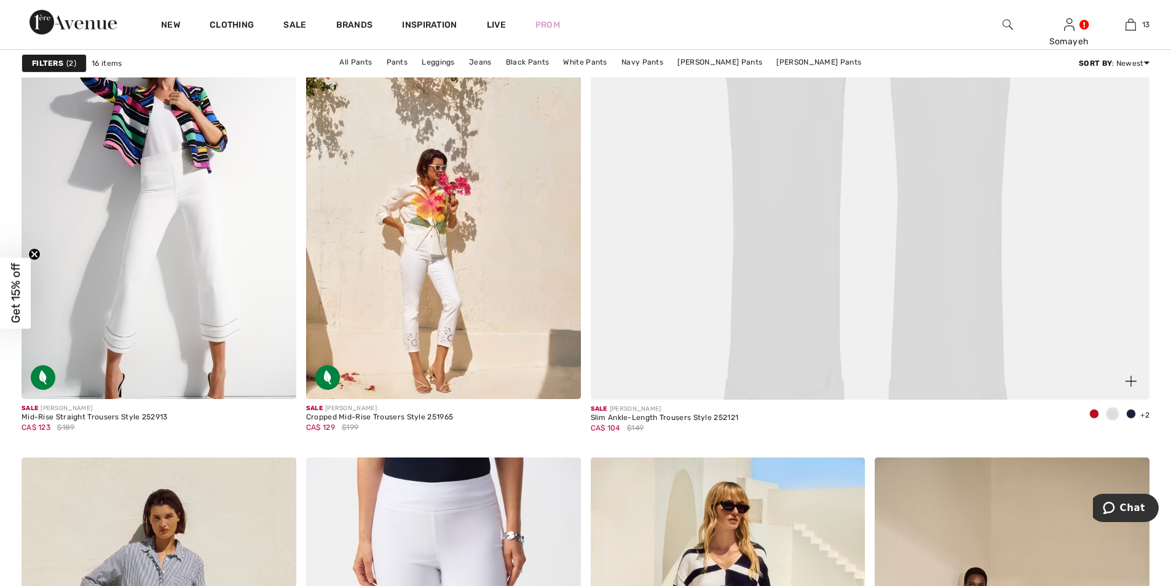
click at [1092, 412] on span at bounding box center [1094, 414] width 10 height 10
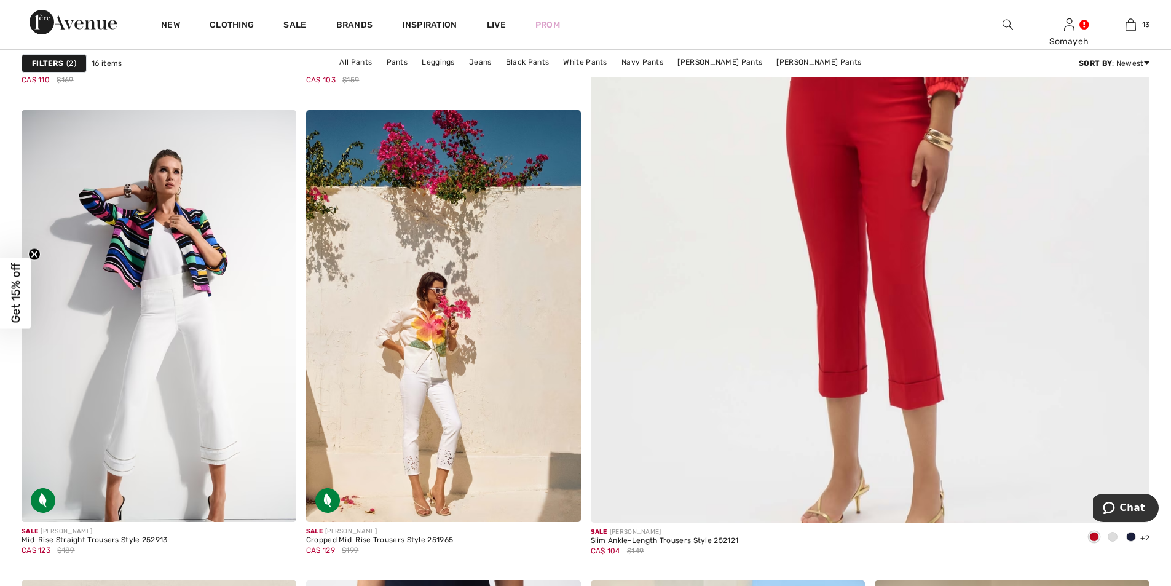
scroll to position [676, 0]
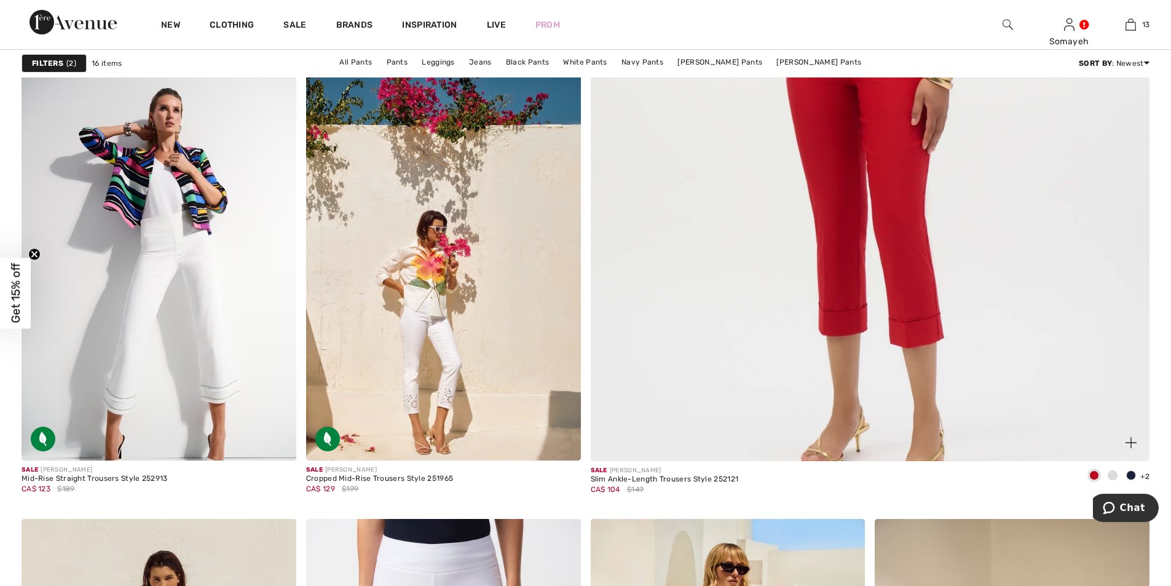
click at [1128, 473] on span at bounding box center [1131, 475] width 10 height 10
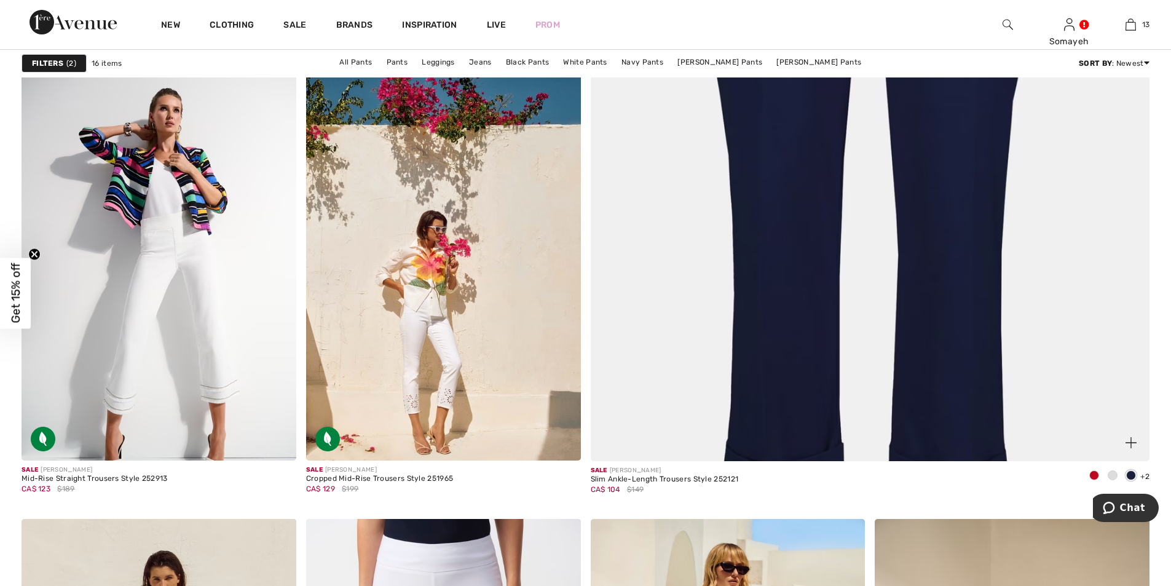
click at [901, 286] on img at bounding box center [870, 81] width 670 height 1006
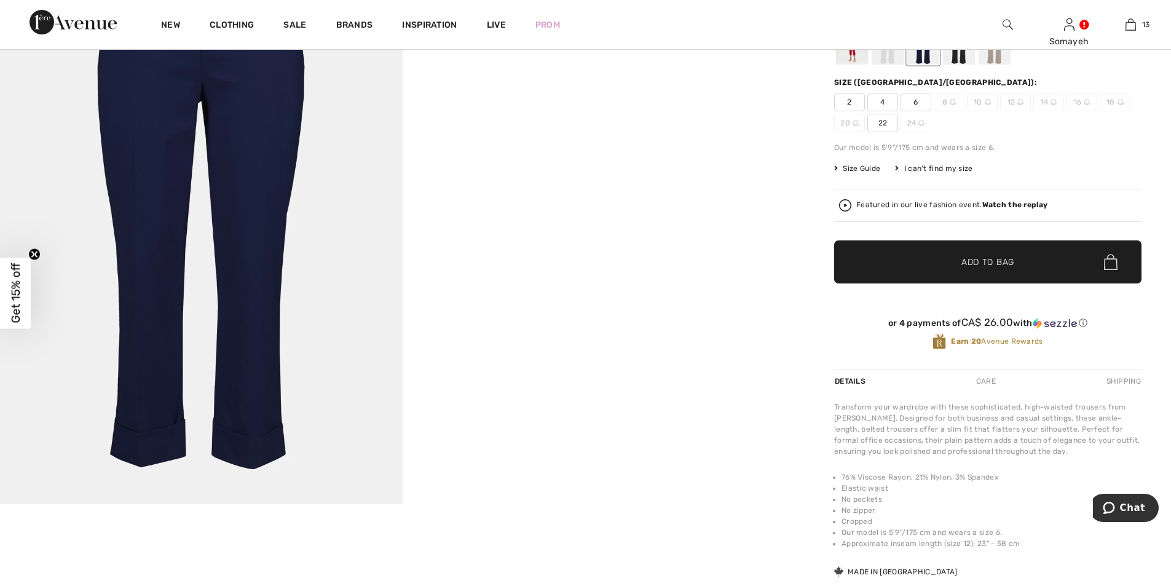
scroll to position [123, 0]
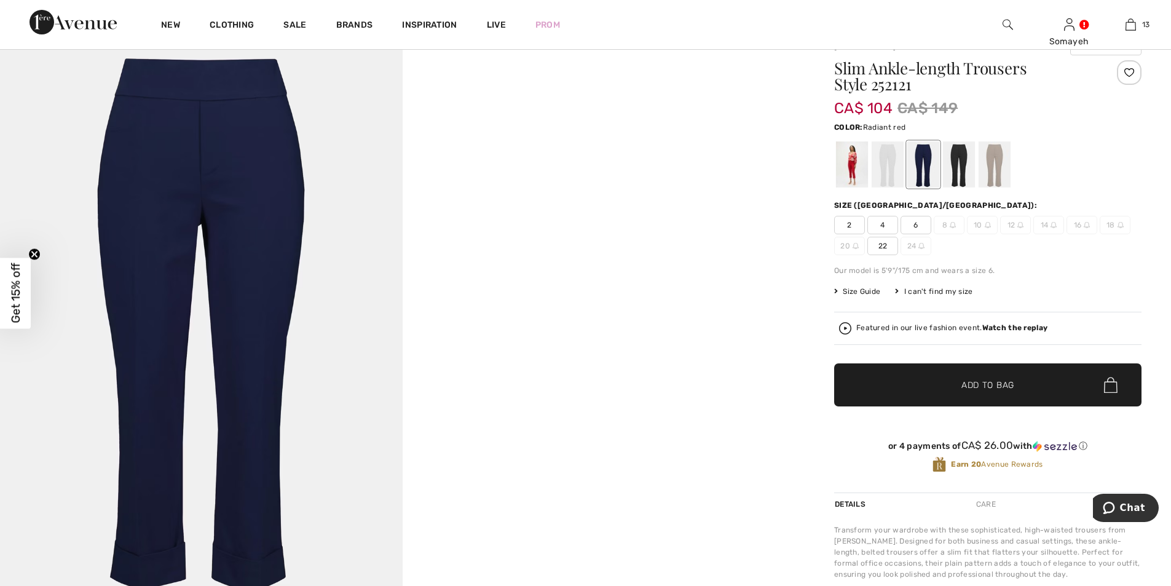
click at [852, 175] on div at bounding box center [852, 164] width 32 height 46
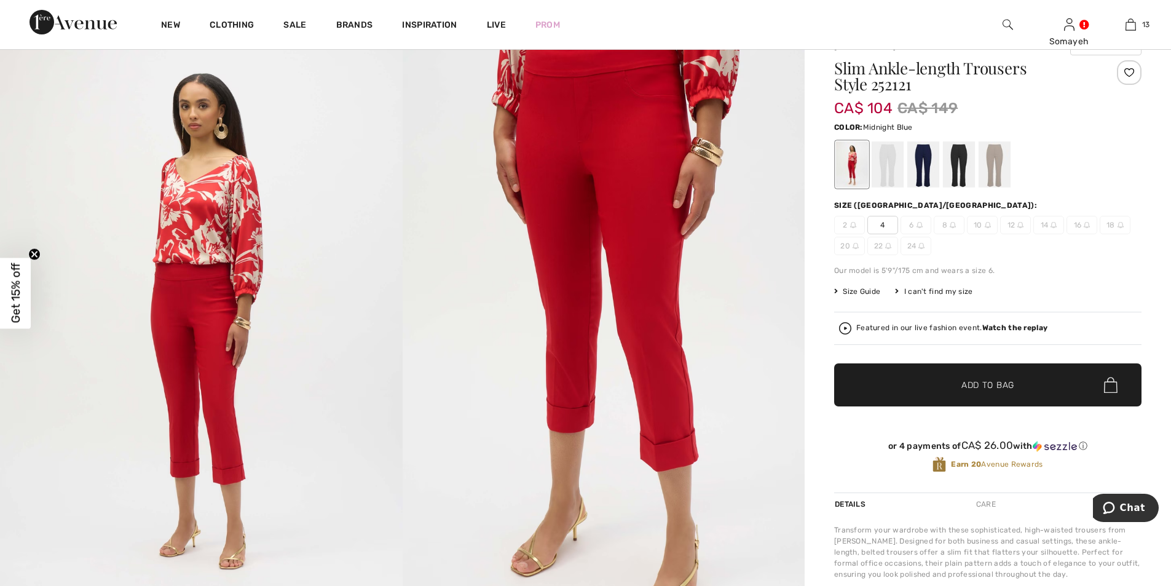
click at [920, 165] on div at bounding box center [923, 164] width 32 height 46
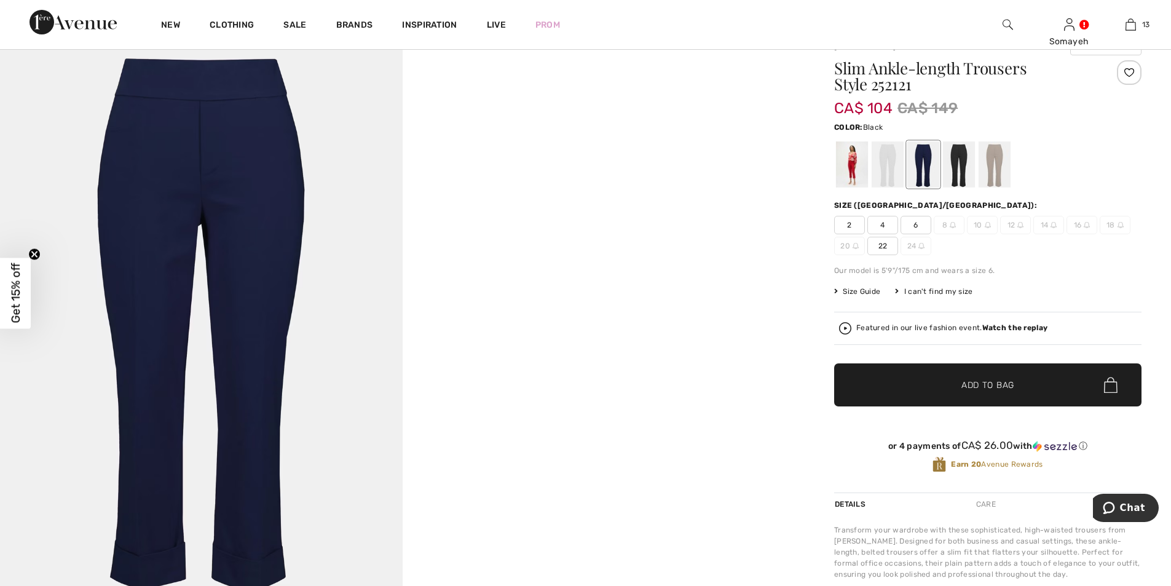
click at [959, 167] on div at bounding box center [959, 164] width 32 height 46
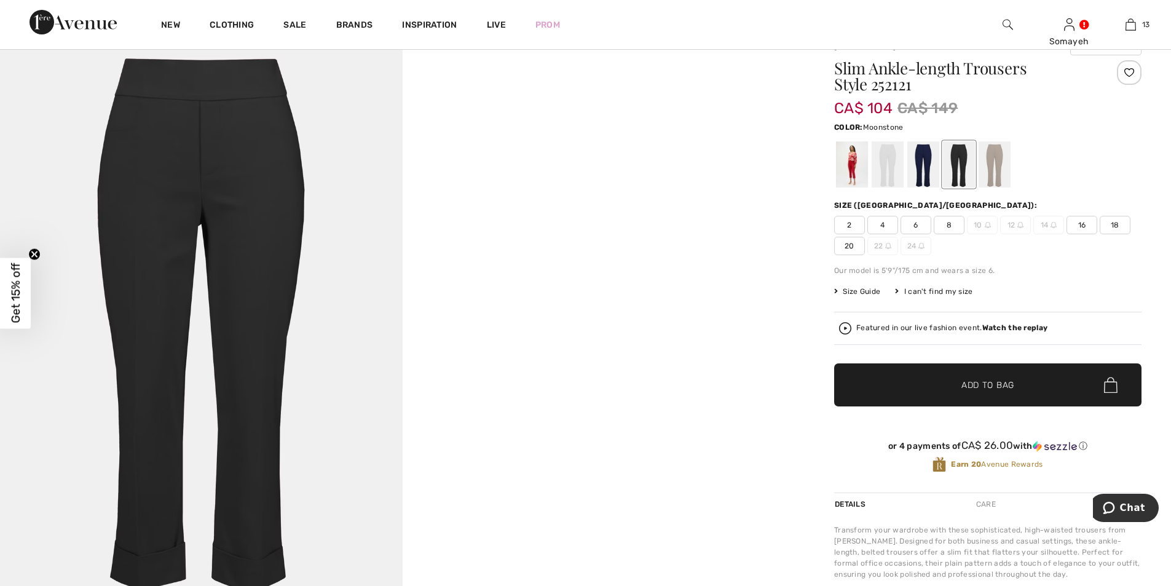
click at [998, 167] on div at bounding box center [994, 164] width 32 height 46
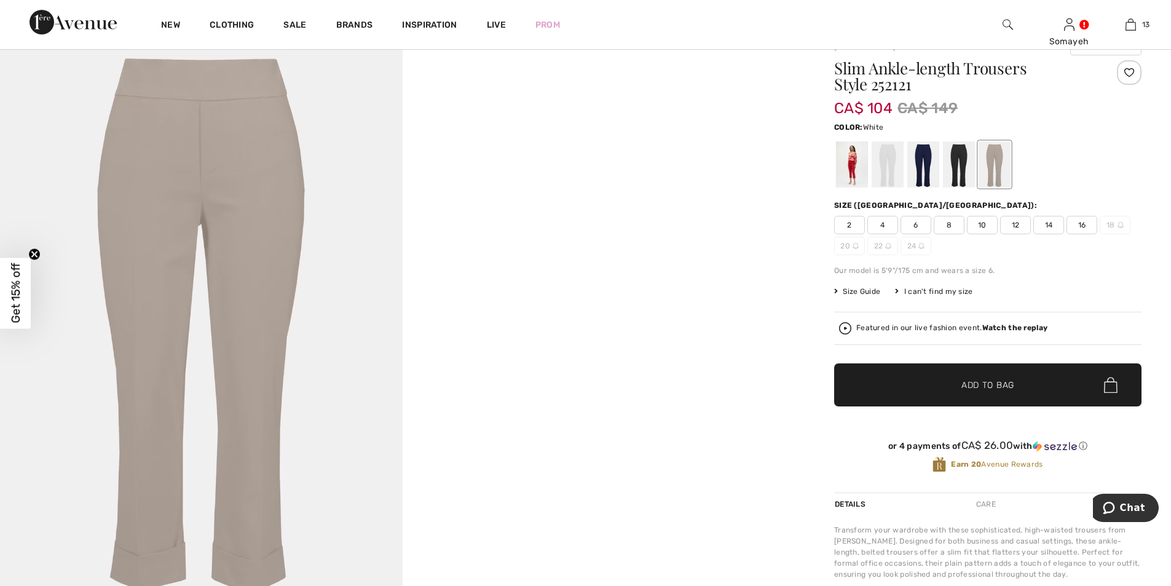
click at [883, 168] on div at bounding box center [887, 164] width 32 height 46
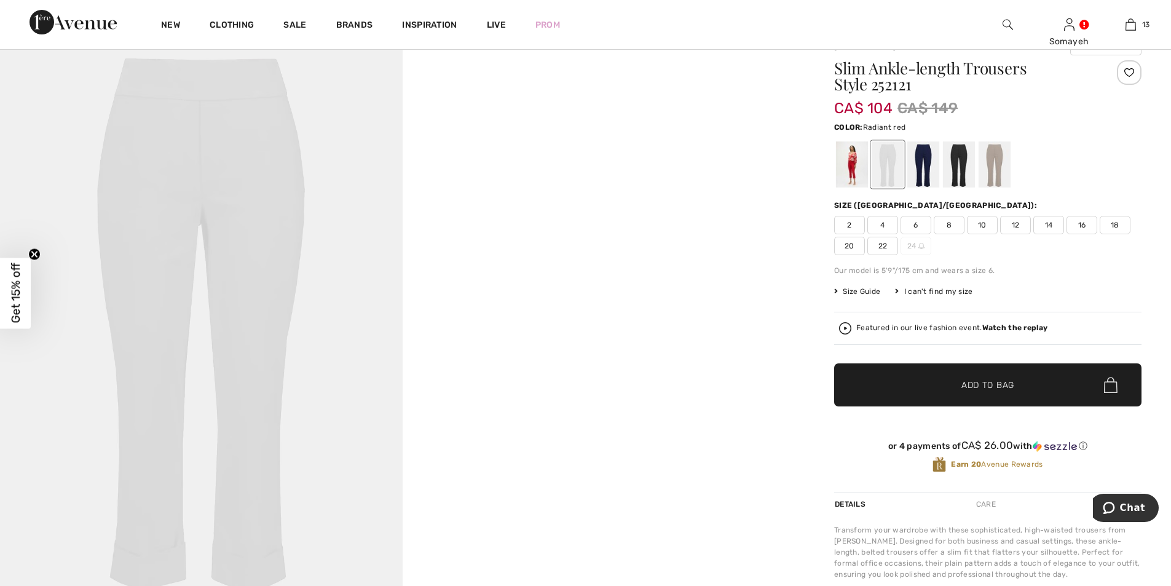
click at [851, 163] on div at bounding box center [852, 164] width 32 height 46
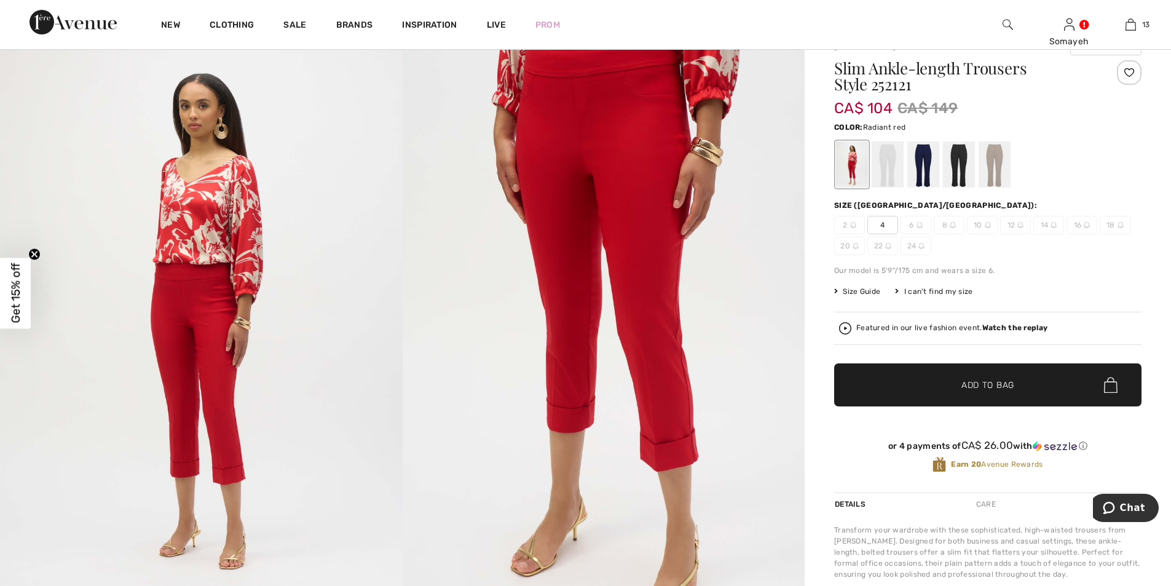
scroll to position [0, 0]
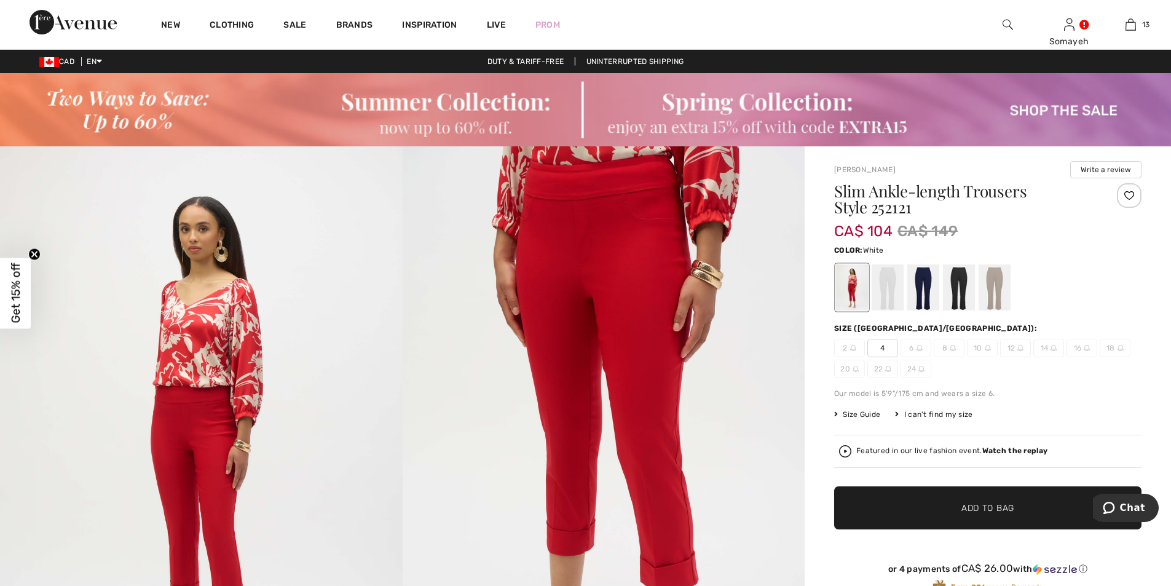
click at [892, 292] on div at bounding box center [887, 287] width 32 height 46
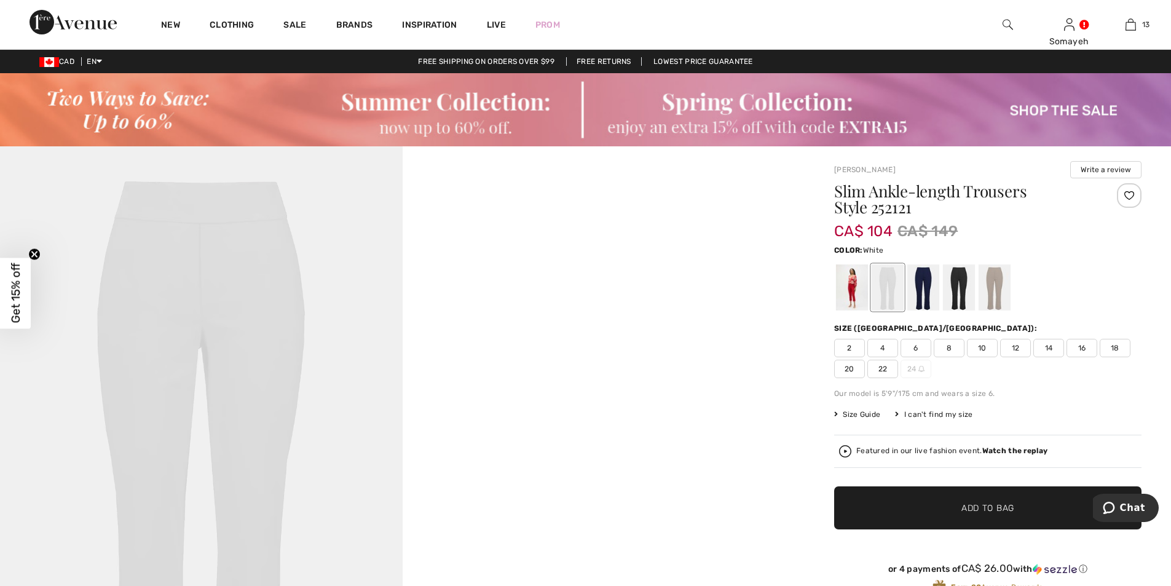
click at [915, 347] on span "6" at bounding box center [915, 348] width 31 height 18
click at [988, 508] on span "Add to Bag" at bounding box center [987, 507] width 53 height 13
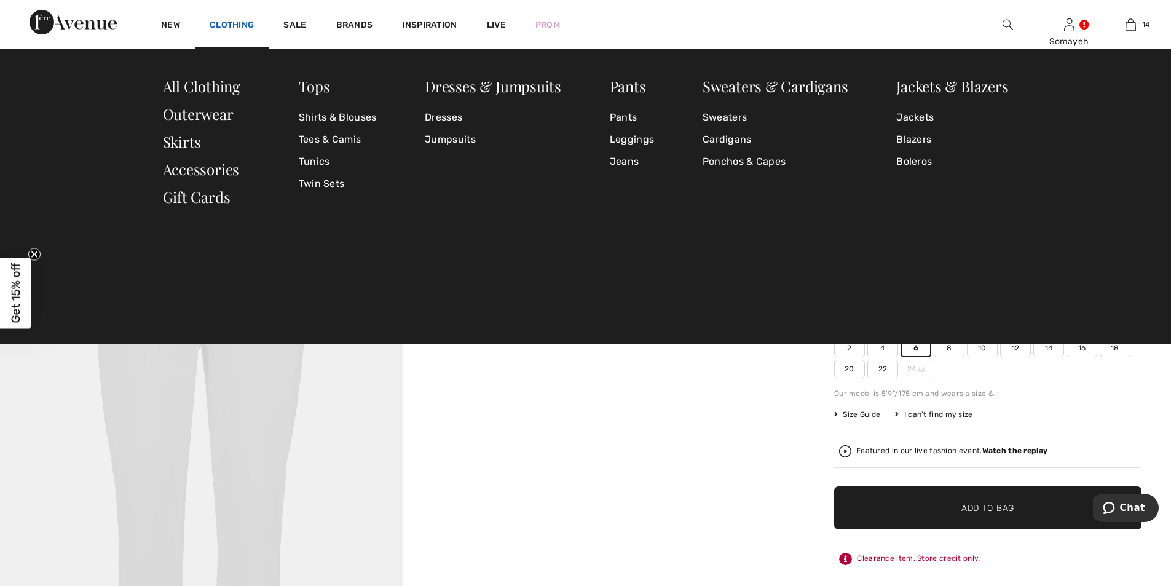
click at [232, 22] on link "Clothing" at bounding box center [232, 26] width 44 height 13
